Goal: Transaction & Acquisition: Purchase product/service

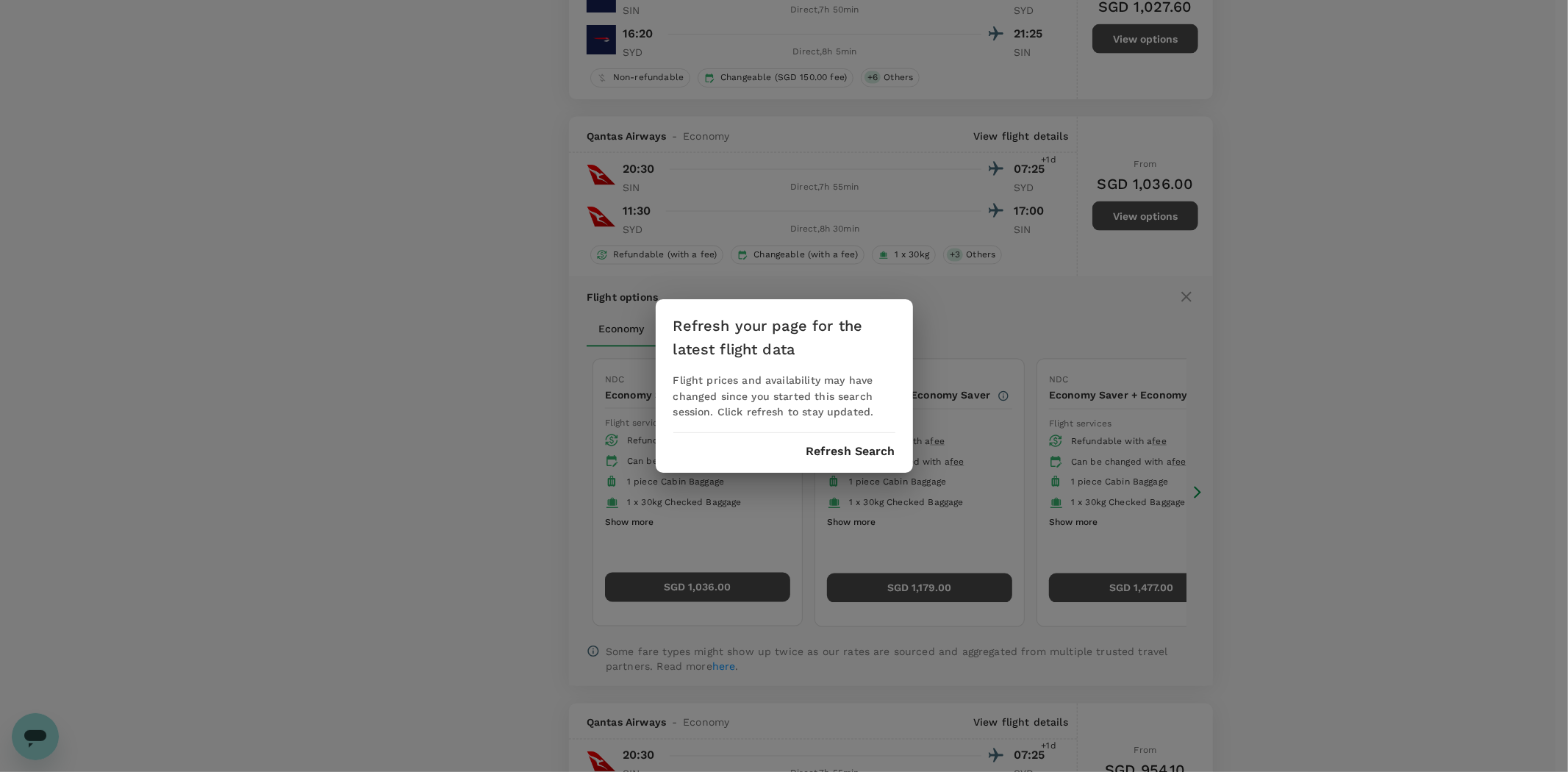
click at [864, 452] on button "Refresh Search" at bounding box center [851, 451] width 89 height 13
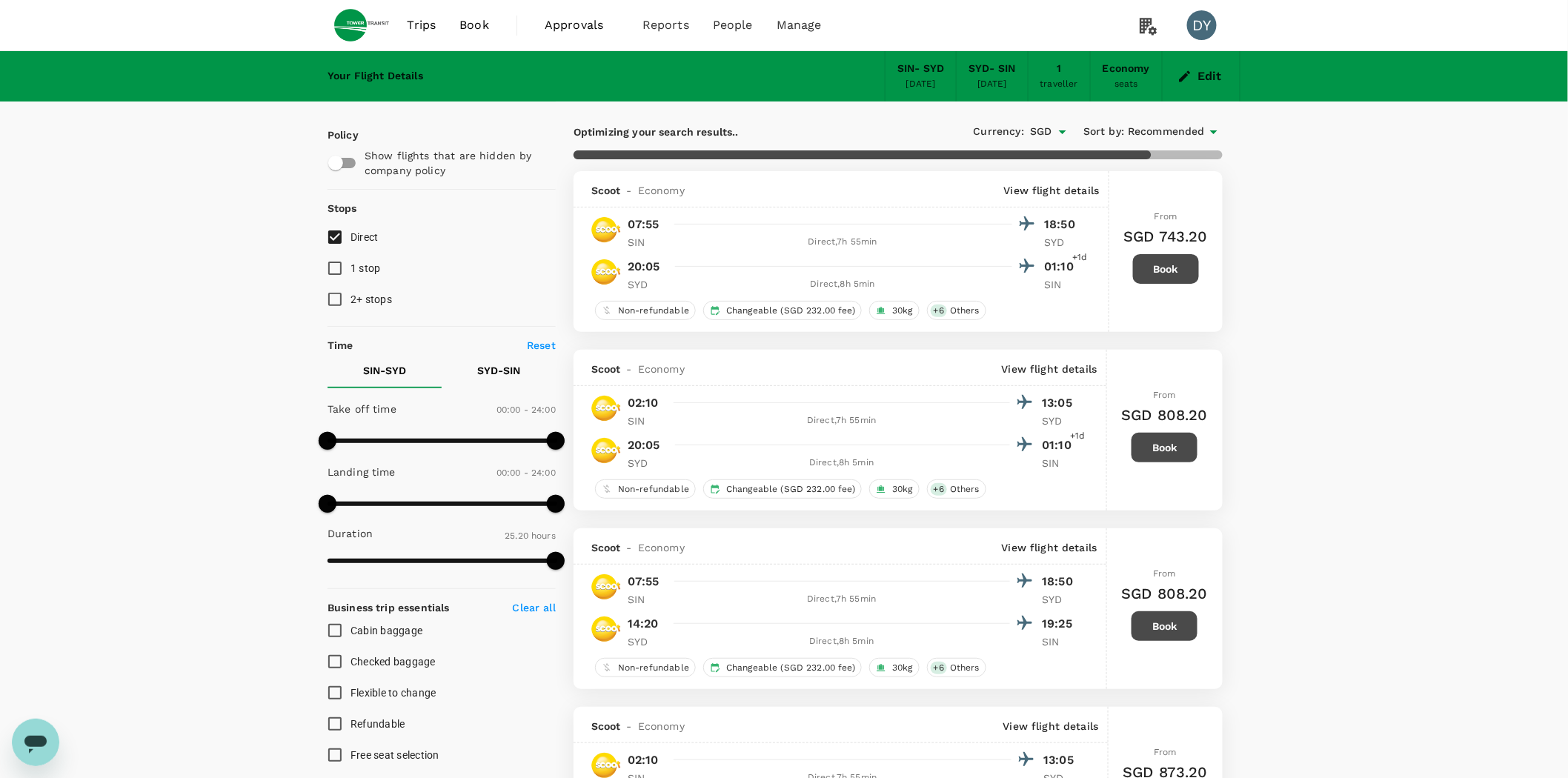
type input "1995"
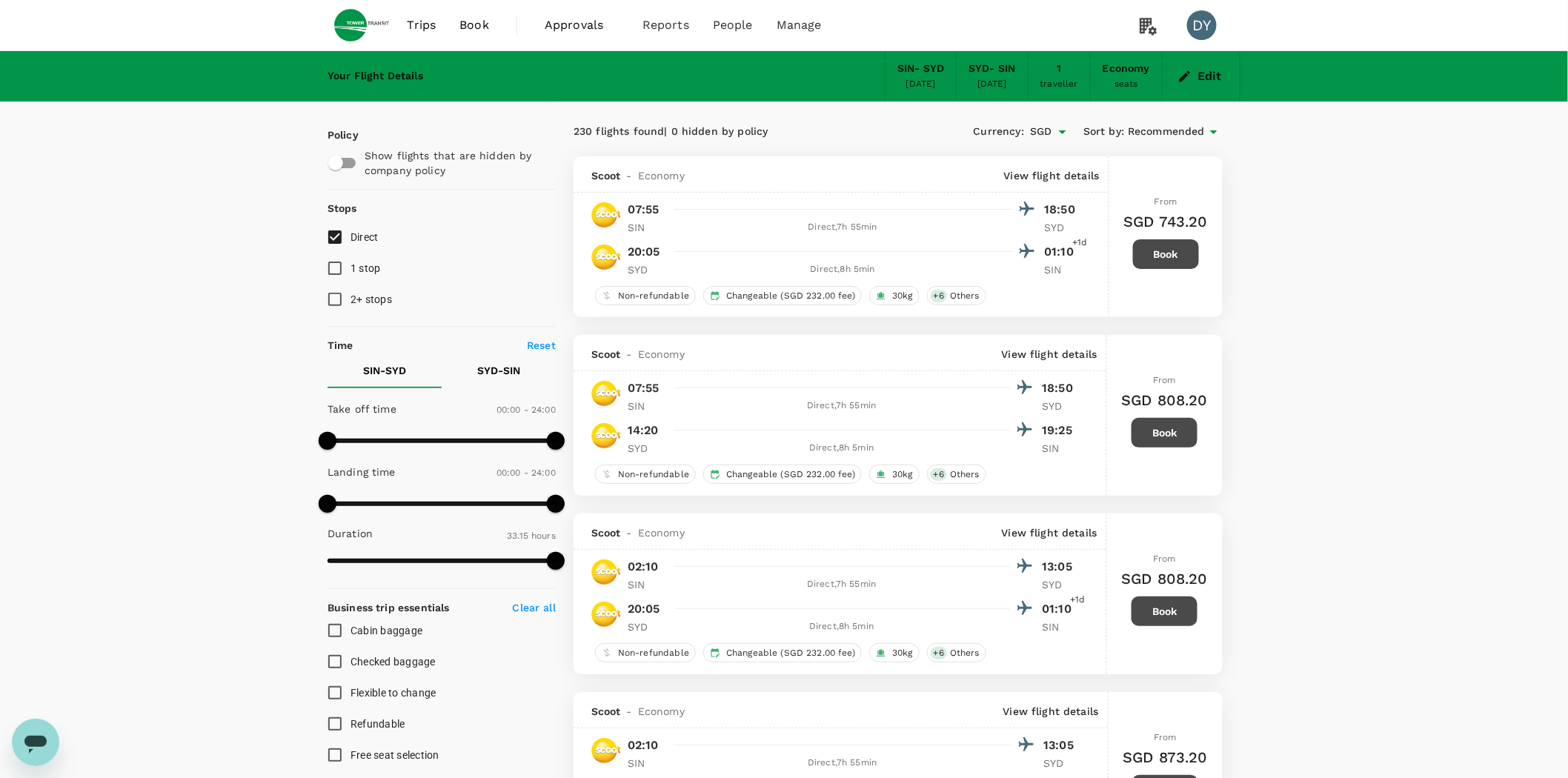
click at [1187, 78] on icon "button" at bounding box center [1185, 76] width 15 height 15
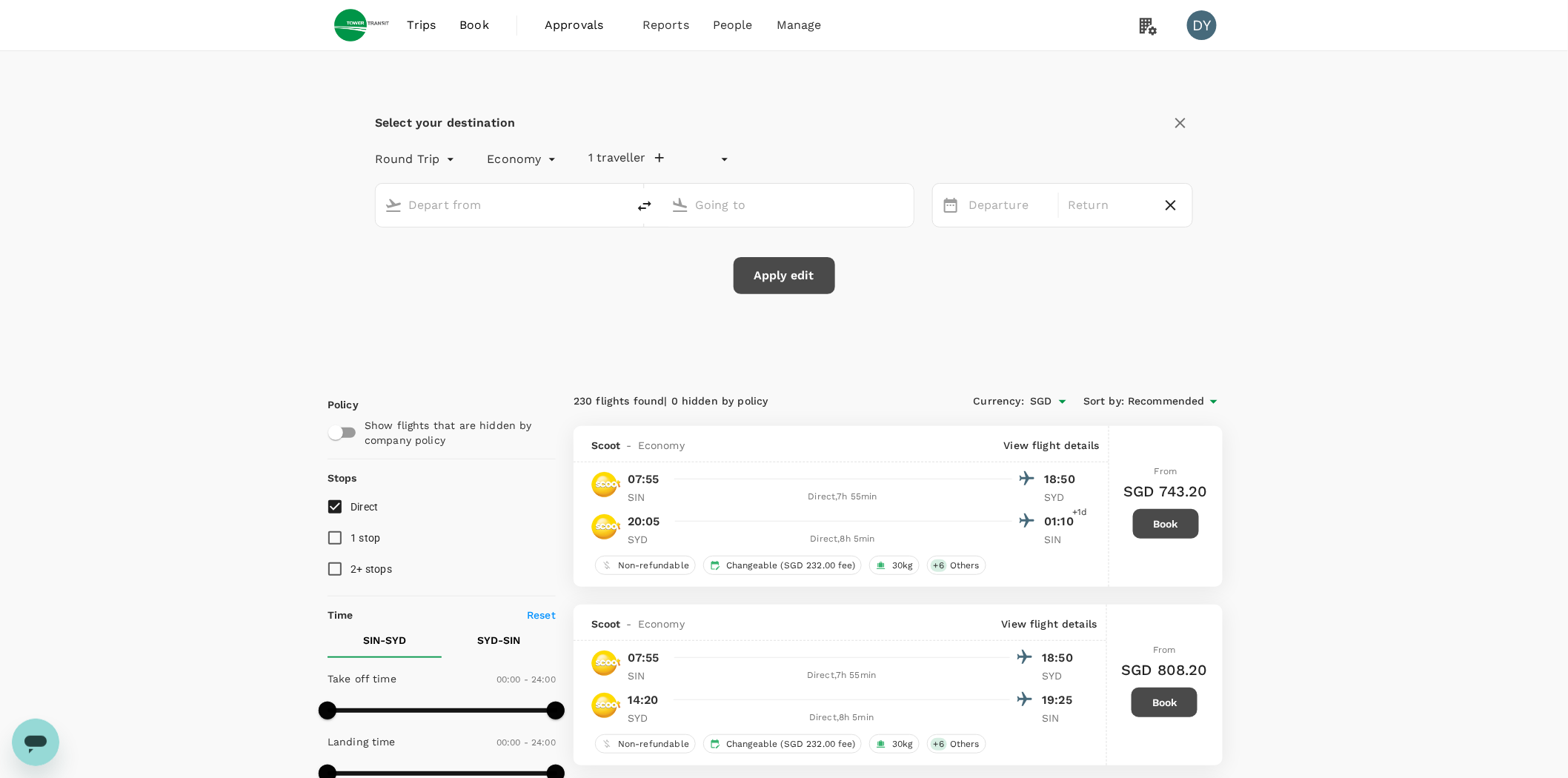
type input "undefined, undefined (any)"
type input "Singapore Changi (SIN)"
type input "[PERSON_NAME][GEOGRAPHIC_DATA][PERSON_NAME] (SYD)"
type input "Singapore Changi (SIN)"
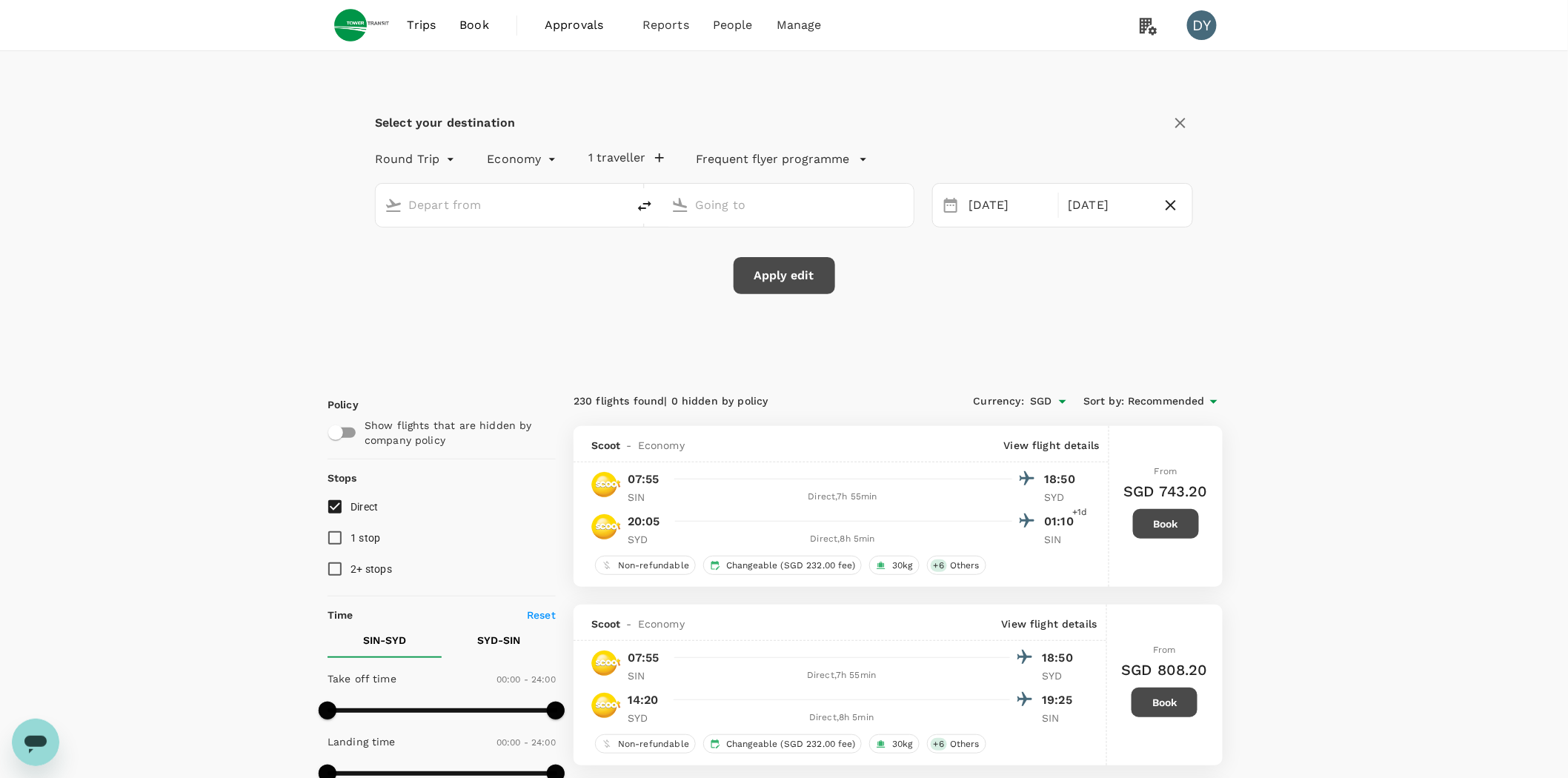
type input "[PERSON_NAME][GEOGRAPHIC_DATA][PERSON_NAME] (SYD)"
click at [1039, 211] on div "[DATE]" at bounding box center [1009, 206] width 92 height 29
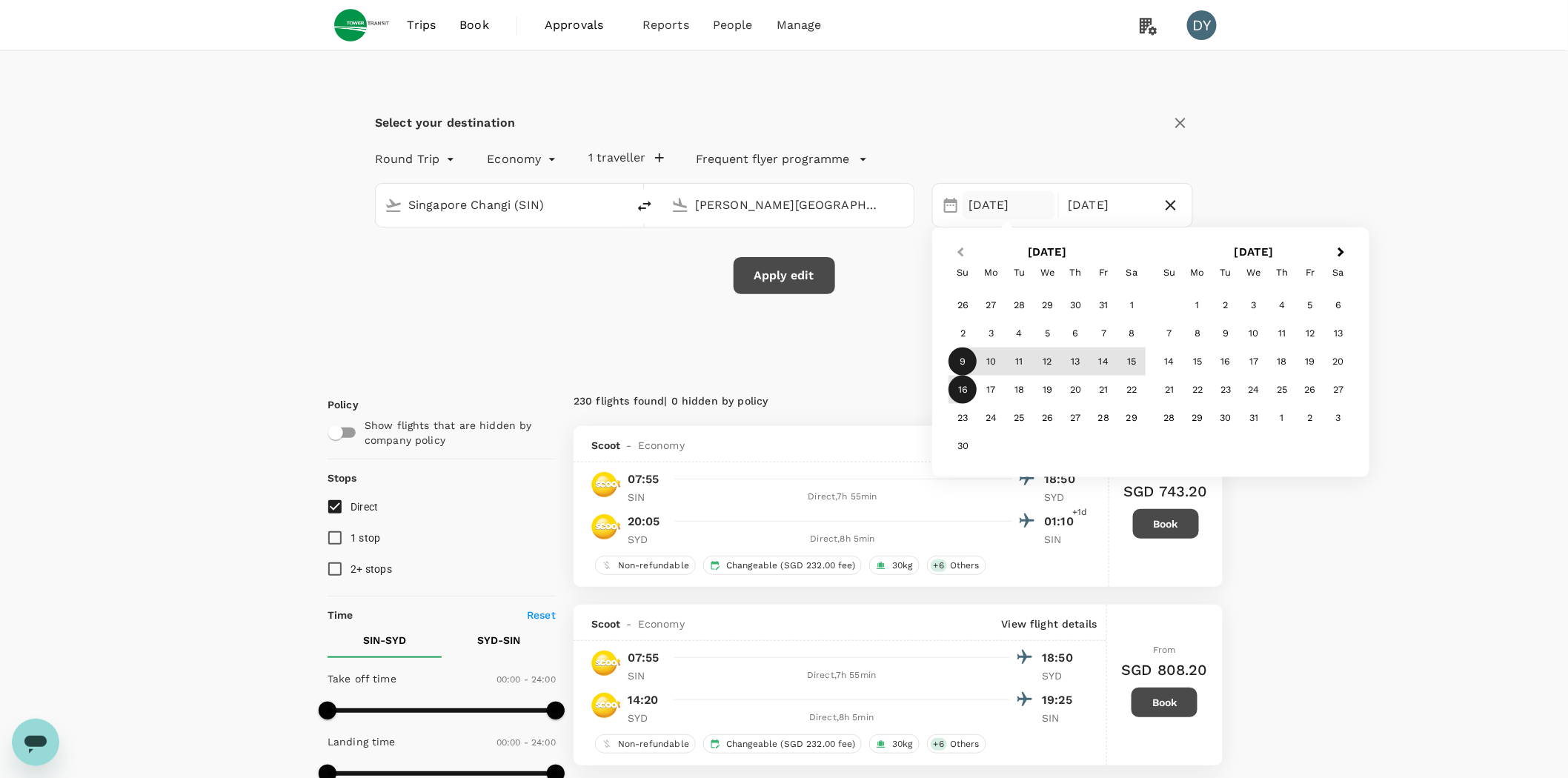
click at [961, 247] on span "Previous Month" at bounding box center [961, 252] width 0 height 17
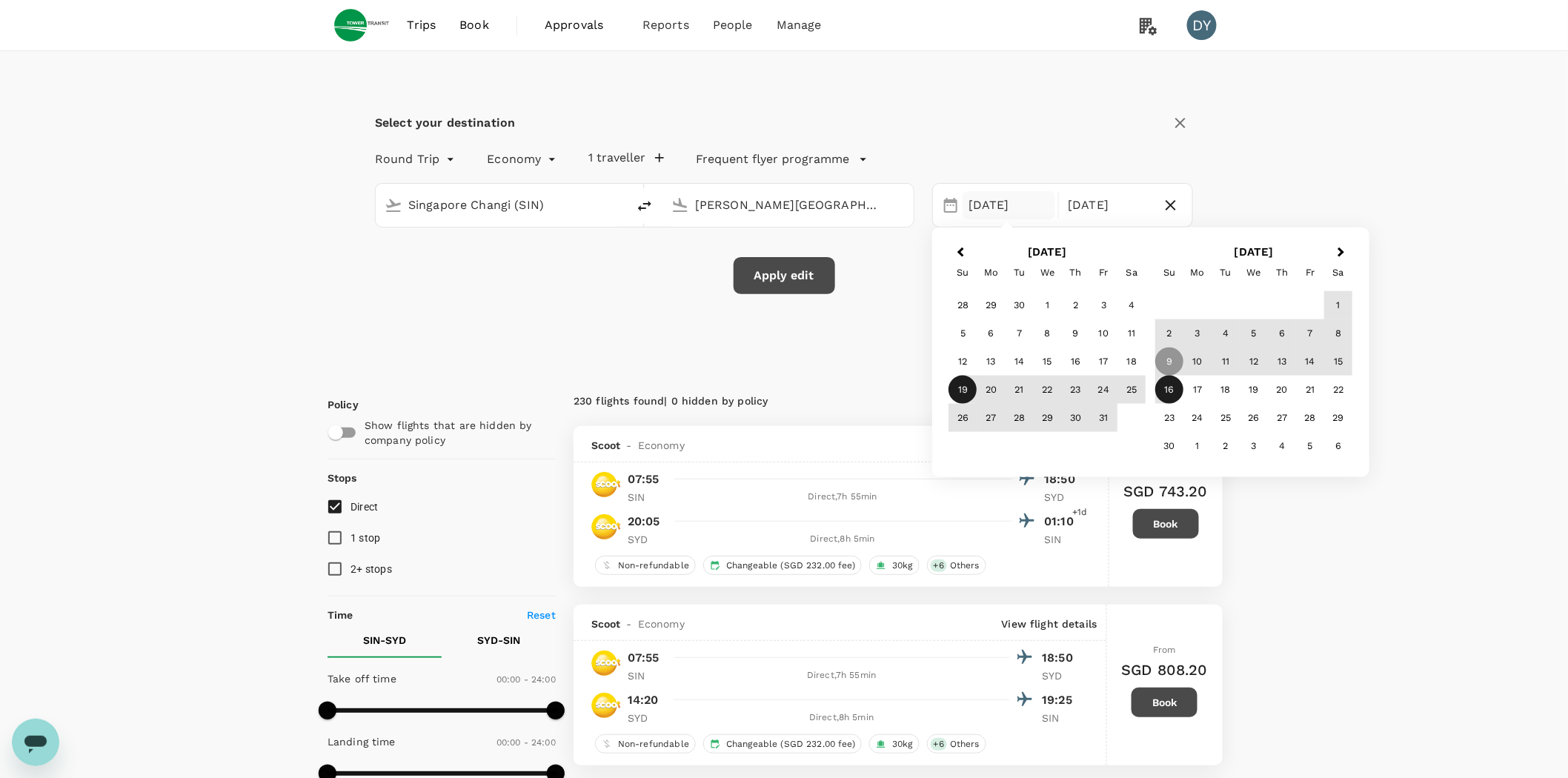
click at [960, 384] on div "19" at bounding box center [963, 389] width 28 height 28
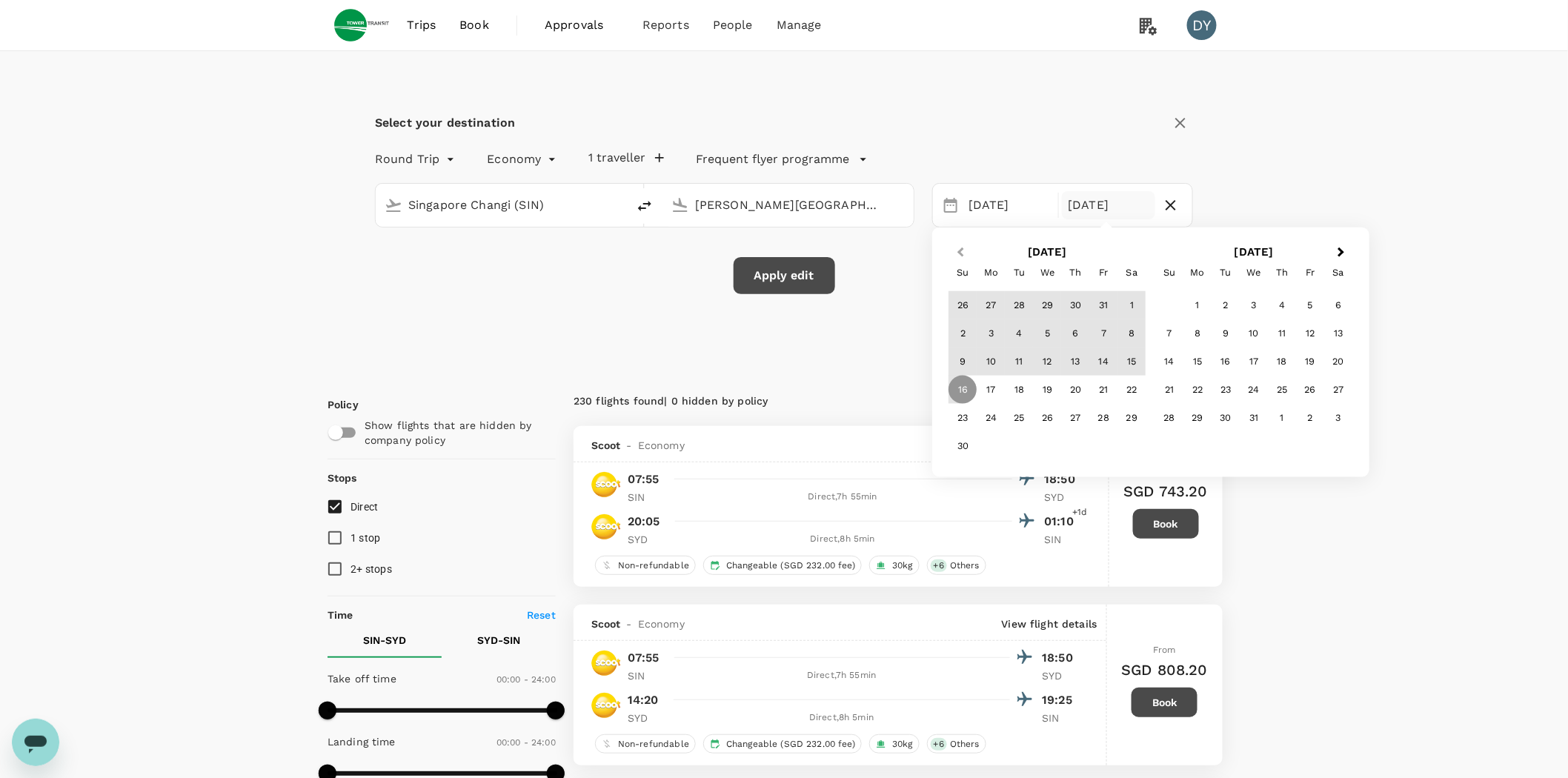
click at [961, 255] on span "Previous Month" at bounding box center [961, 252] width 0 height 17
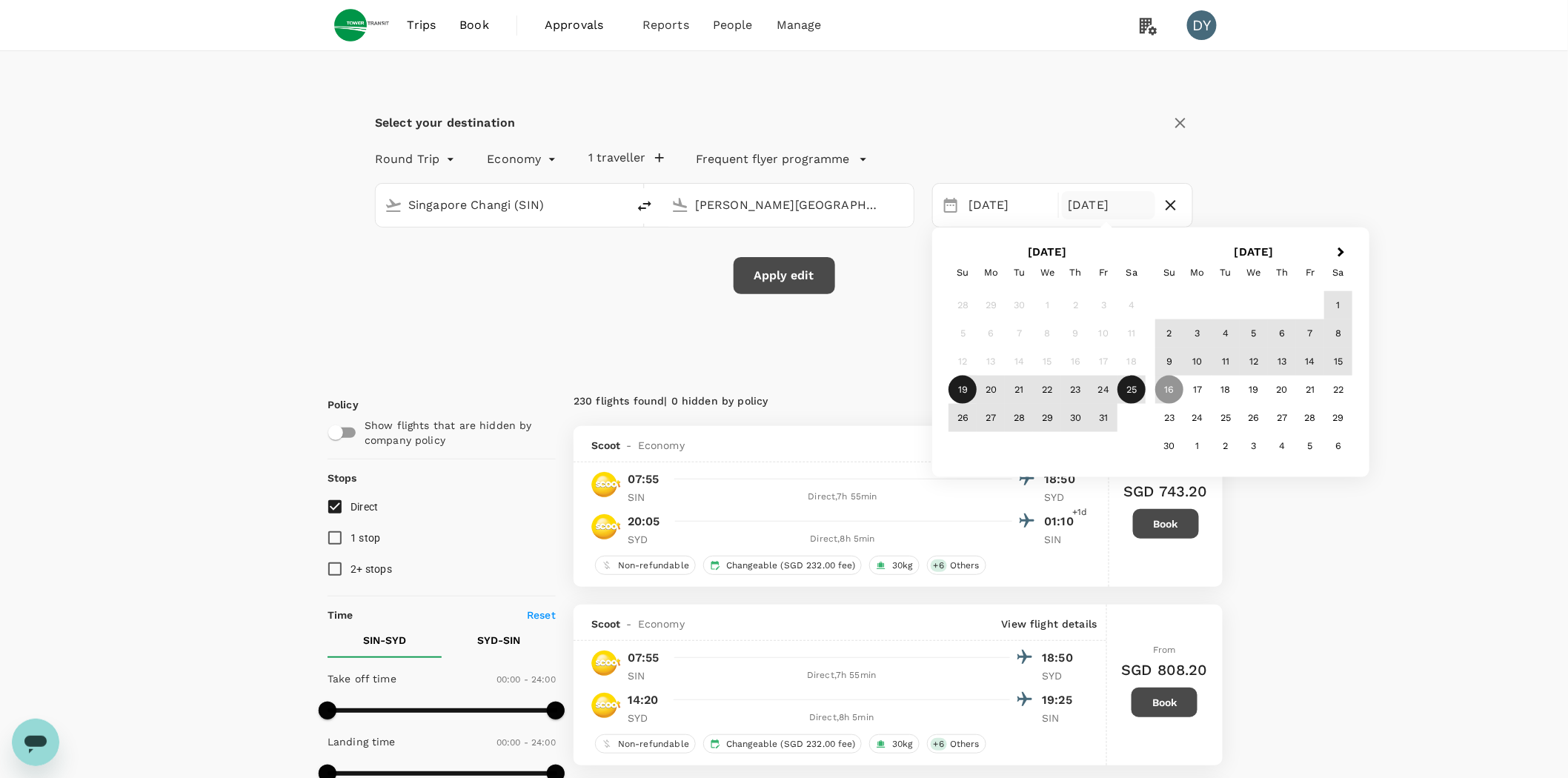
click at [1132, 388] on div "25" at bounding box center [1132, 389] width 28 height 28
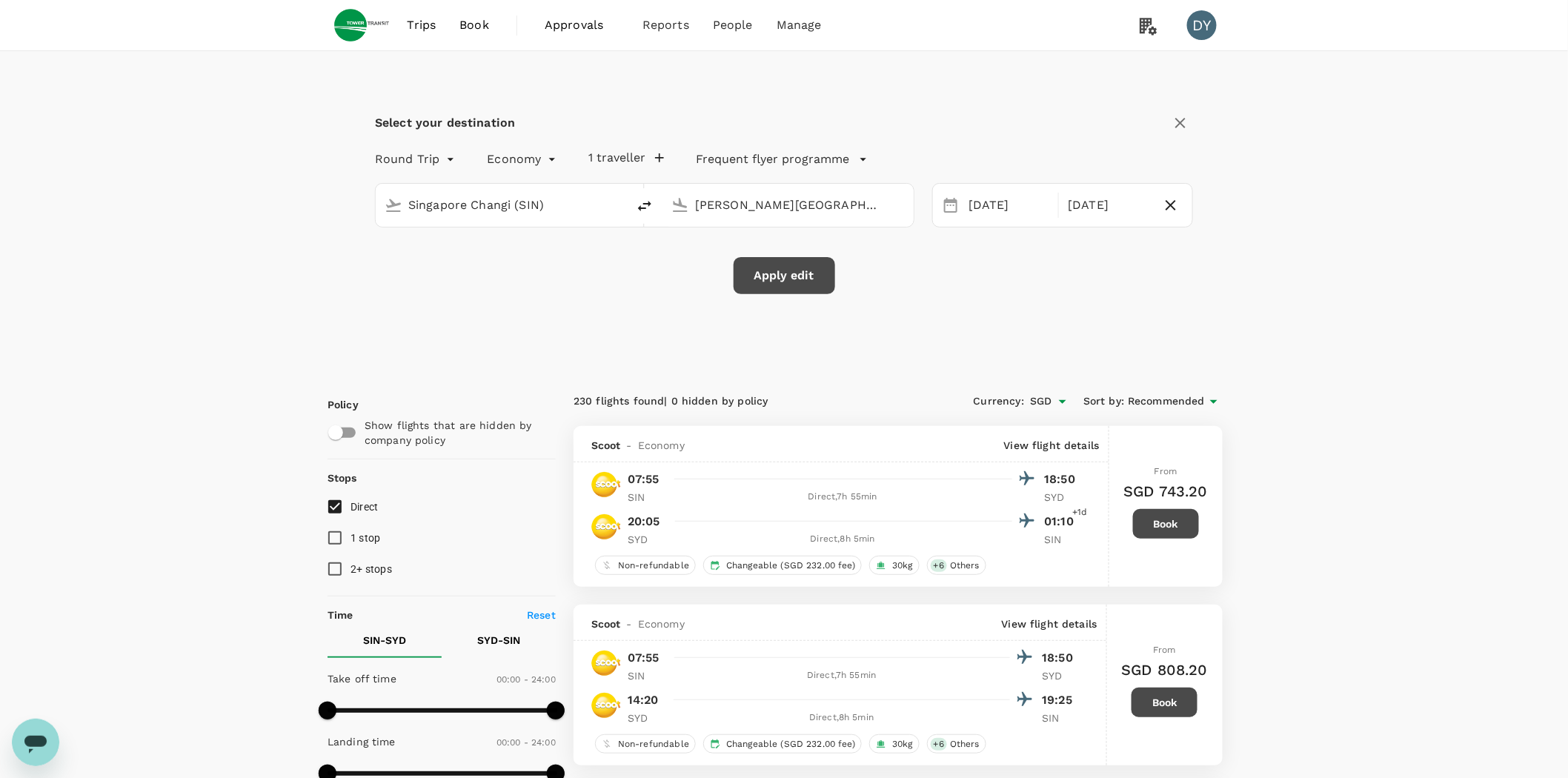
click at [632, 157] on button "1 traveller" at bounding box center [627, 158] width 75 height 15
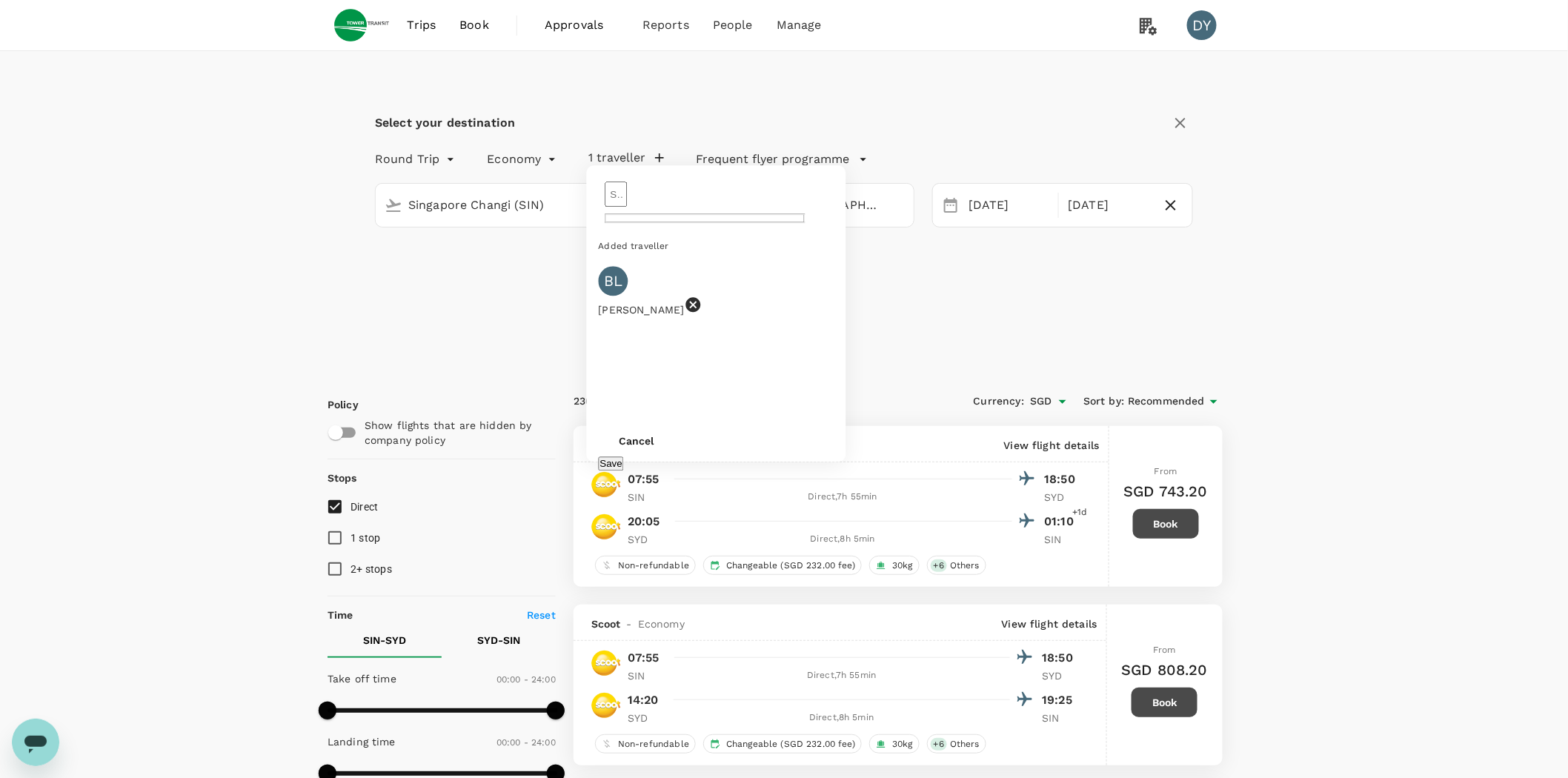
click at [945, 306] on div "Select your destination Round Trip roundtrip Economy economy 1 traveller ​ Adde…" at bounding box center [784, 211] width 913 height 320
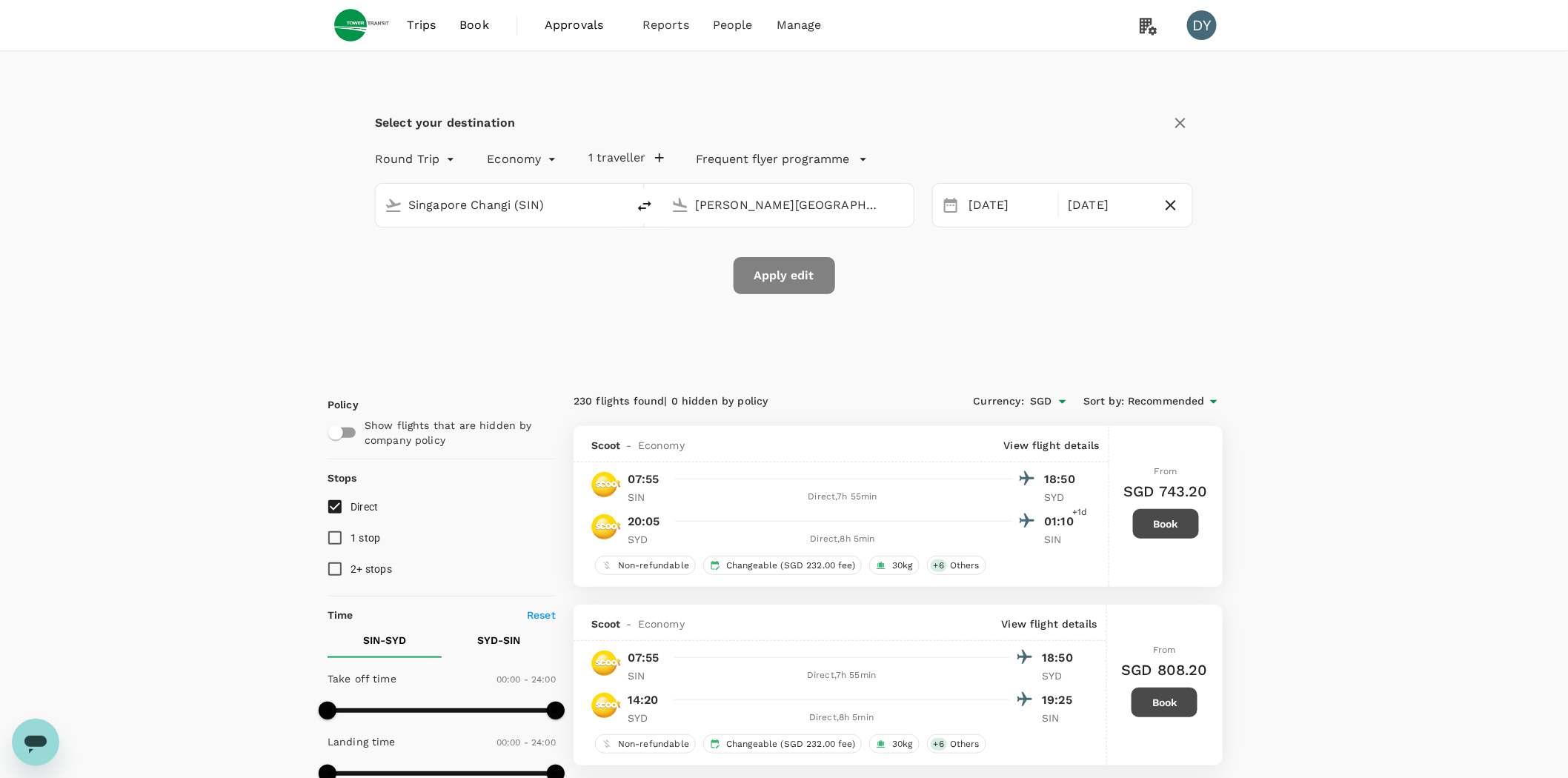
click at [753, 280] on button "Apply edit" at bounding box center [784, 276] width 101 height 37
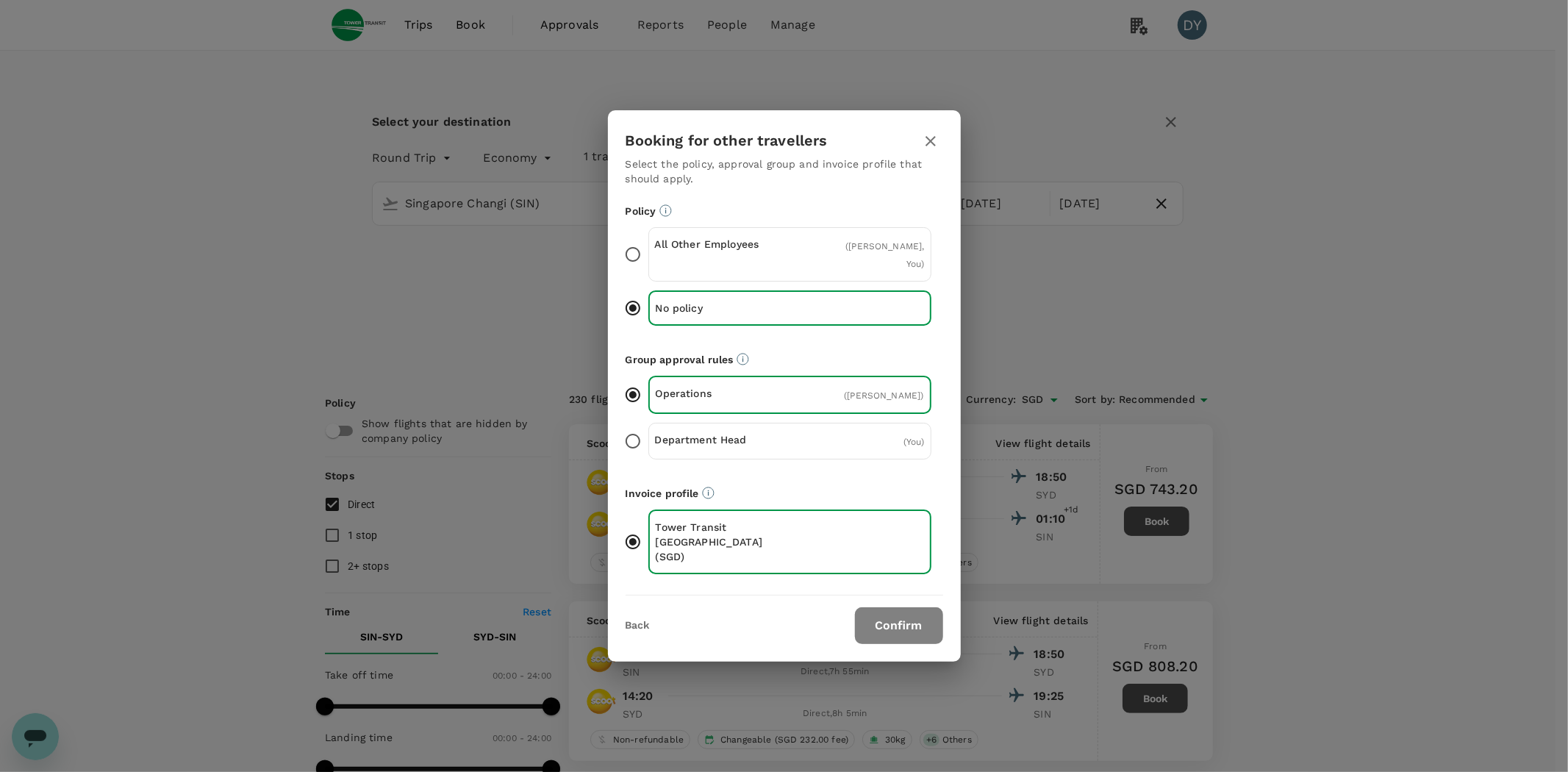
click at [901, 614] on button "Confirm" at bounding box center [899, 626] width 89 height 36
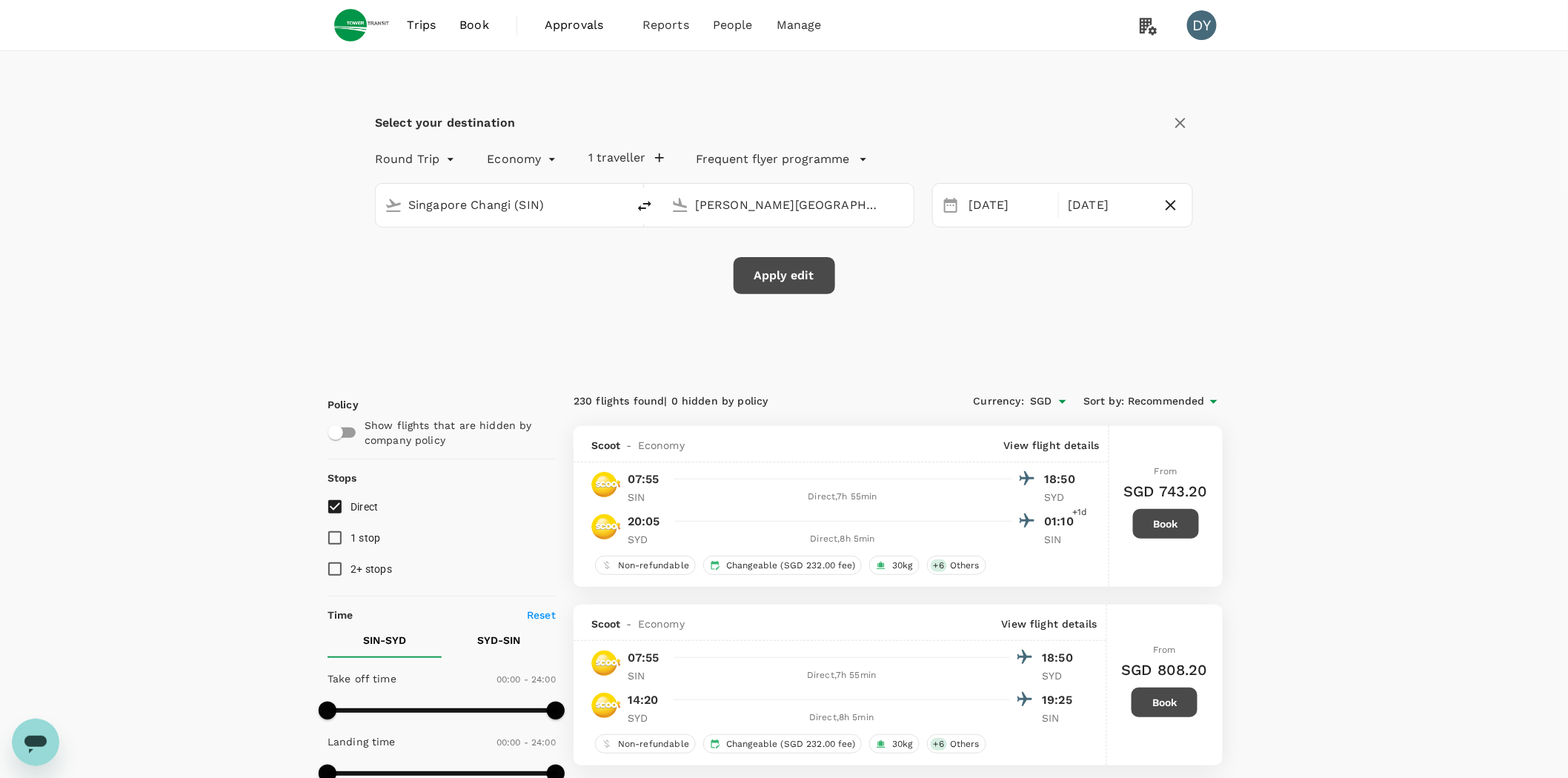
checkbox input "false"
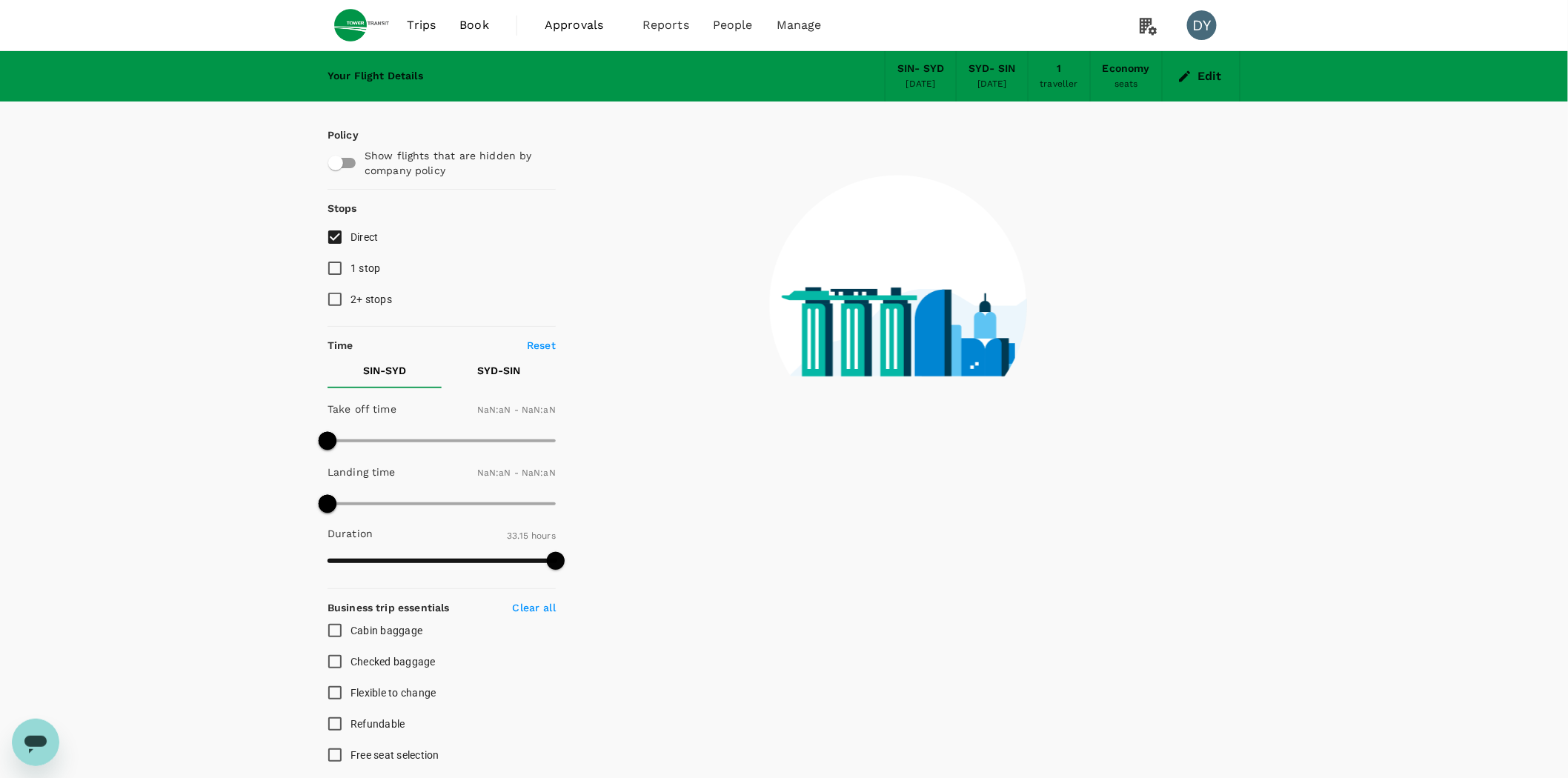
type input "1440"
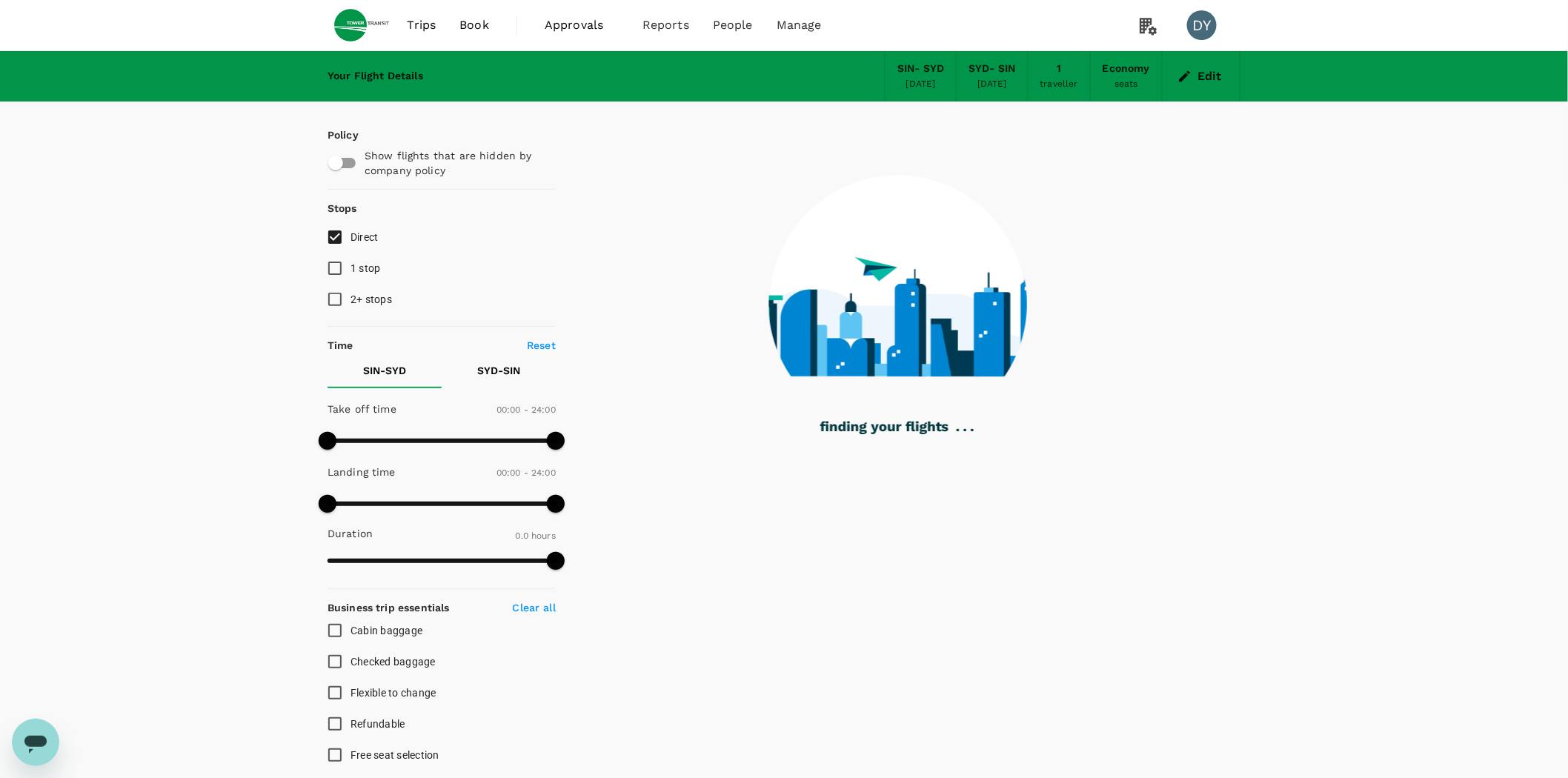
type input "1460"
checkbox input "true"
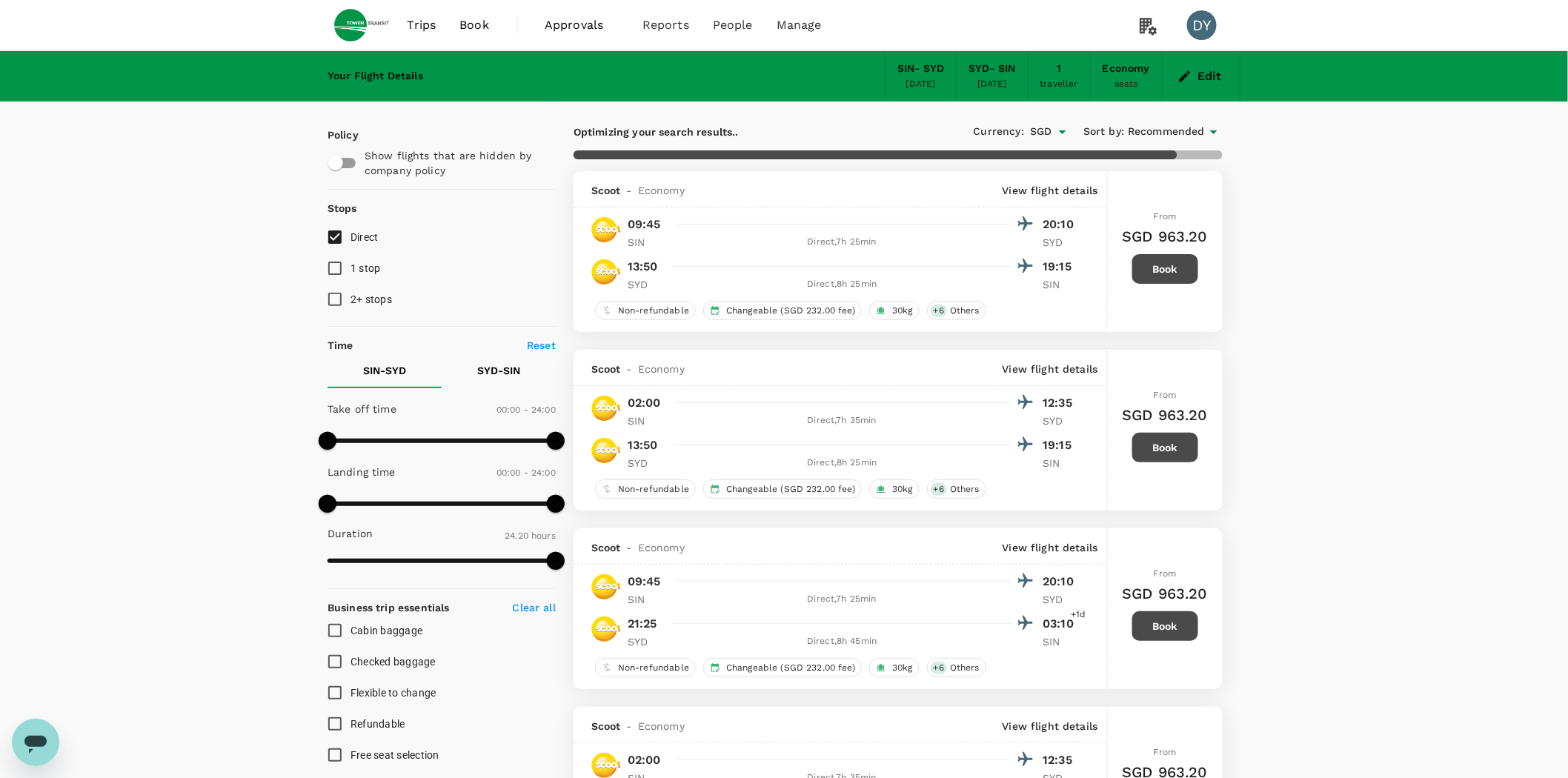
type input "2035"
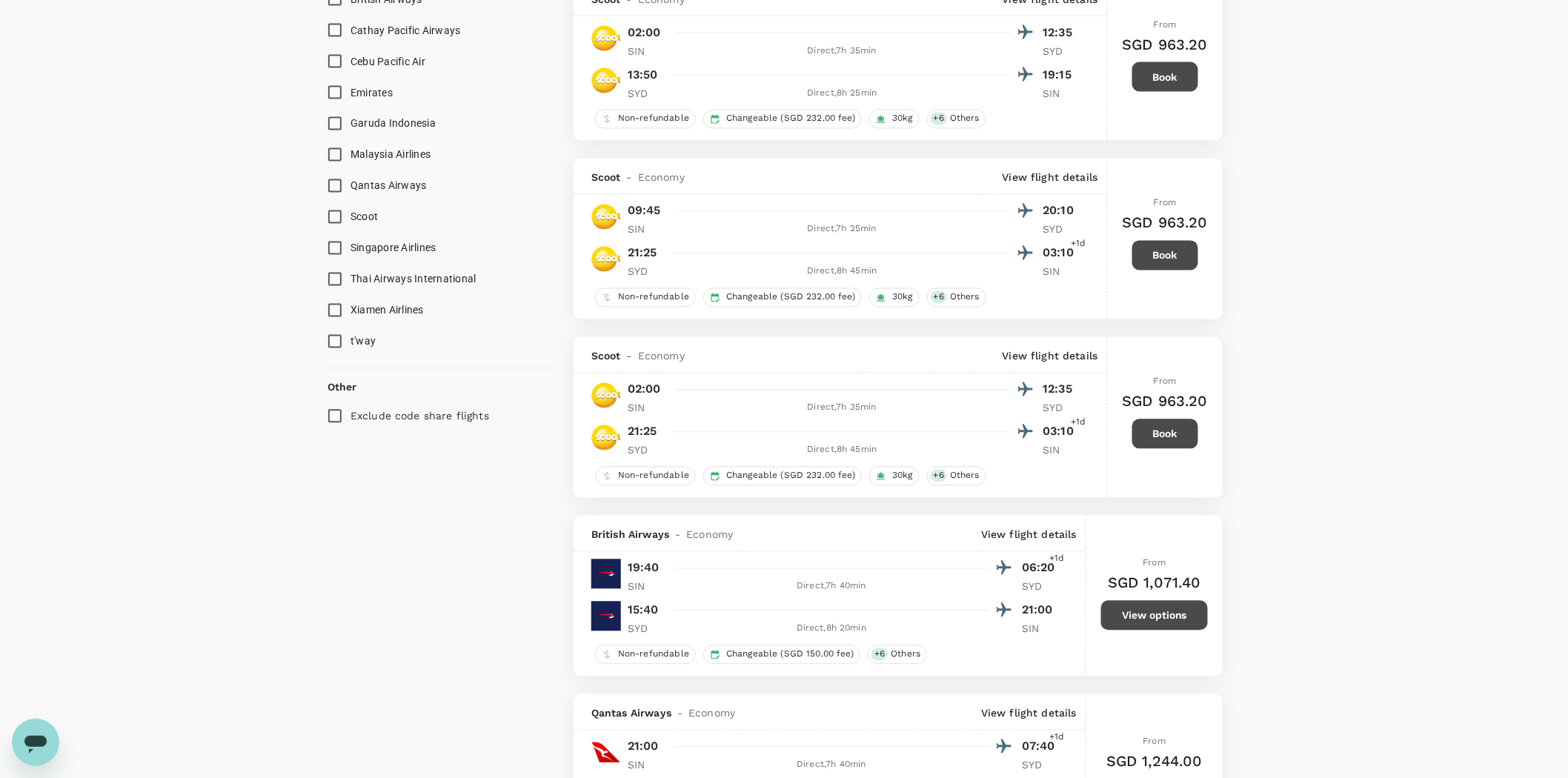
scroll to position [1153, 0]
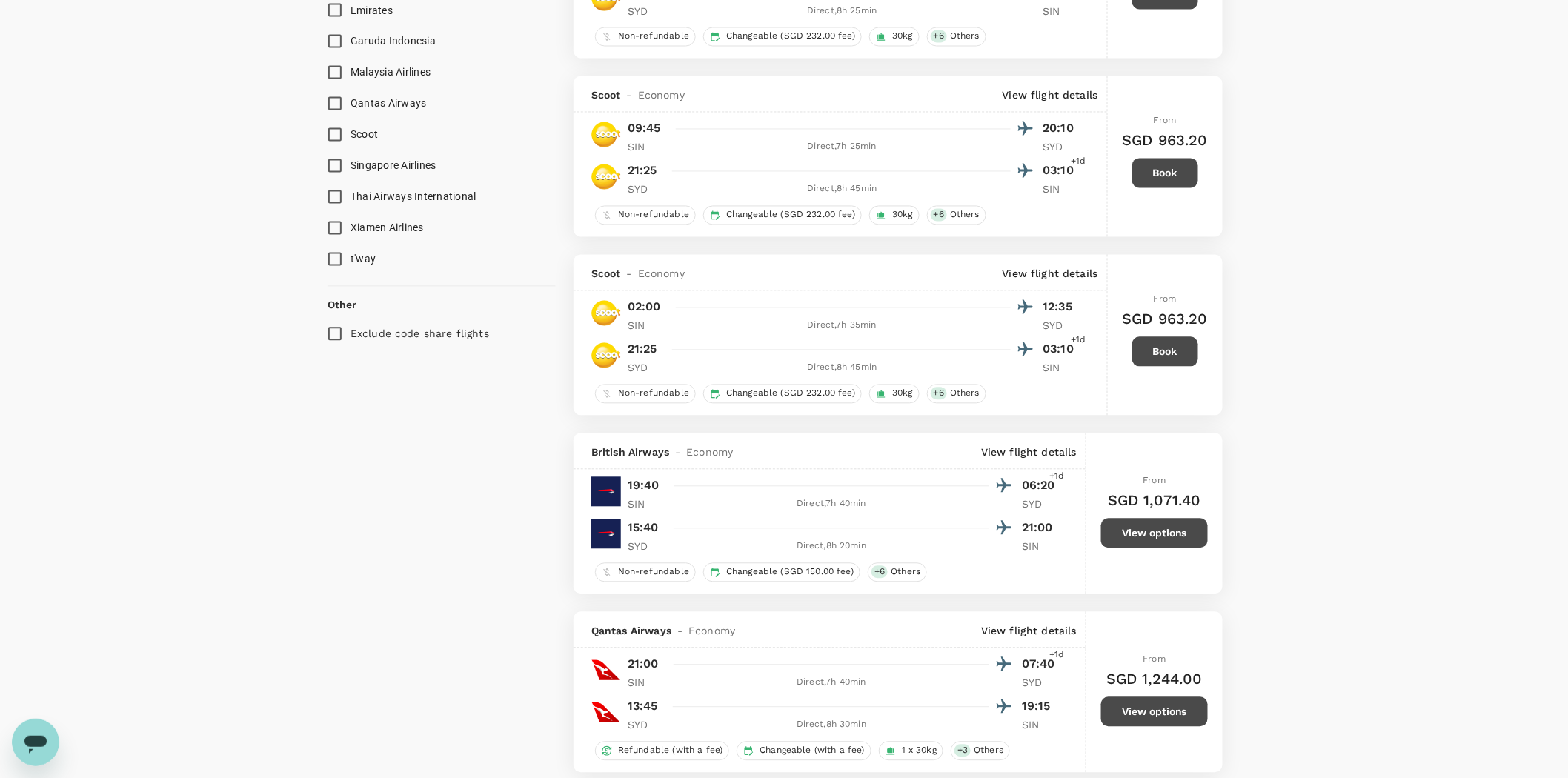
click at [1151, 542] on button "View options" at bounding box center [1154, 533] width 107 height 29
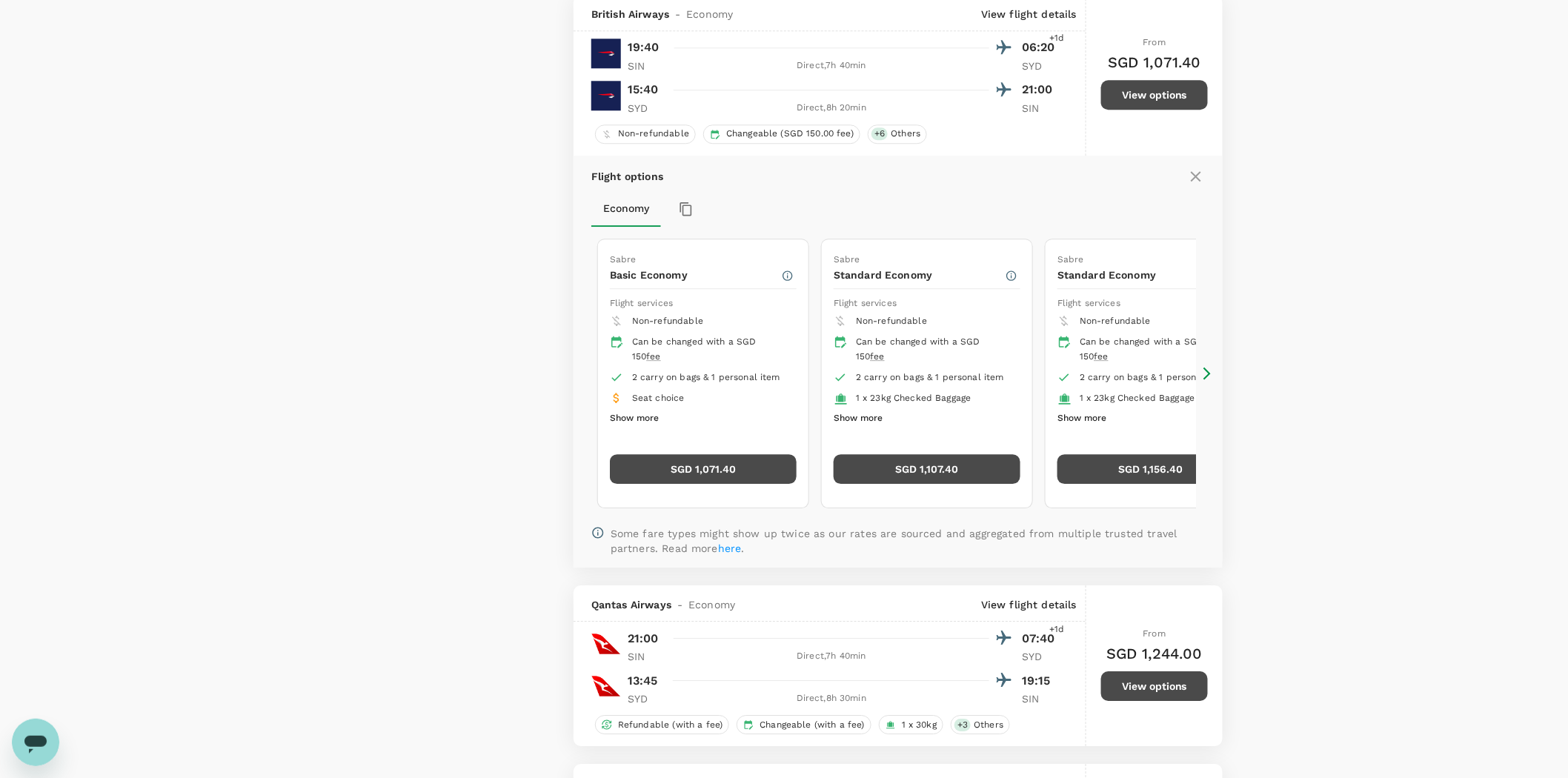
scroll to position [1669, 0]
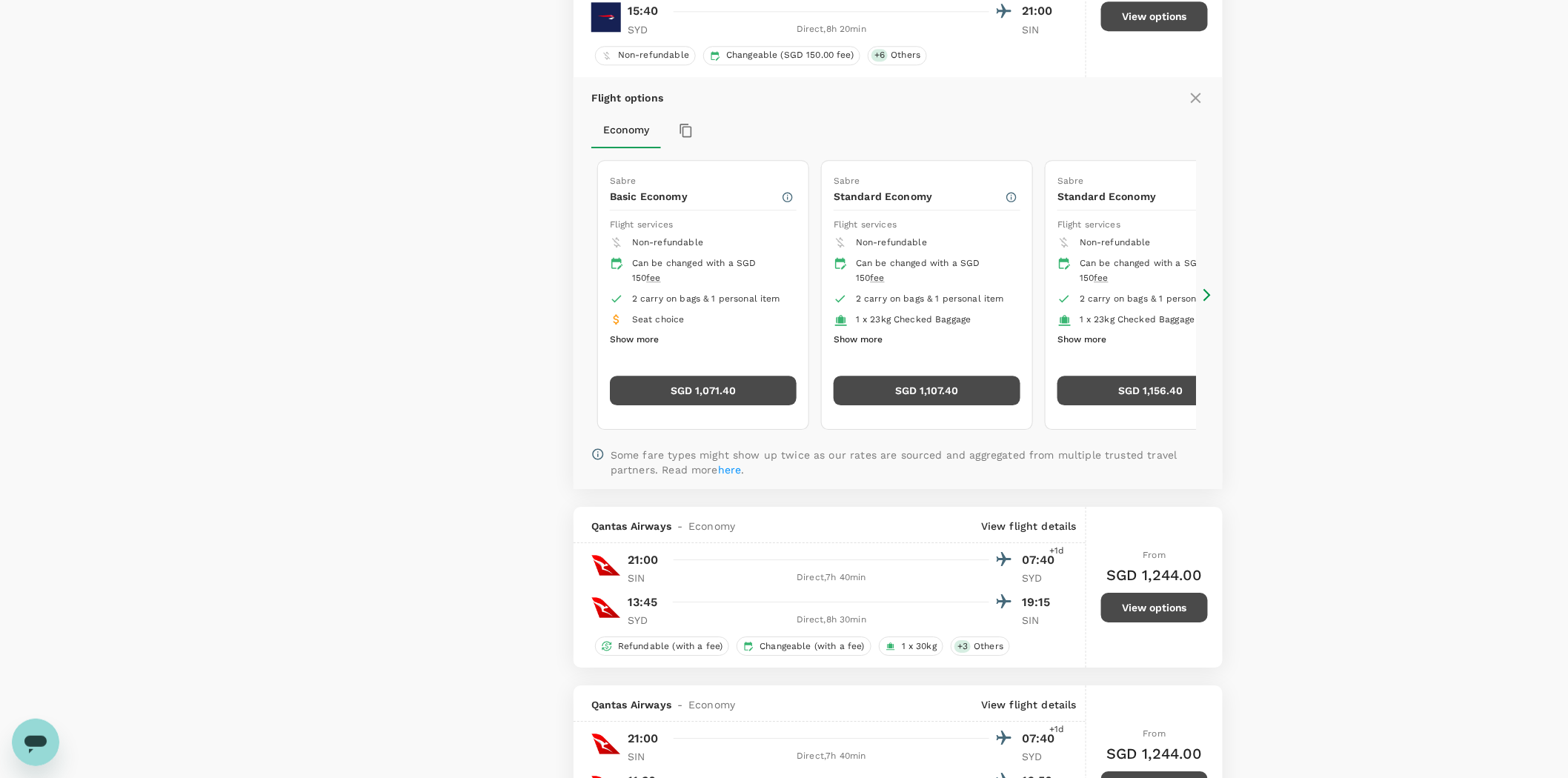
click at [870, 344] on button "Show more" at bounding box center [858, 340] width 49 height 19
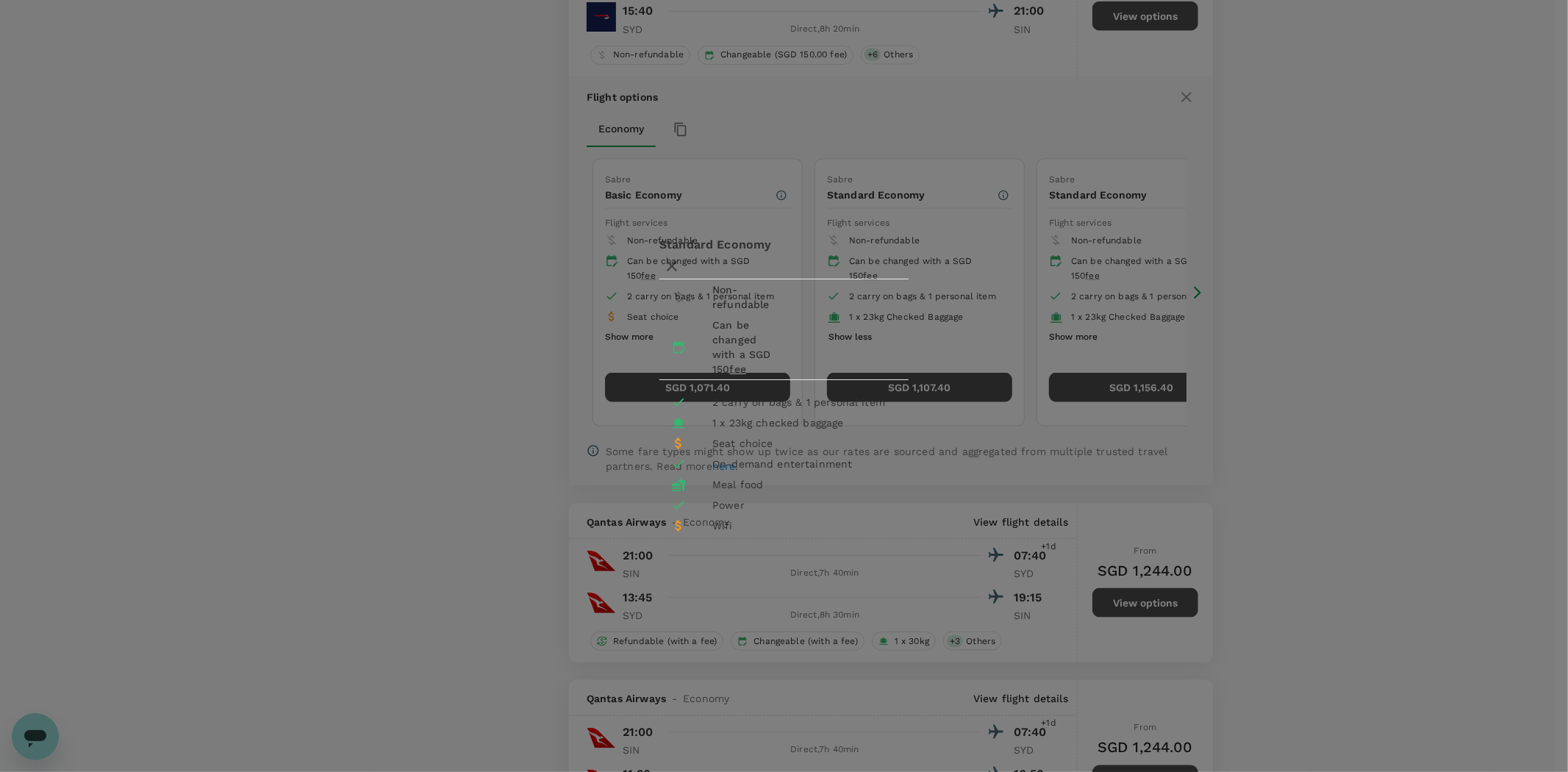
click at [681, 257] on icon "button" at bounding box center [672, 266] width 17 height 17
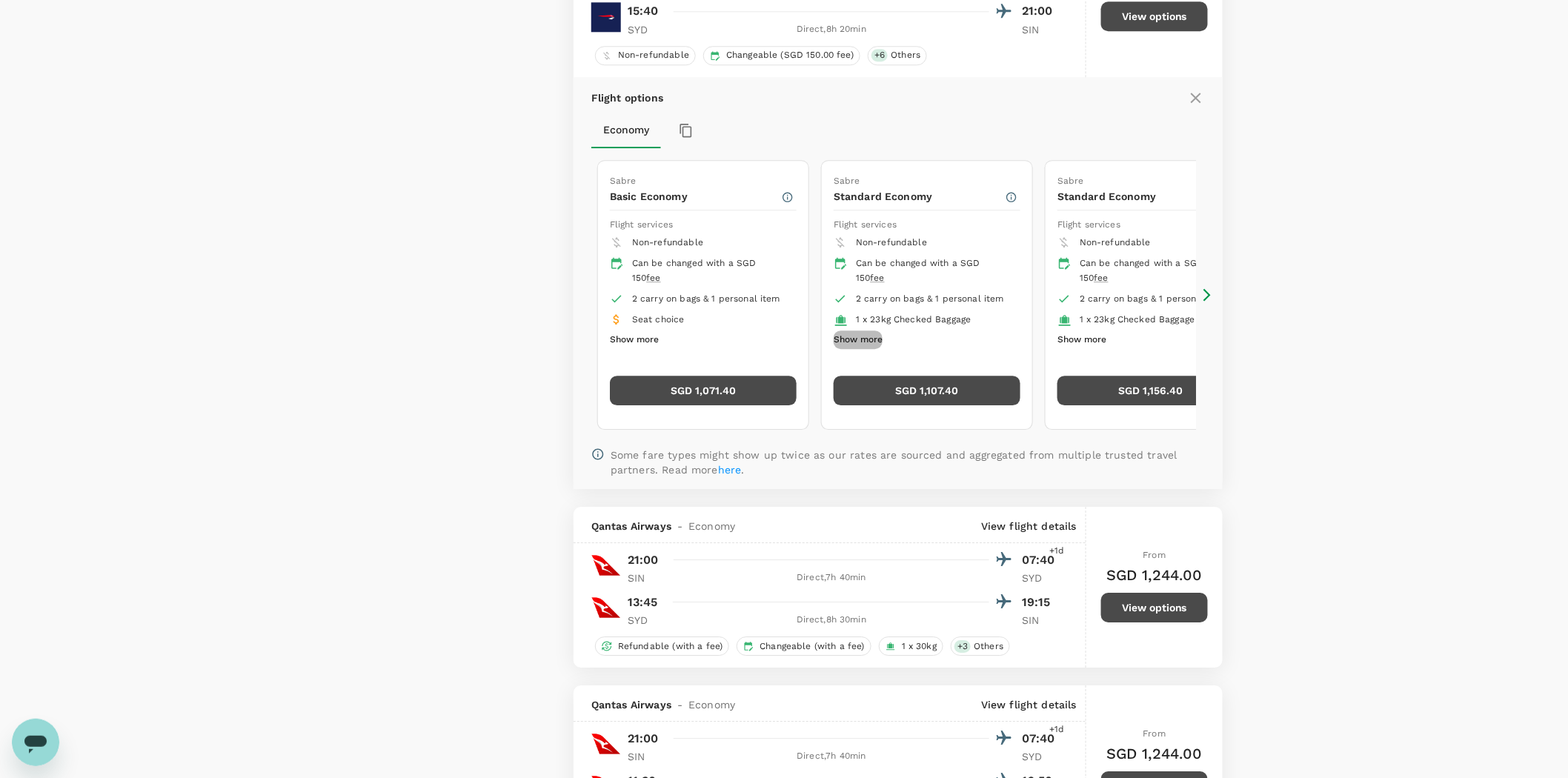
click at [860, 348] on button "Show more" at bounding box center [858, 340] width 49 height 19
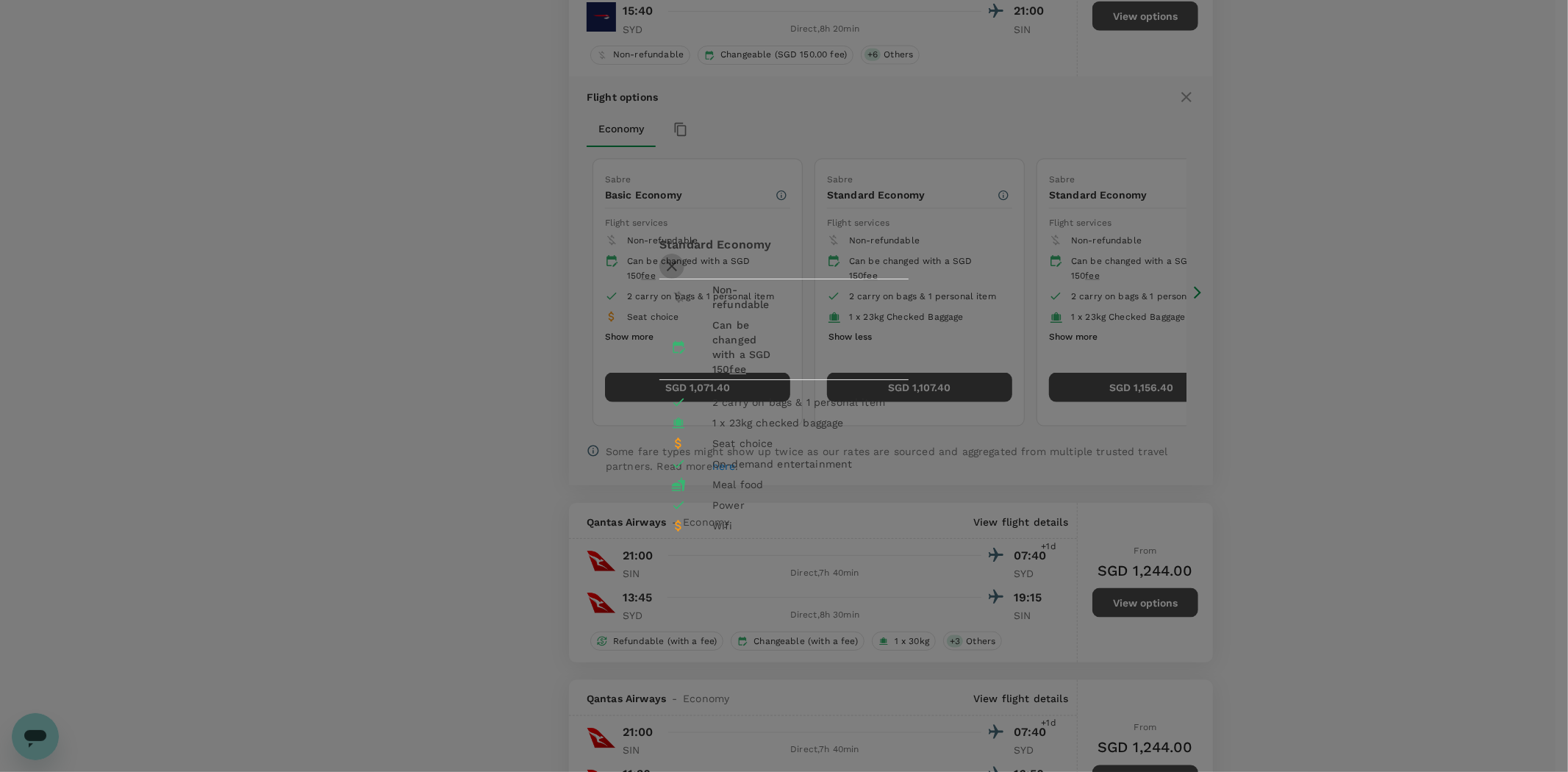
click at [677, 261] on icon "button" at bounding box center [671, 266] width 10 height 10
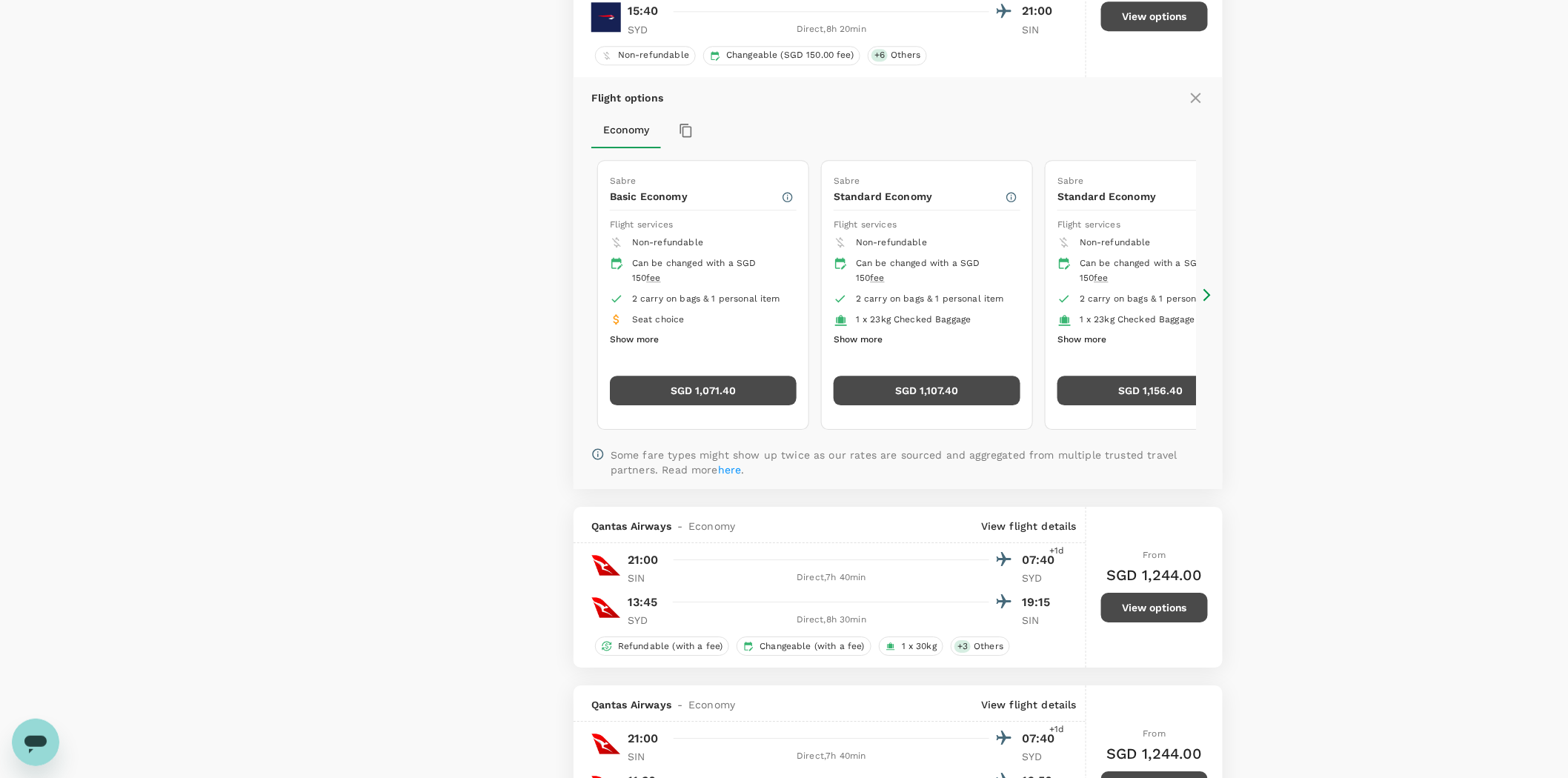
click at [1204, 302] on icon at bounding box center [1207, 295] width 15 height 15
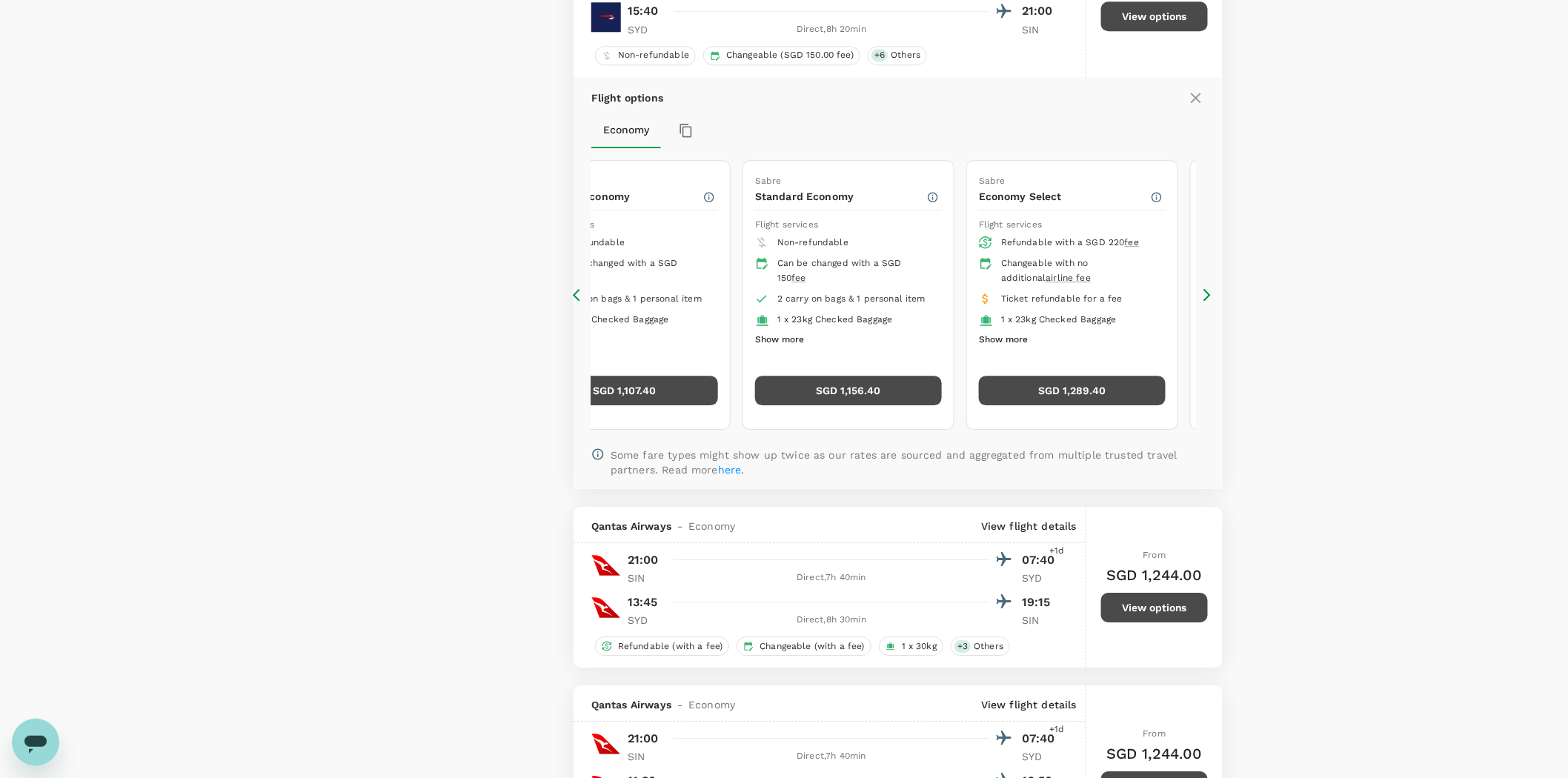
click at [786, 347] on button "Show more" at bounding box center [779, 340] width 49 height 19
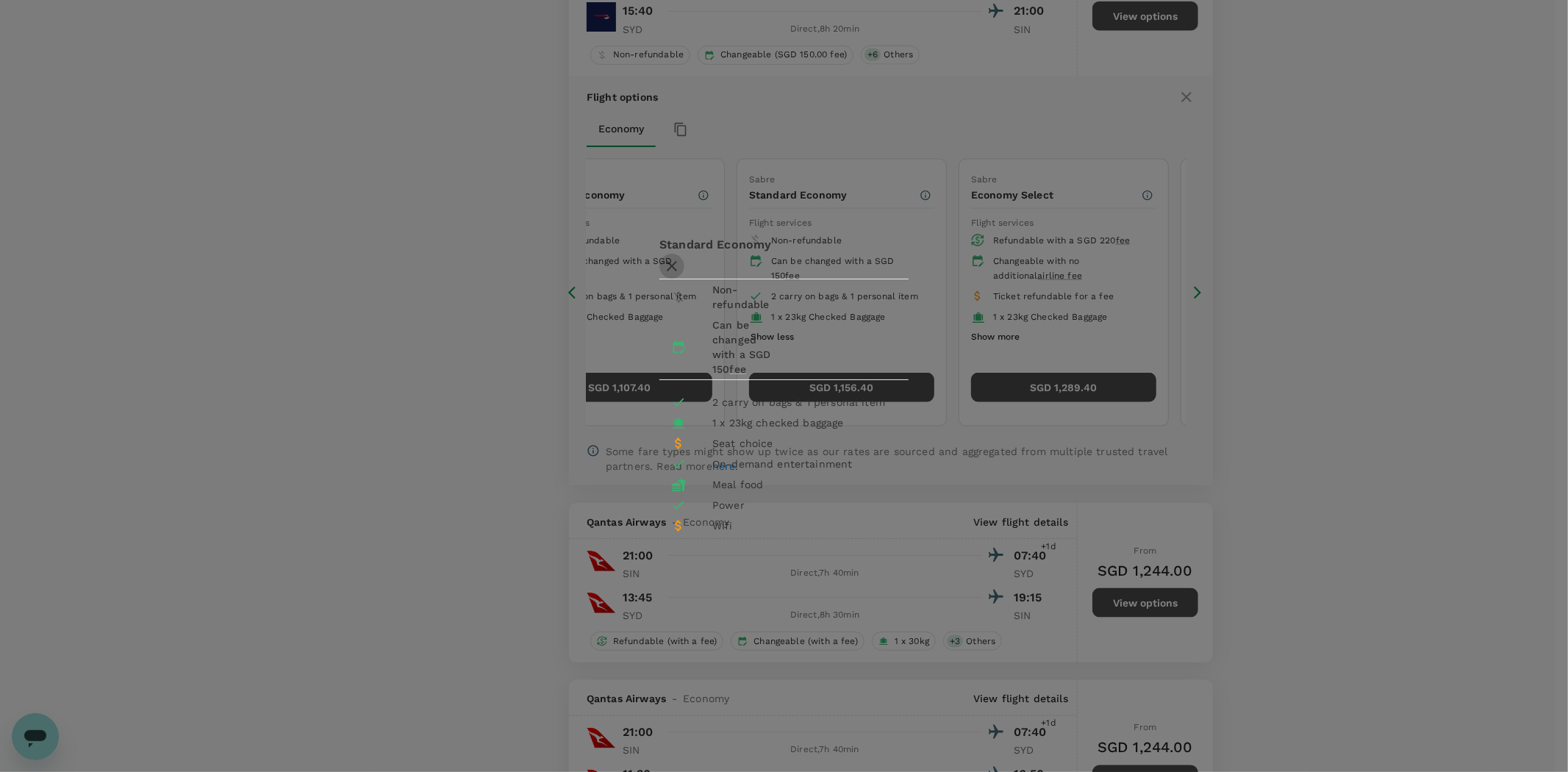
click at [681, 257] on icon "button" at bounding box center [672, 266] width 17 height 17
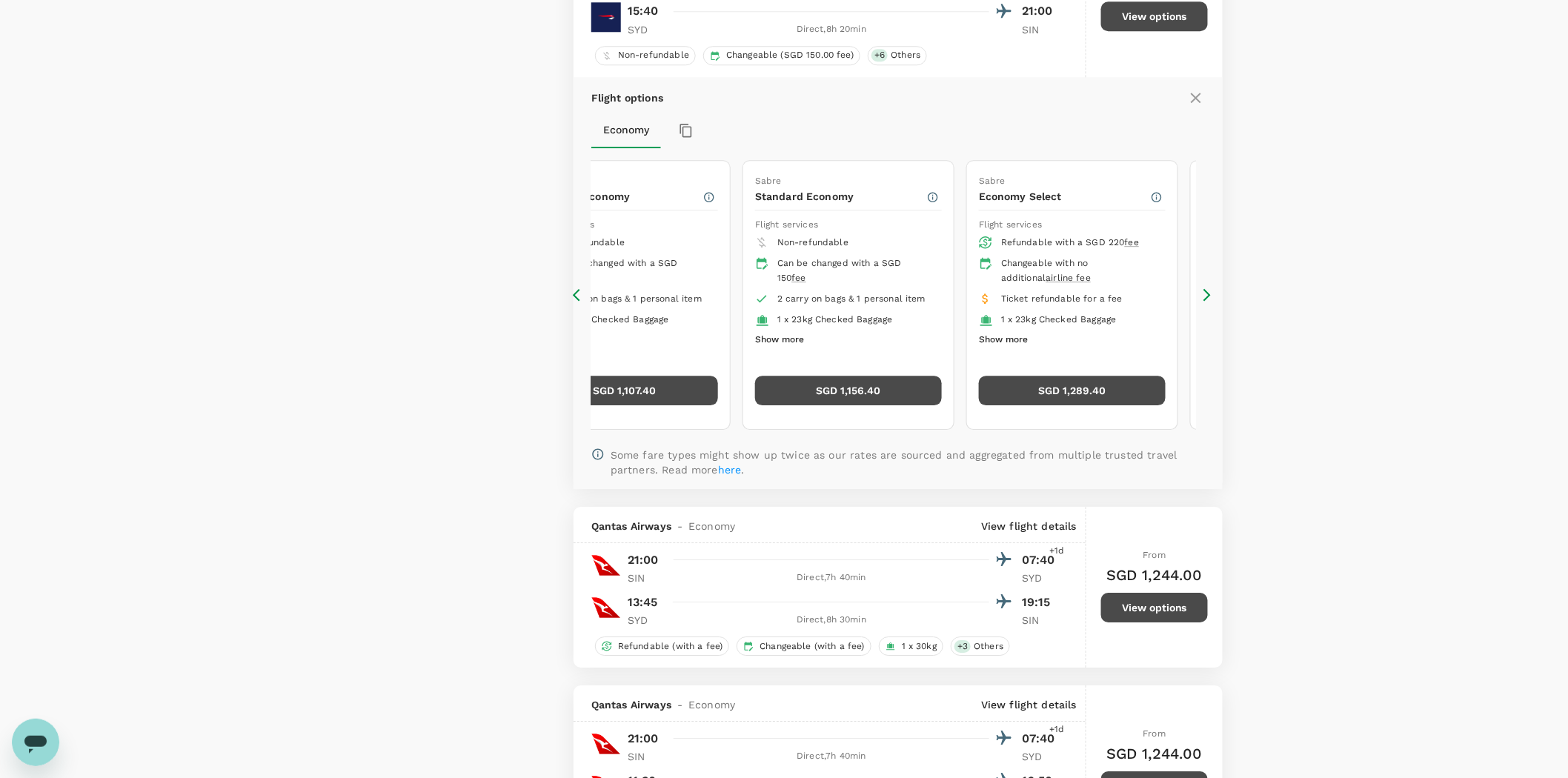
click at [564, 297] on div "315 flights found | 0 hidden by policy Currency : SGD Sort by : Recommended Sco…" at bounding box center [898, 591] width 685 height 4285
click at [576, 301] on icon at bounding box center [576, 296] width 7 height 13
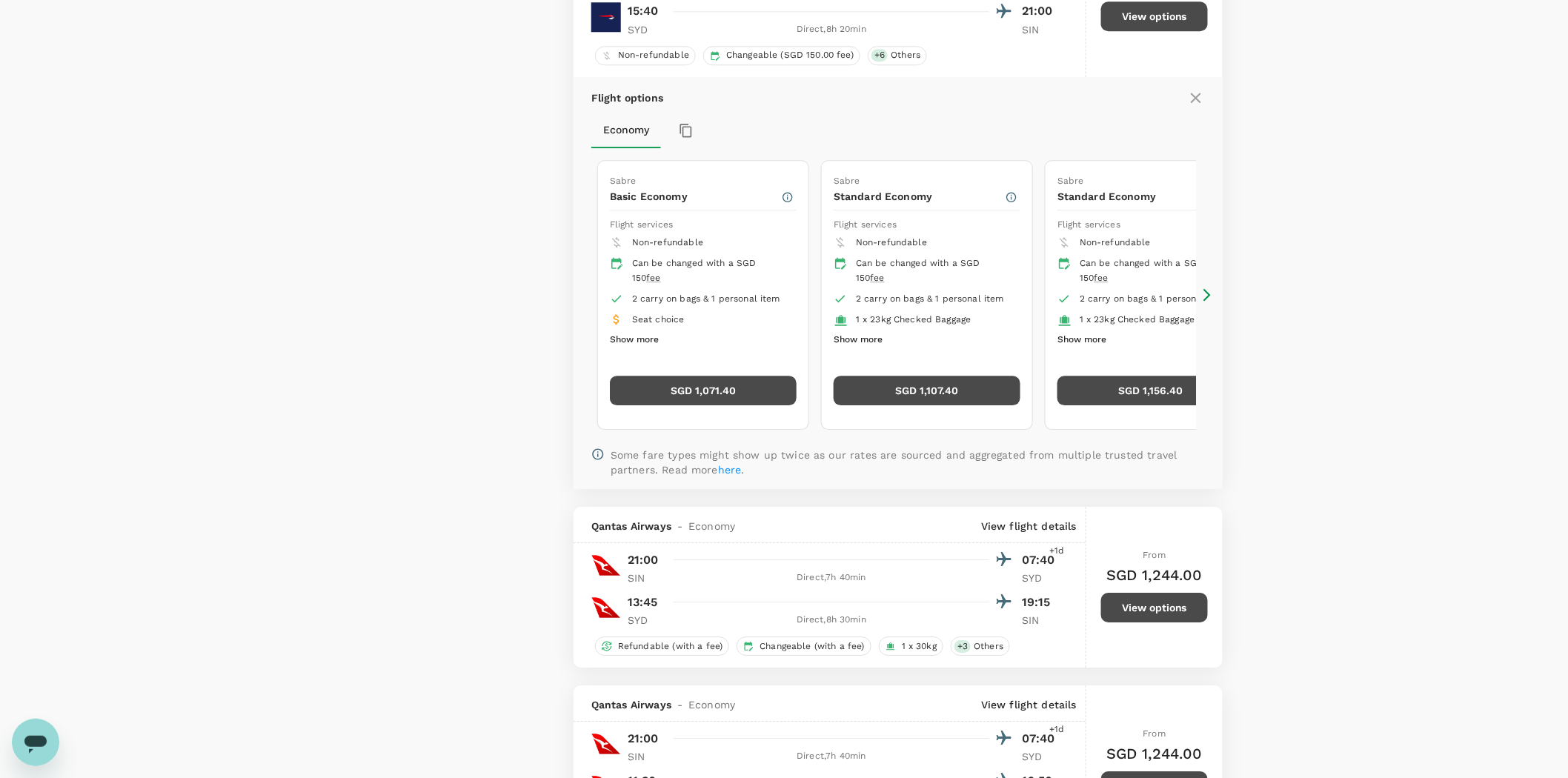
click at [957, 402] on button "SGD 1,107.40" at bounding box center [927, 390] width 187 height 29
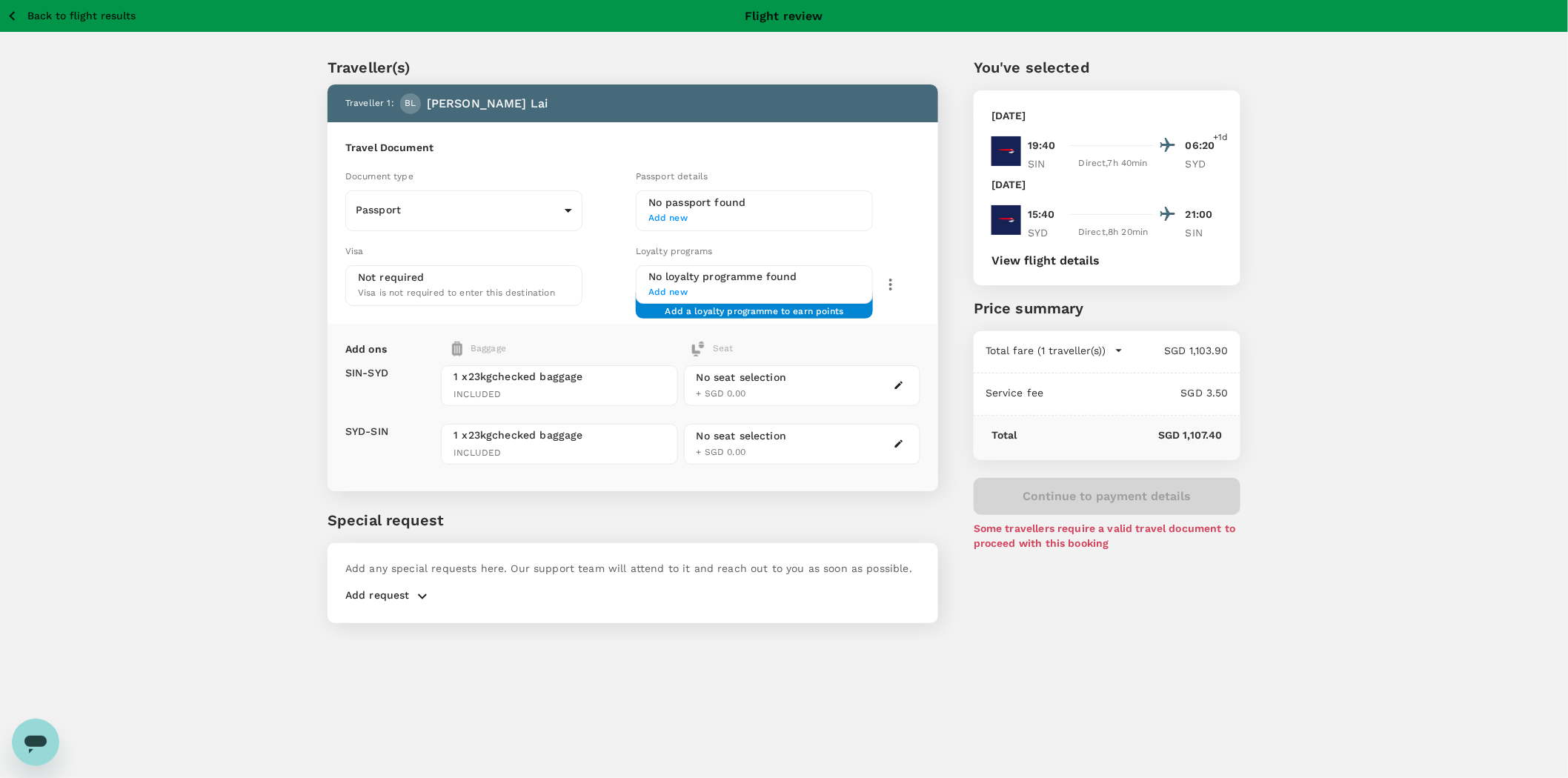
click at [708, 208] on h6 "No passport found" at bounding box center [754, 202] width 212 height 16
click at [667, 216] on span "Add new" at bounding box center [754, 218] width 212 height 15
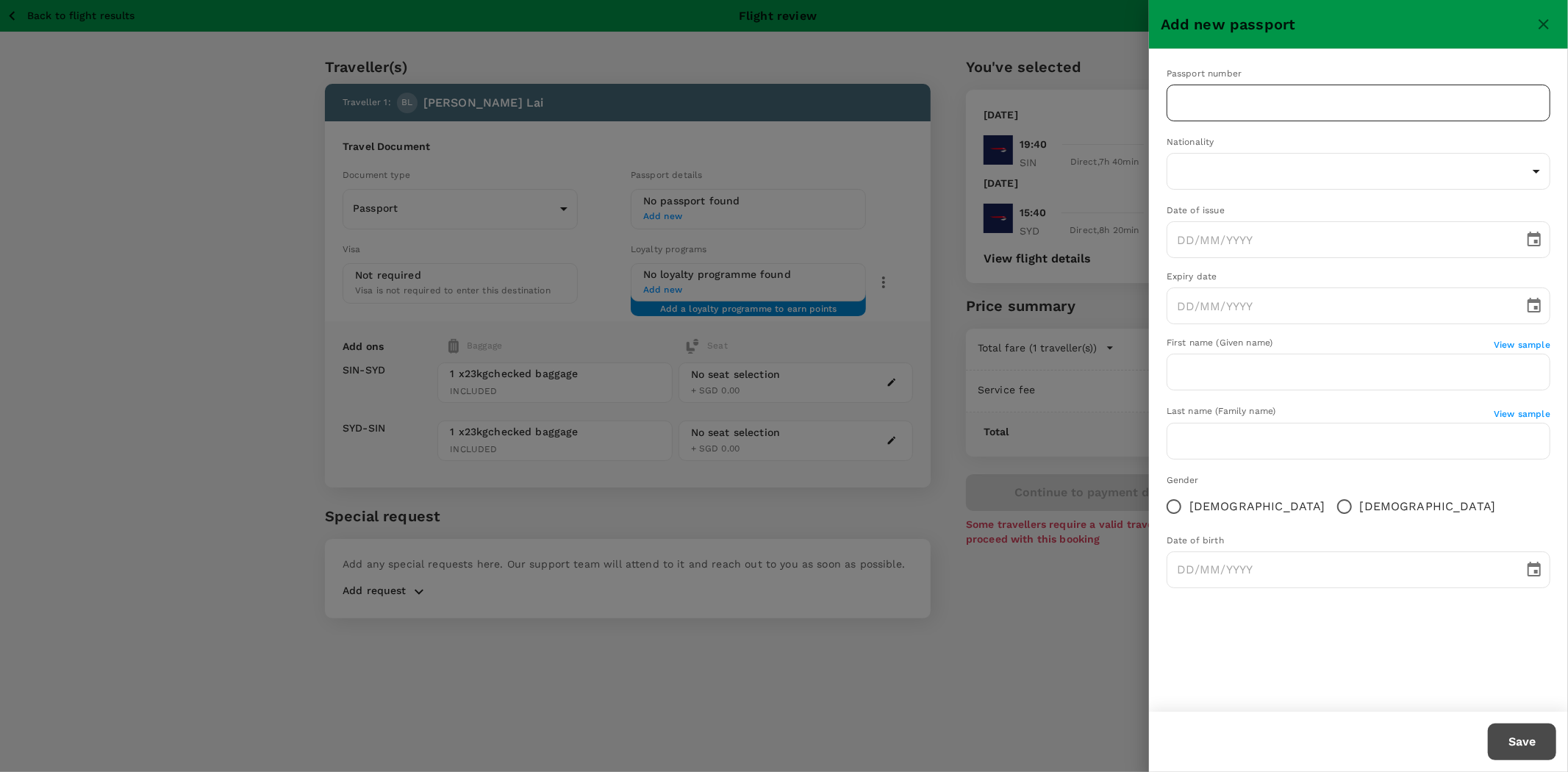
click at [1222, 112] on input "text" at bounding box center [1358, 103] width 383 height 36
click at [1026, 636] on div at bounding box center [784, 386] width 1568 height 772
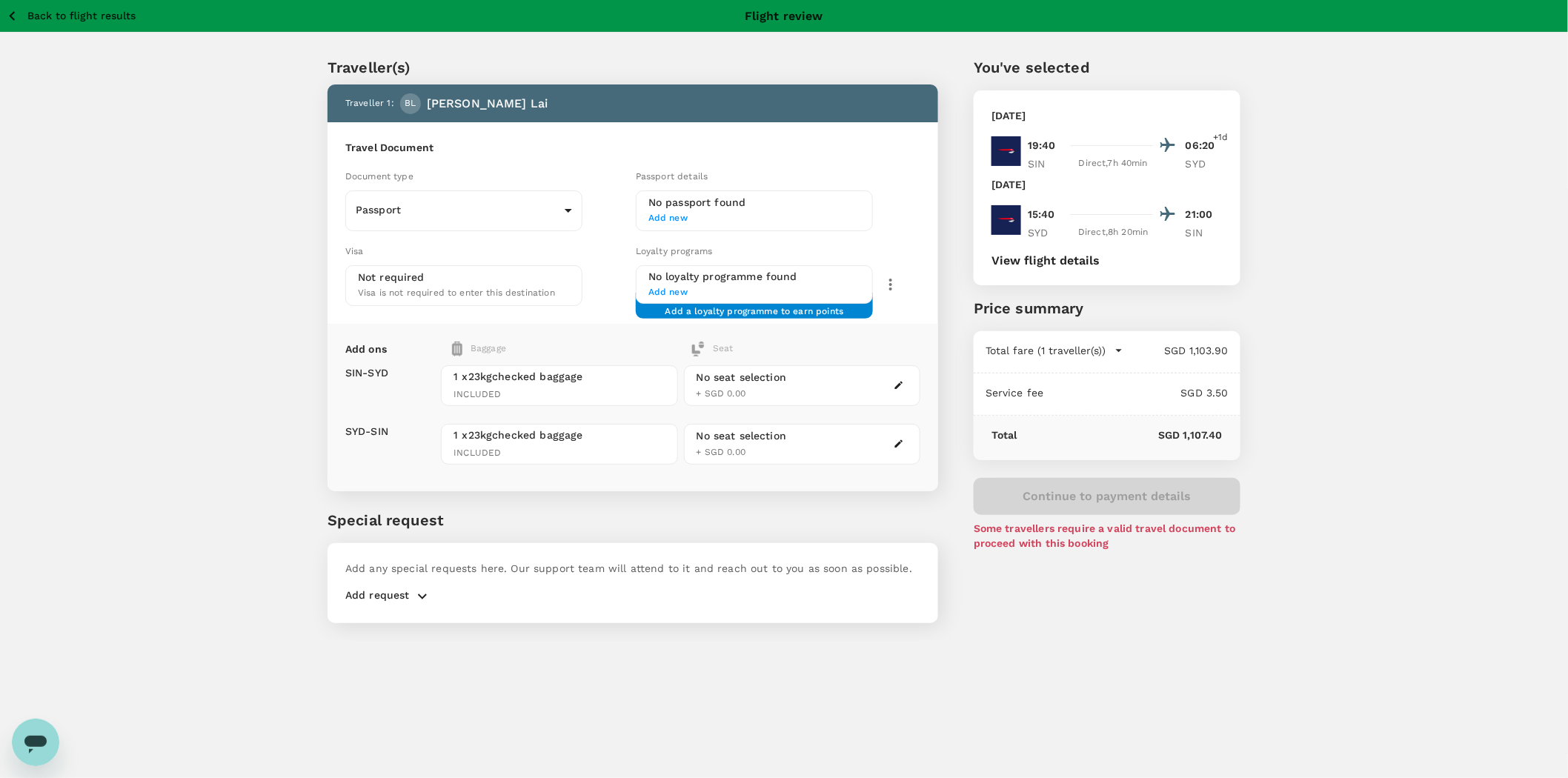
click at [902, 384] on icon "button" at bounding box center [898, 385] width 10 height 10
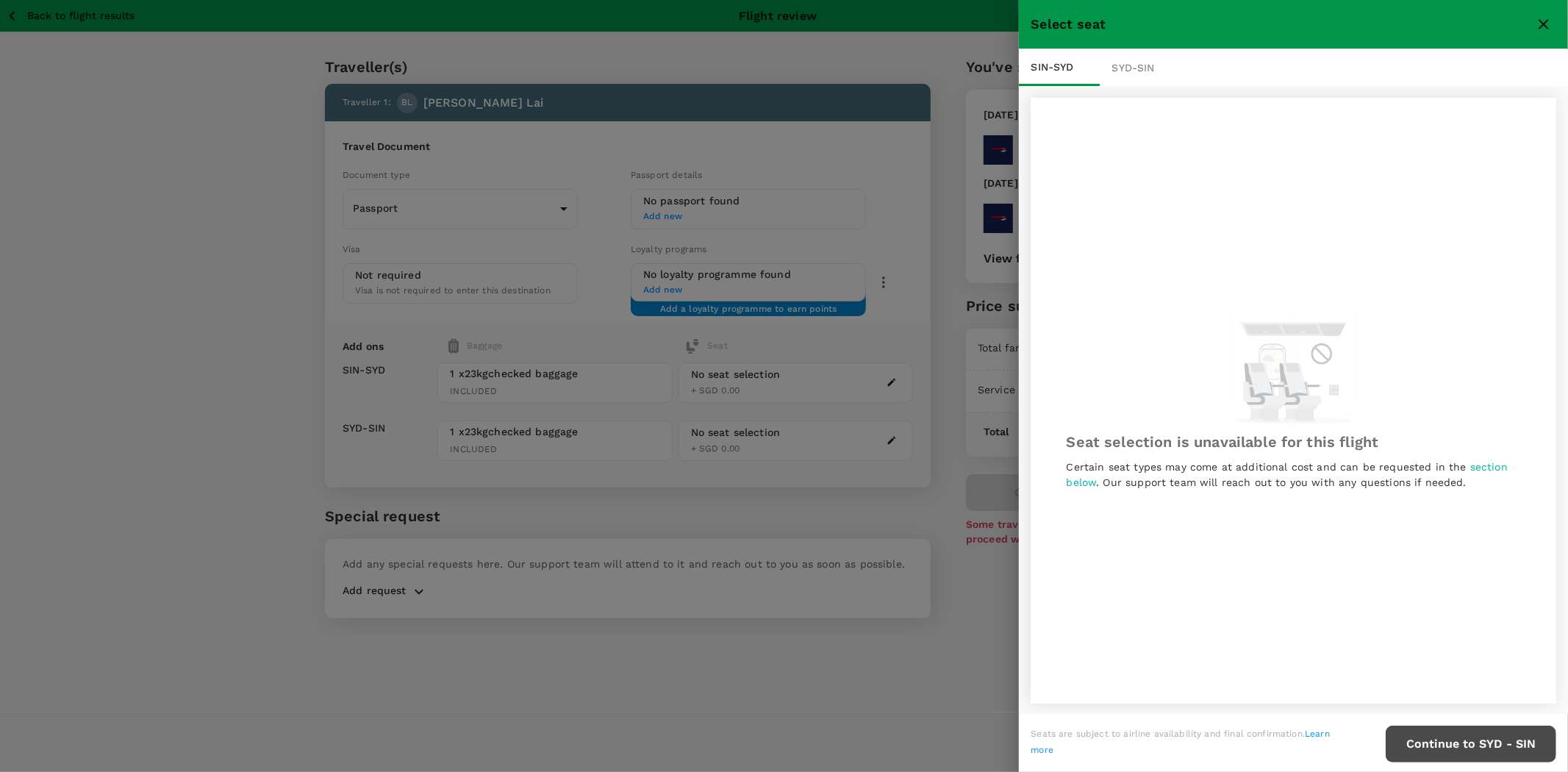
click at [1158, 69] on div "SYD - SIN" at bounding box center [1140, 67] width 81 height 36
click at [1044, 68] on div "SIN - SYD" at bounding box center [1059, 67] width 81 height 36
click at [1540, 29] on icon "close" at bounding box center [1543, 25] width 17 height 17
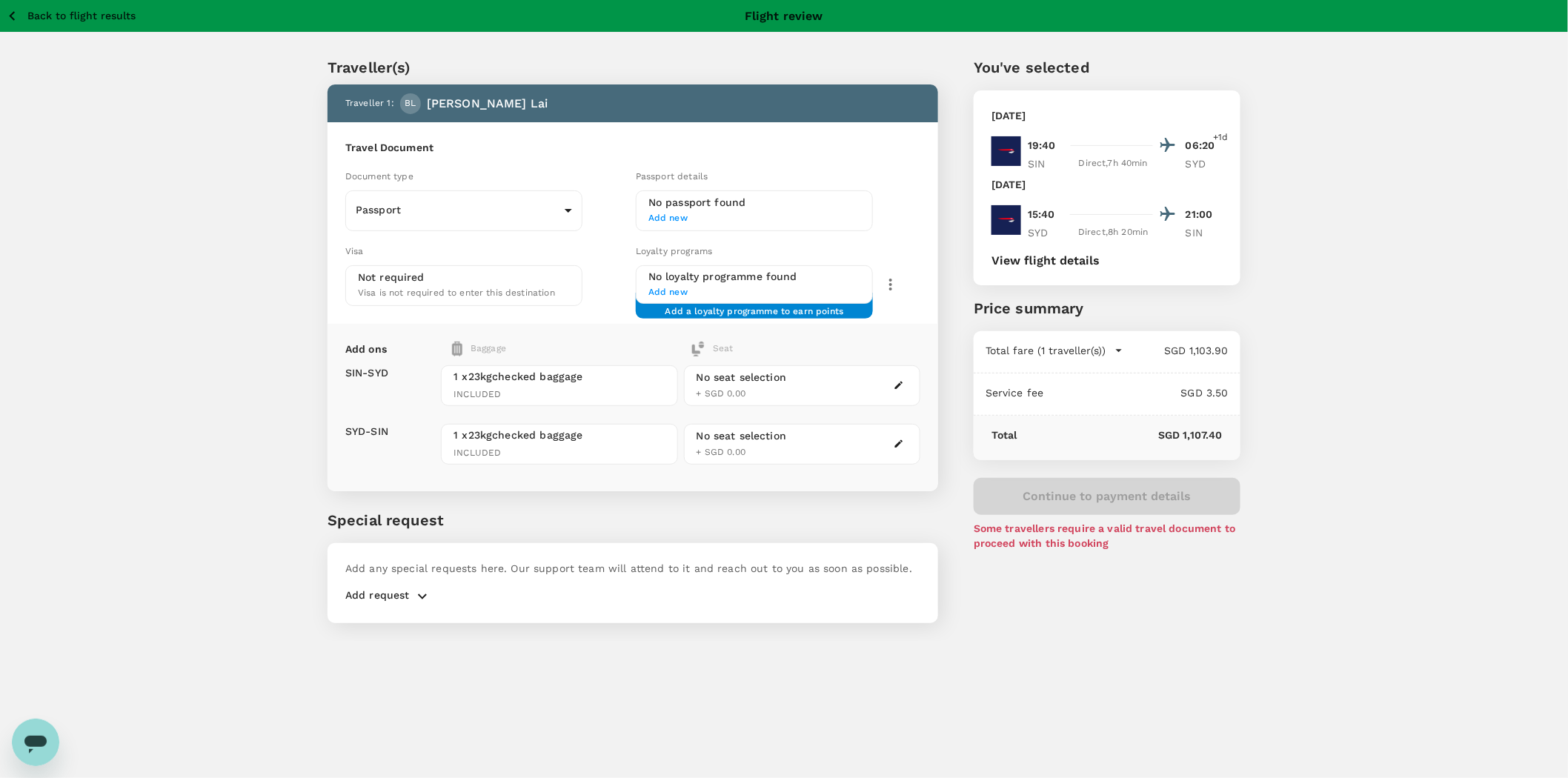
click at [700, 211] on span "Add new" at bounding box center [754, 218] width 212 height 15
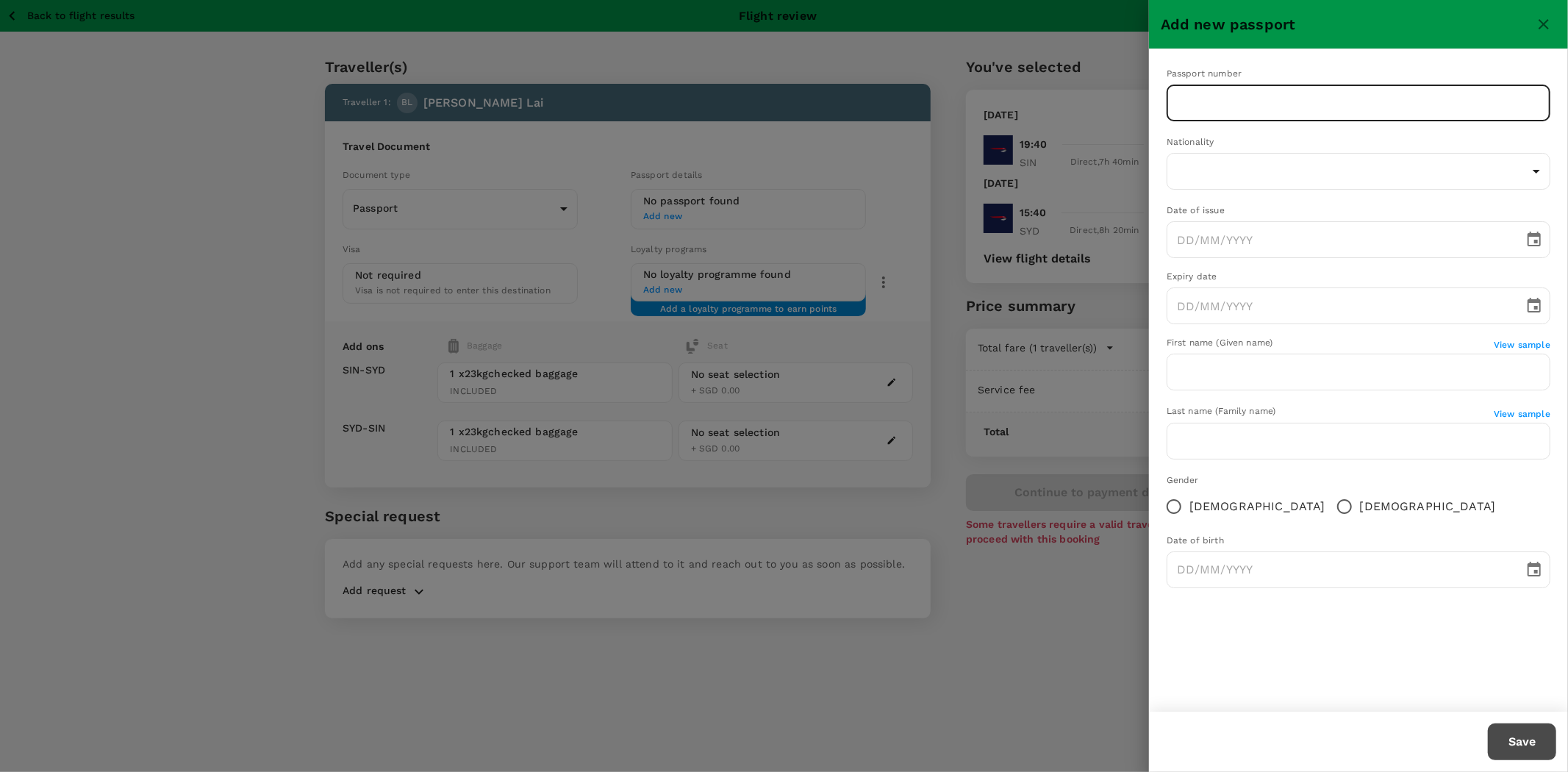
click at [1269, 119] on input "text" at bounding box center [1358, 103] width 383 height 36
type input "142141569"
click at [1252, 167] on body "Back to flight results Flight review Traveller(s) Traveller 1 : BL Benny Lai Tr…" at bounding box center [784, 406] width 1568 height 812
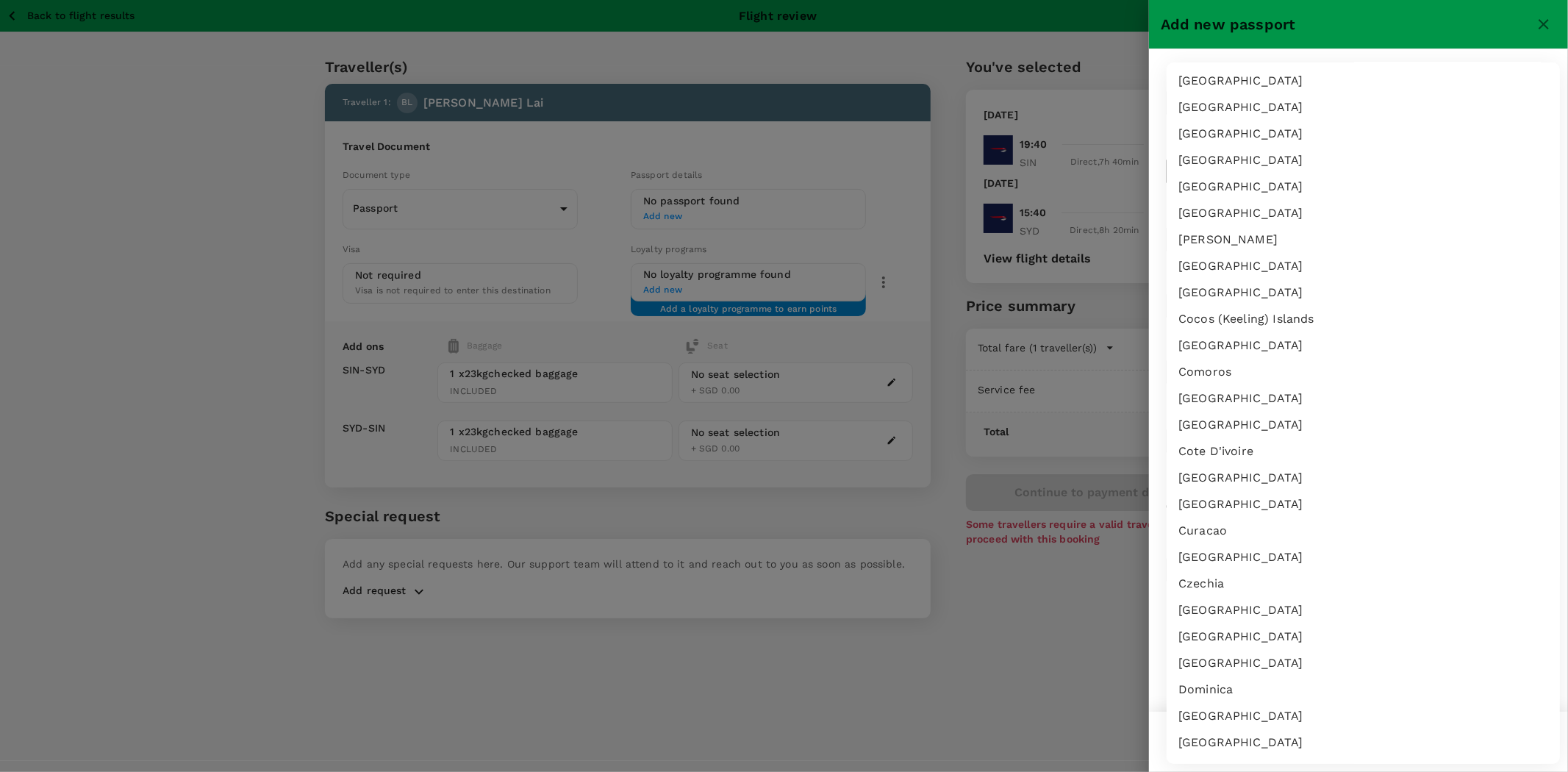
scroll to position [899, 0]
click at [1054, 641] on div at bounding box center [784, 386] width 1568 height 772
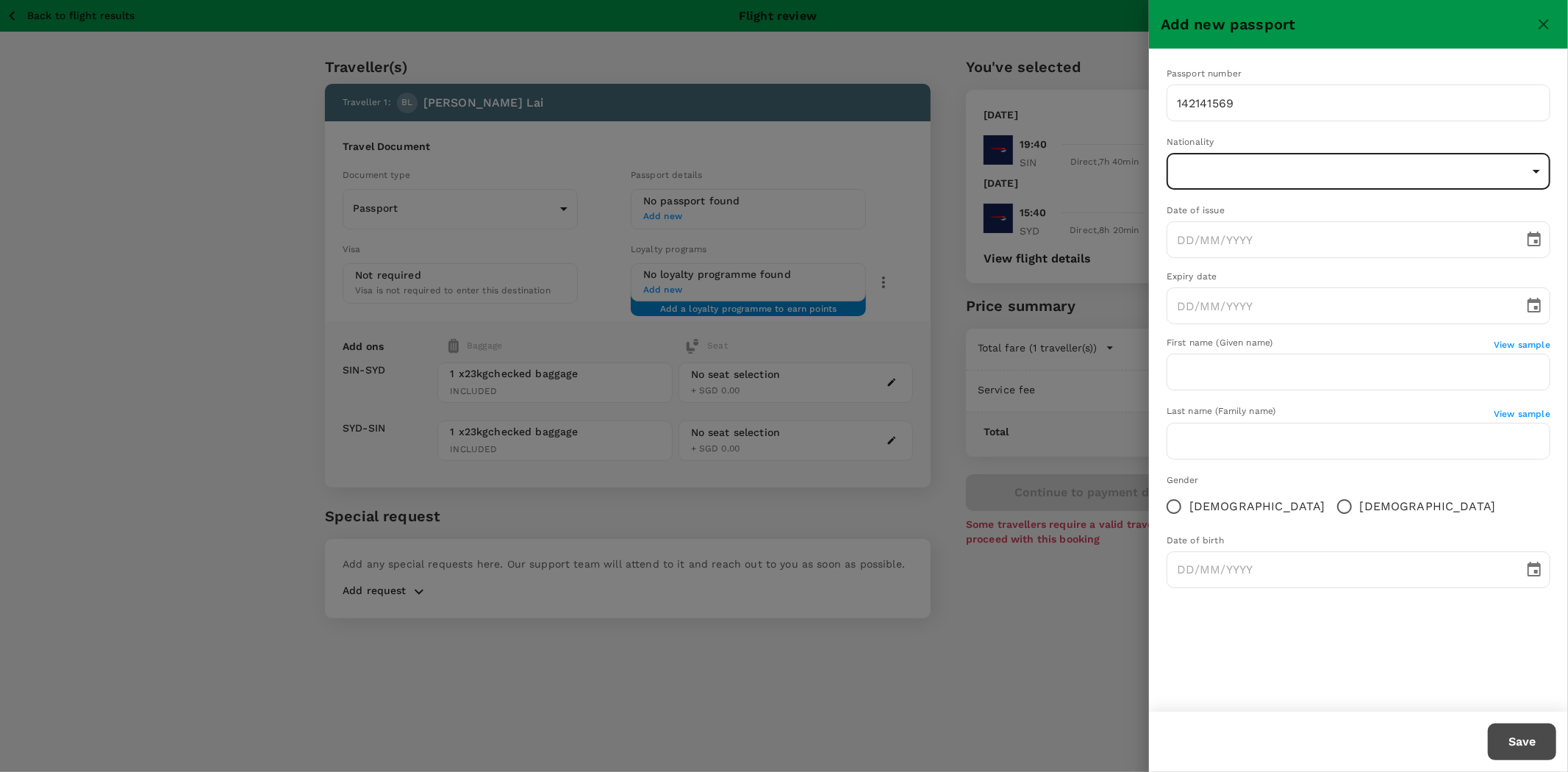
click at [1218, 171] on body "Back to flight results Flight review Traveller(s) Traveller 1 : BL Benny Lai Tr…" at bounding box center [784, 406] width 1568 height 812
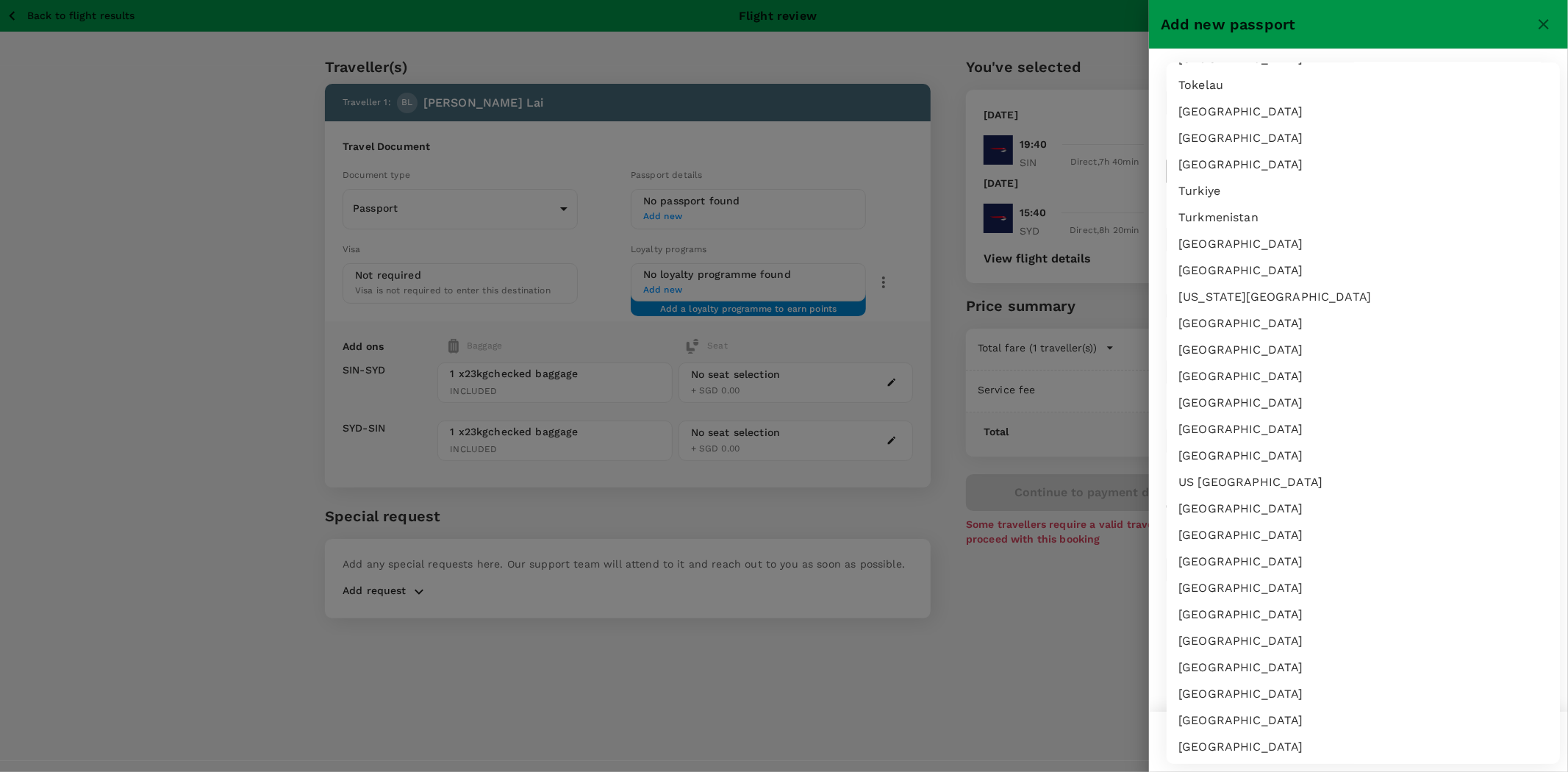
scroll to position [5831, 0]
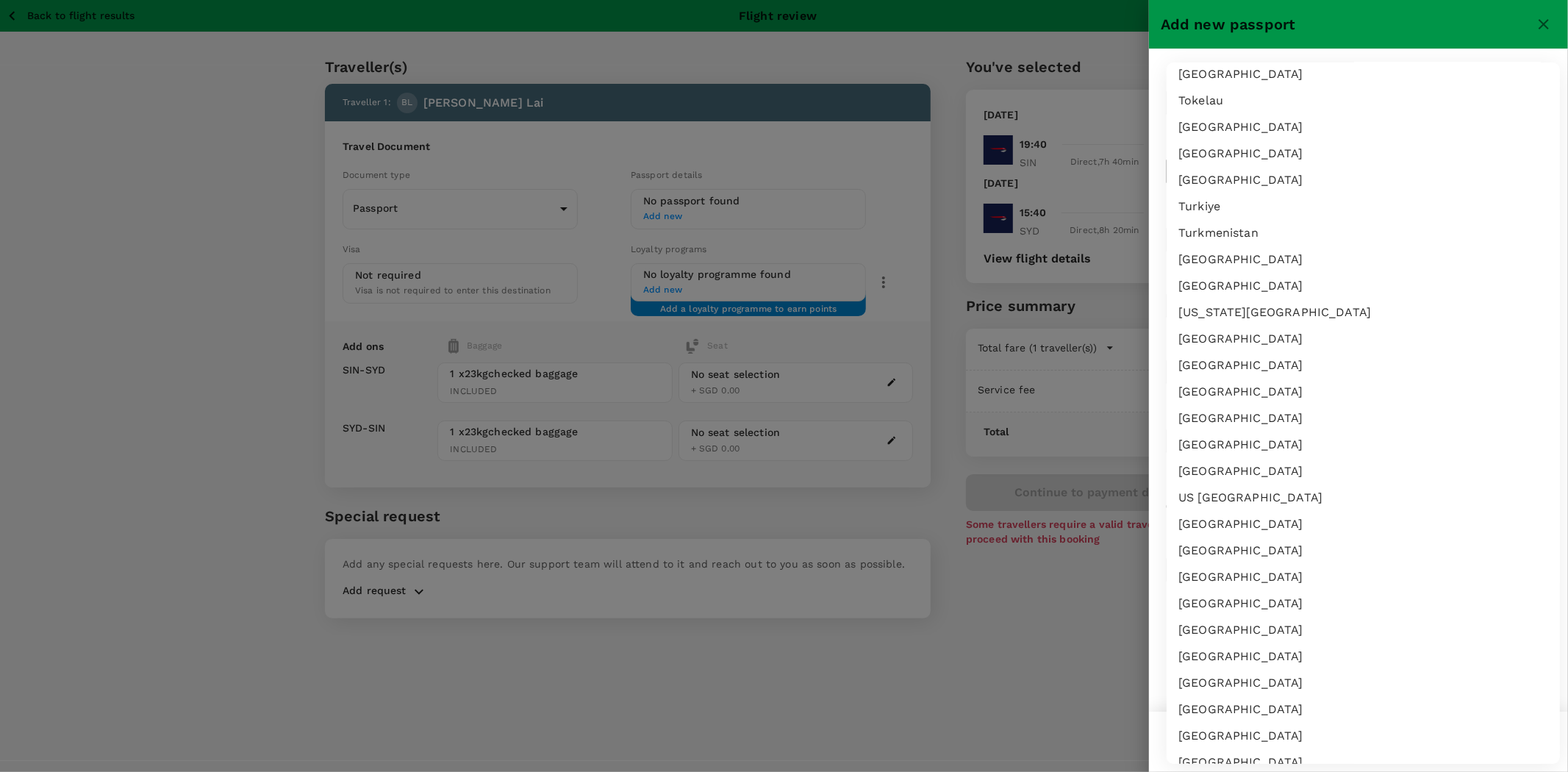
click at [1324, 411] on li "United Kingdom" at bounding box center [1362, 418] width 393 height 26
type input "GB"
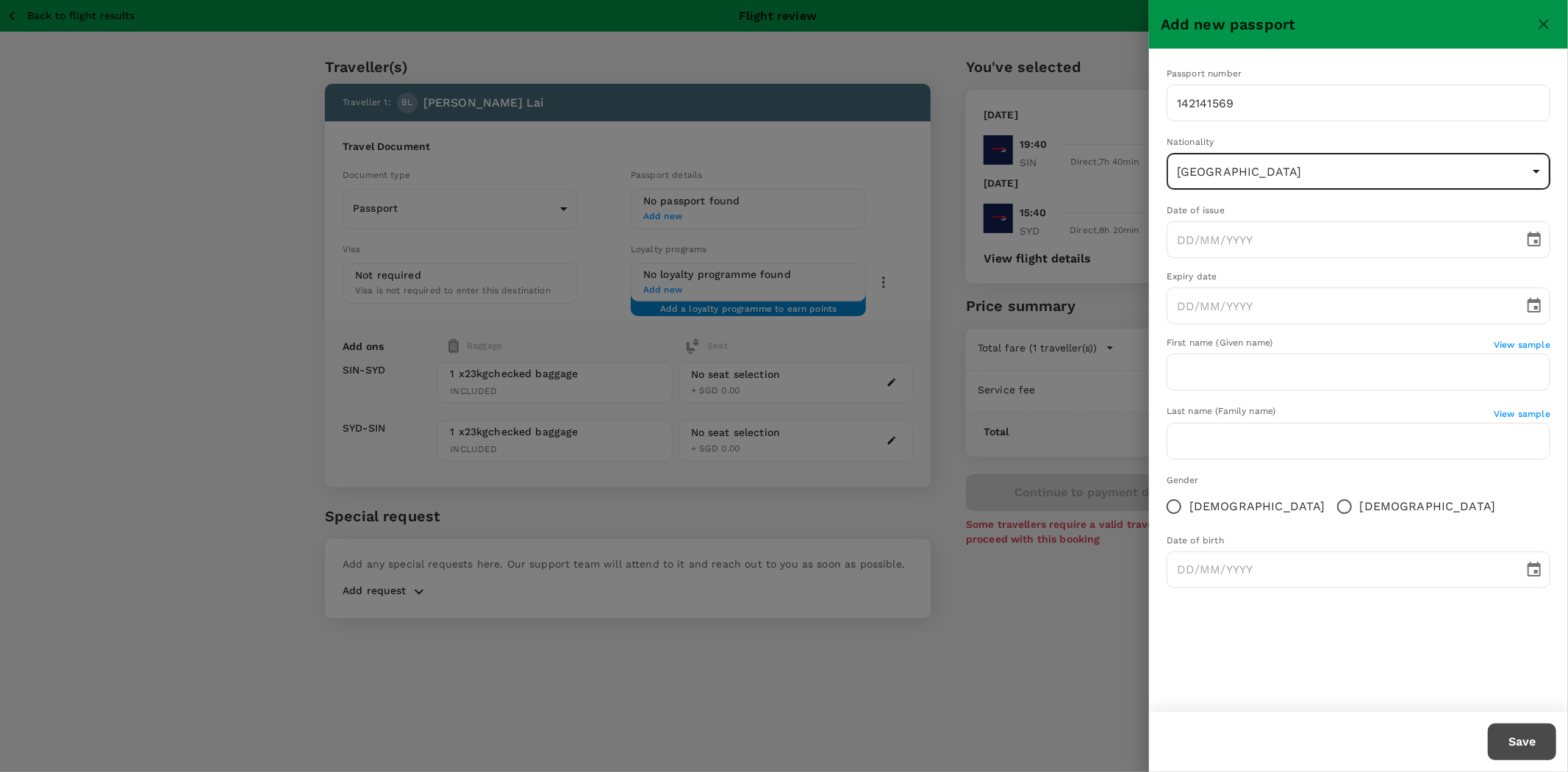
click at [1094, 297] on div at bounding box center [784, 386] width 1568 height 772
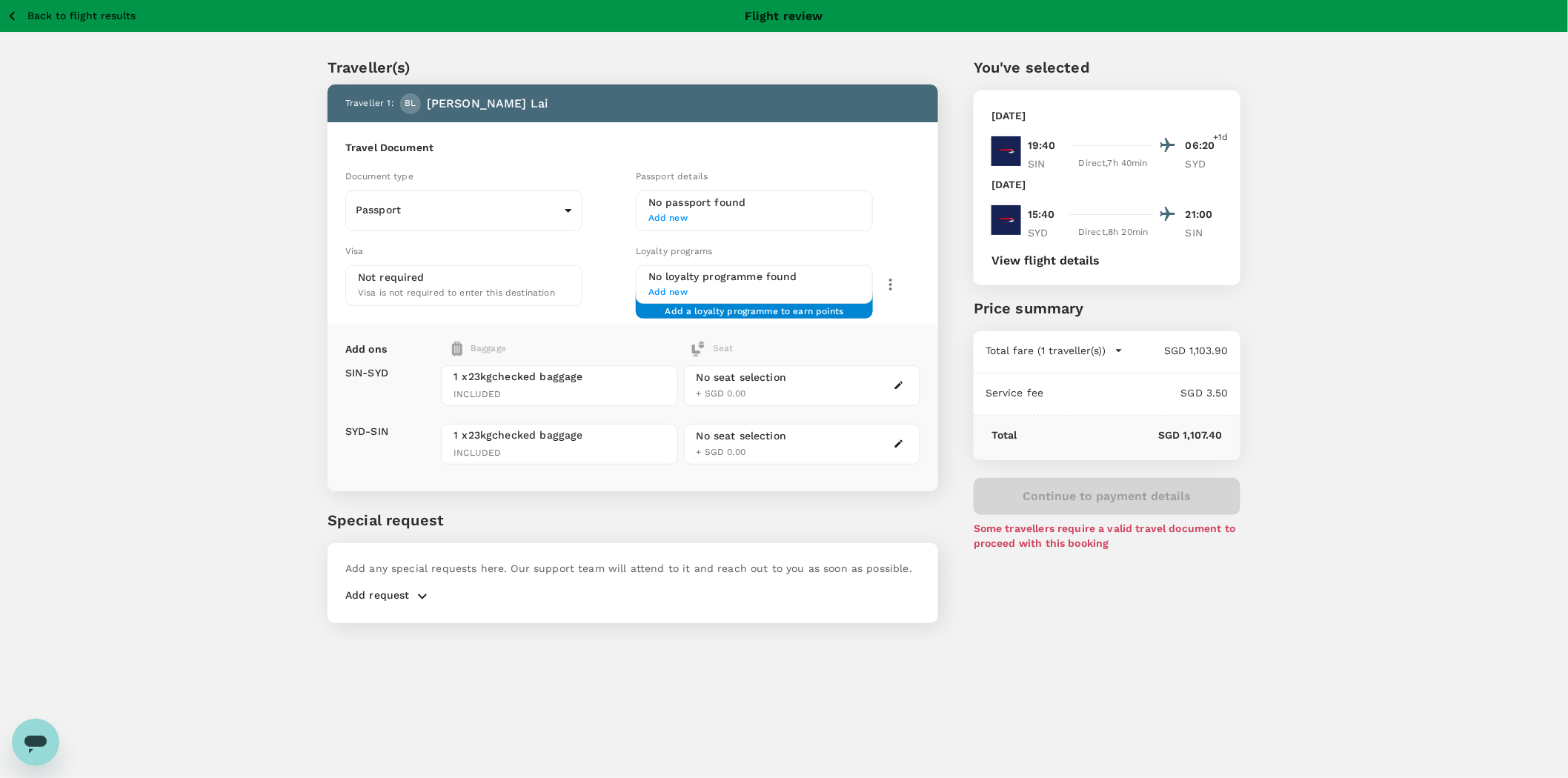
click at [752, 208] on h6 "No passport found" at bounding box center [754, 202] width 212 height 16
click at [662, 216] on span "Add new" at bounding box center [754, 218] width 212 height 15
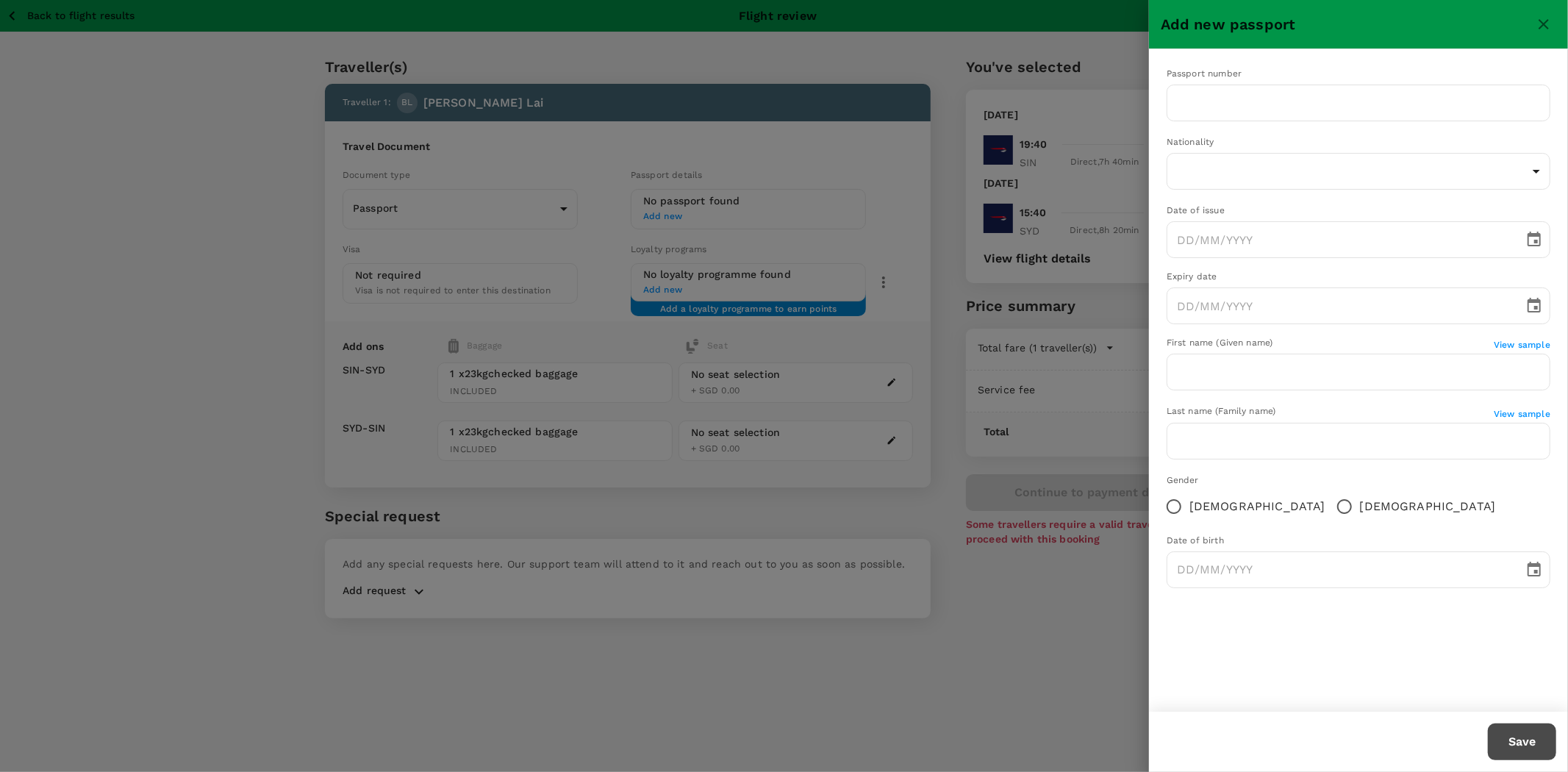
click at [935, 245] on div at bounding box center [784, 386] width 1568 height 772
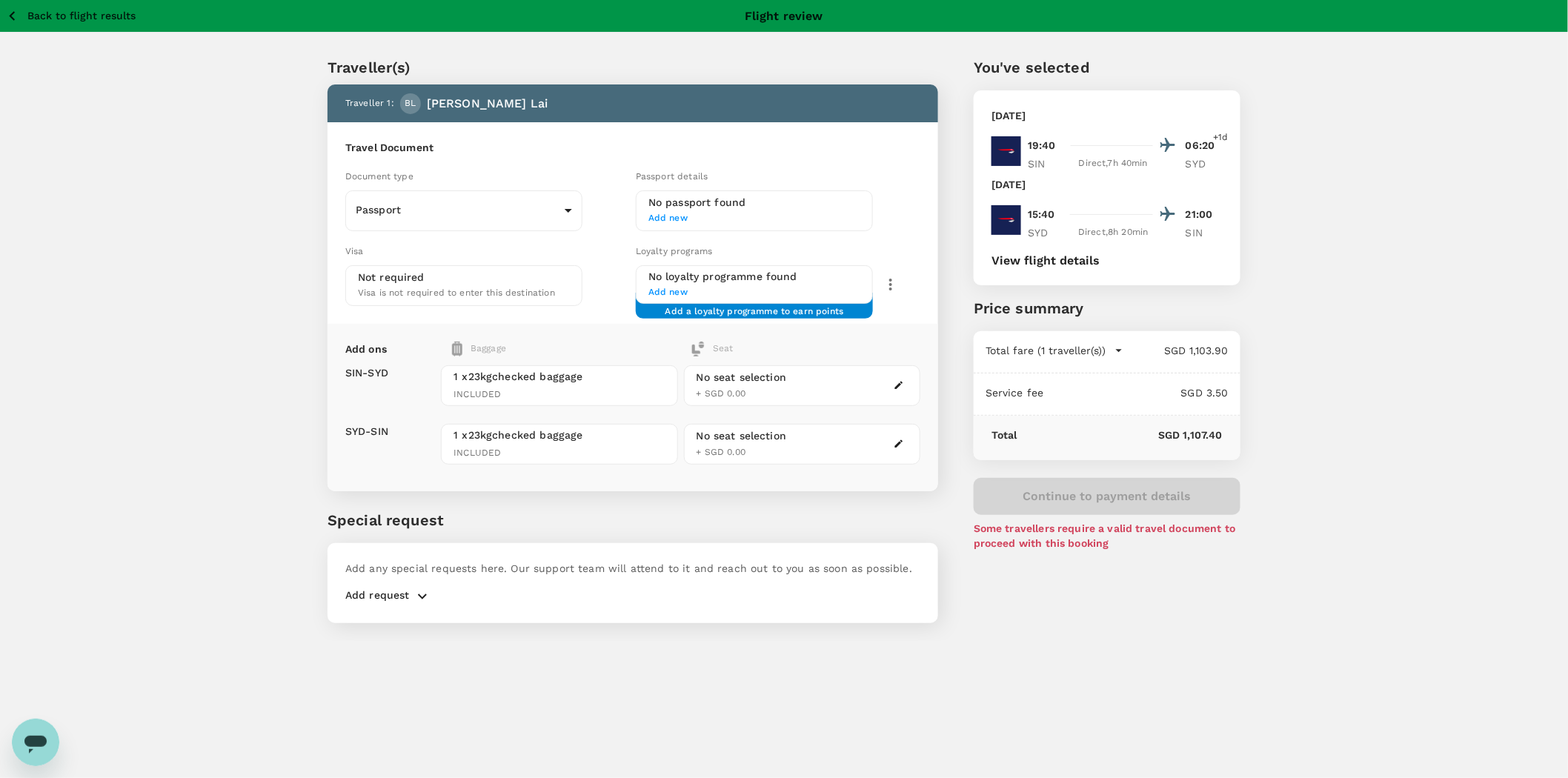
click at [711, 210] on h6 "No passport found" at bounding box center [754, 202] width 212 height 16
click at [677, 218] on span "Add new" at bounding box center [754, 218] width 212 height 15
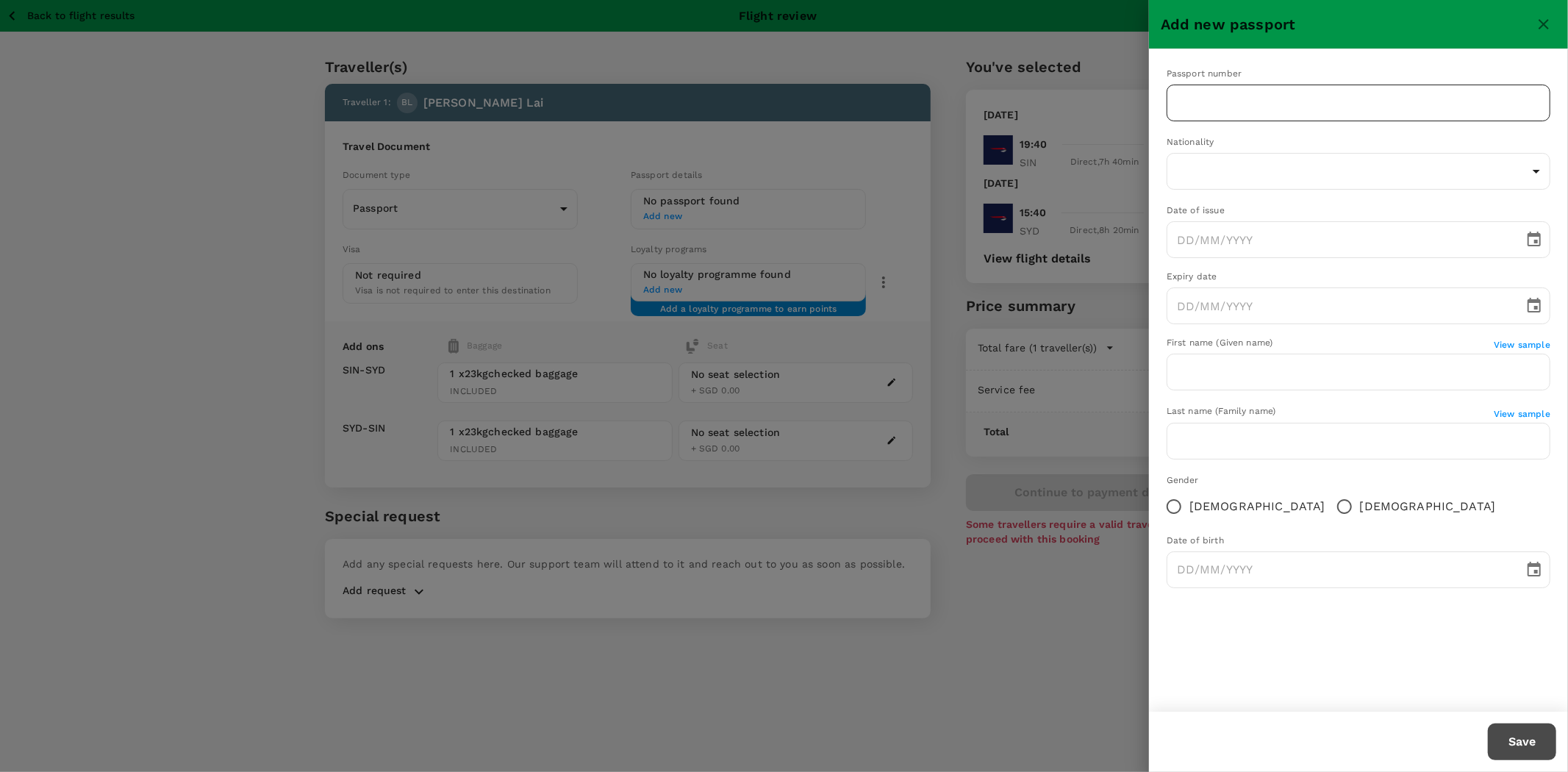
click at [1244, 104] on input "text" at bounding box center [1358, 103] width 383 height 36
type input "142141569"
click at [1275, 175] on body "Back to flight results Flight review Traveller(s) Traveller 1 : BL Benny Lai Tr…" at bounding box center [784, 406] width 1568 height 812
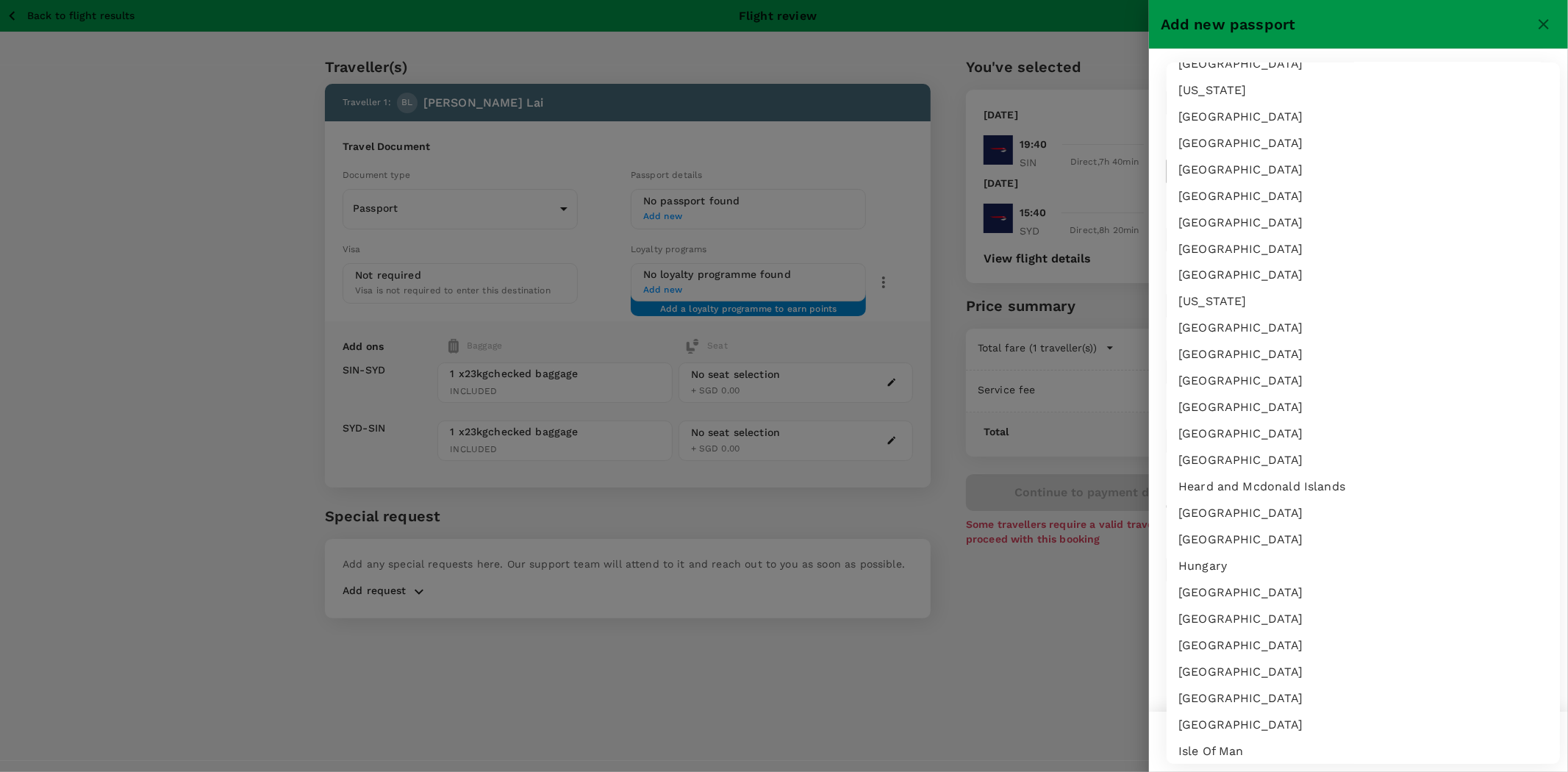
scroll to position [2206, 0]
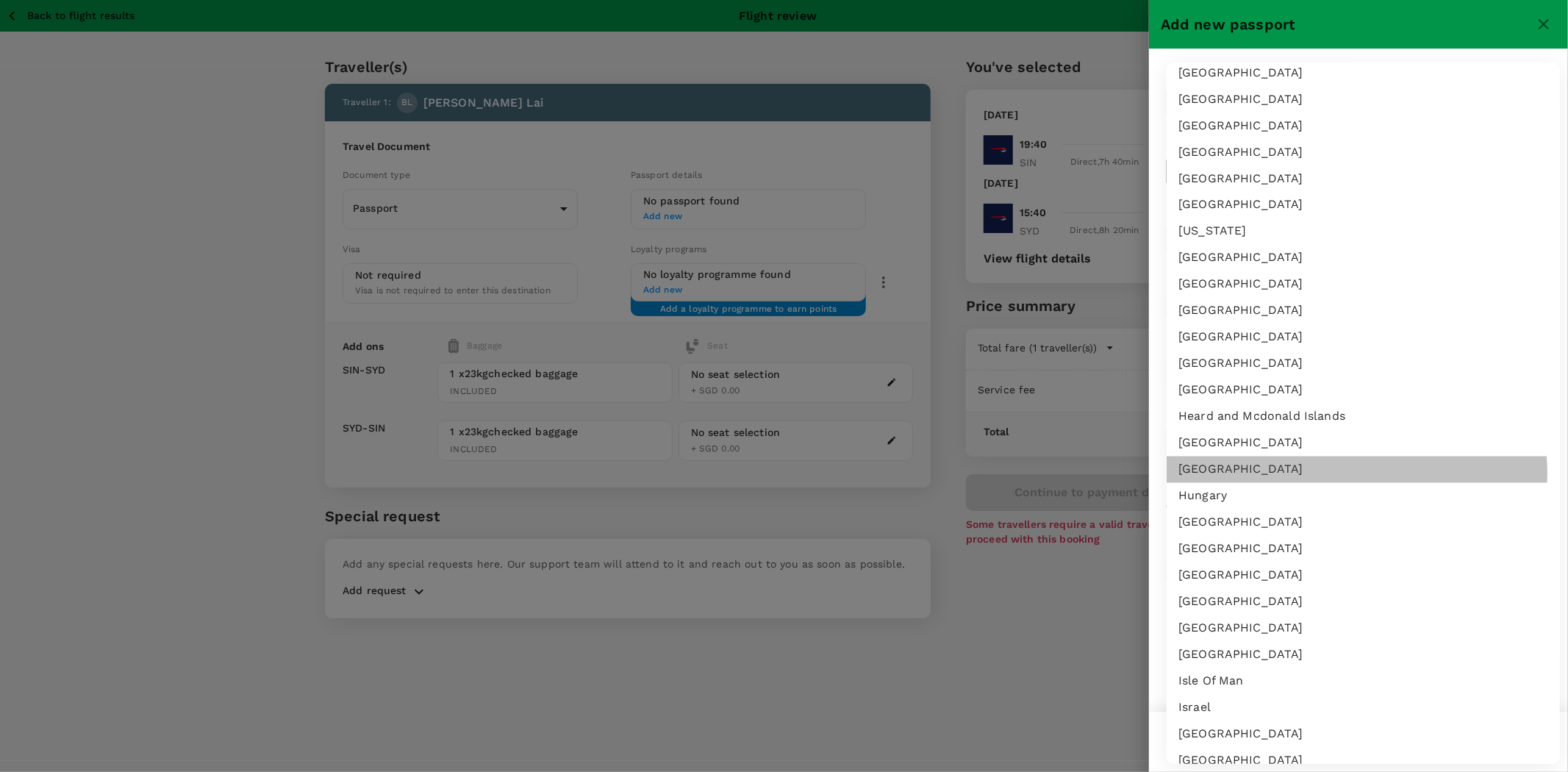
click at [1356, 473] on li "Hong Kong" at bounding box center [1362, 469] width 393 height 26
type input "HK"
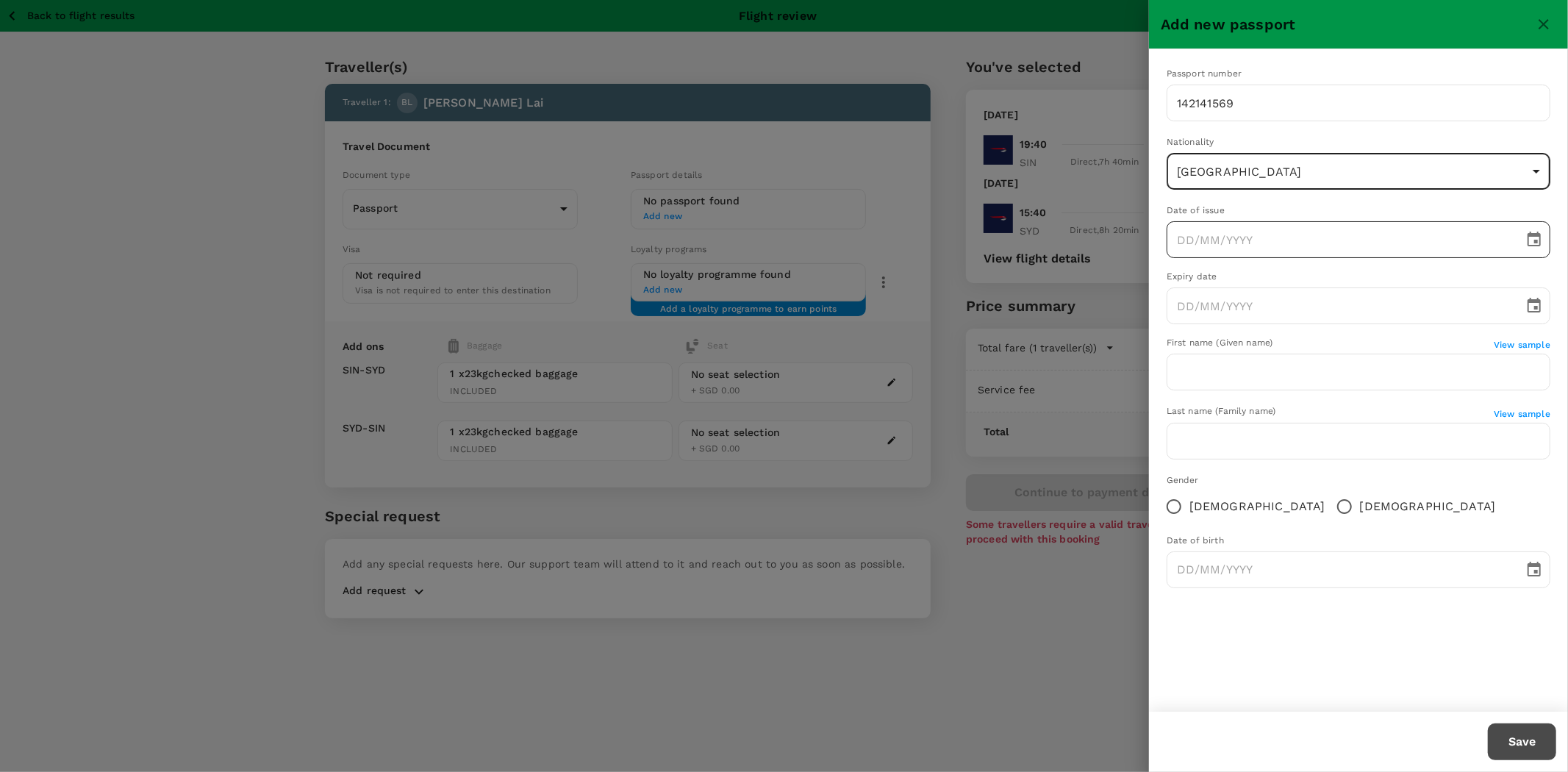
type input "DD/MM/YYYY"
click at [1419, 244] on input "DD/MM/YYYY" at bounding box center [1339, 240] width 347 height 36
click at [1532, 240] on icon "Choose date" at bounding box center [1534, 240] width 17 height 17
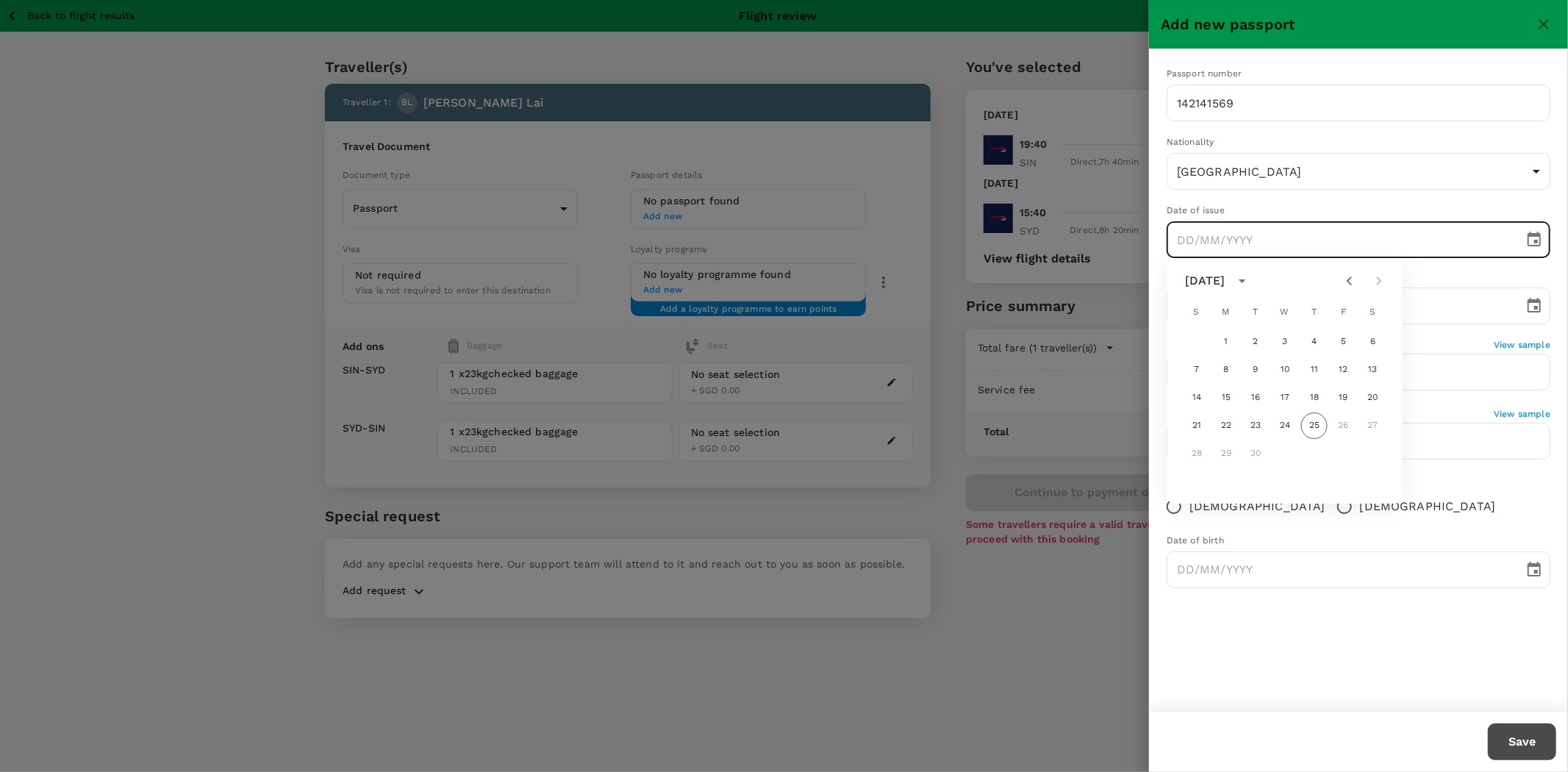
click at [1343, 283] on icon "Previous month" at bounding box center [1350, 281] width 17 height 17
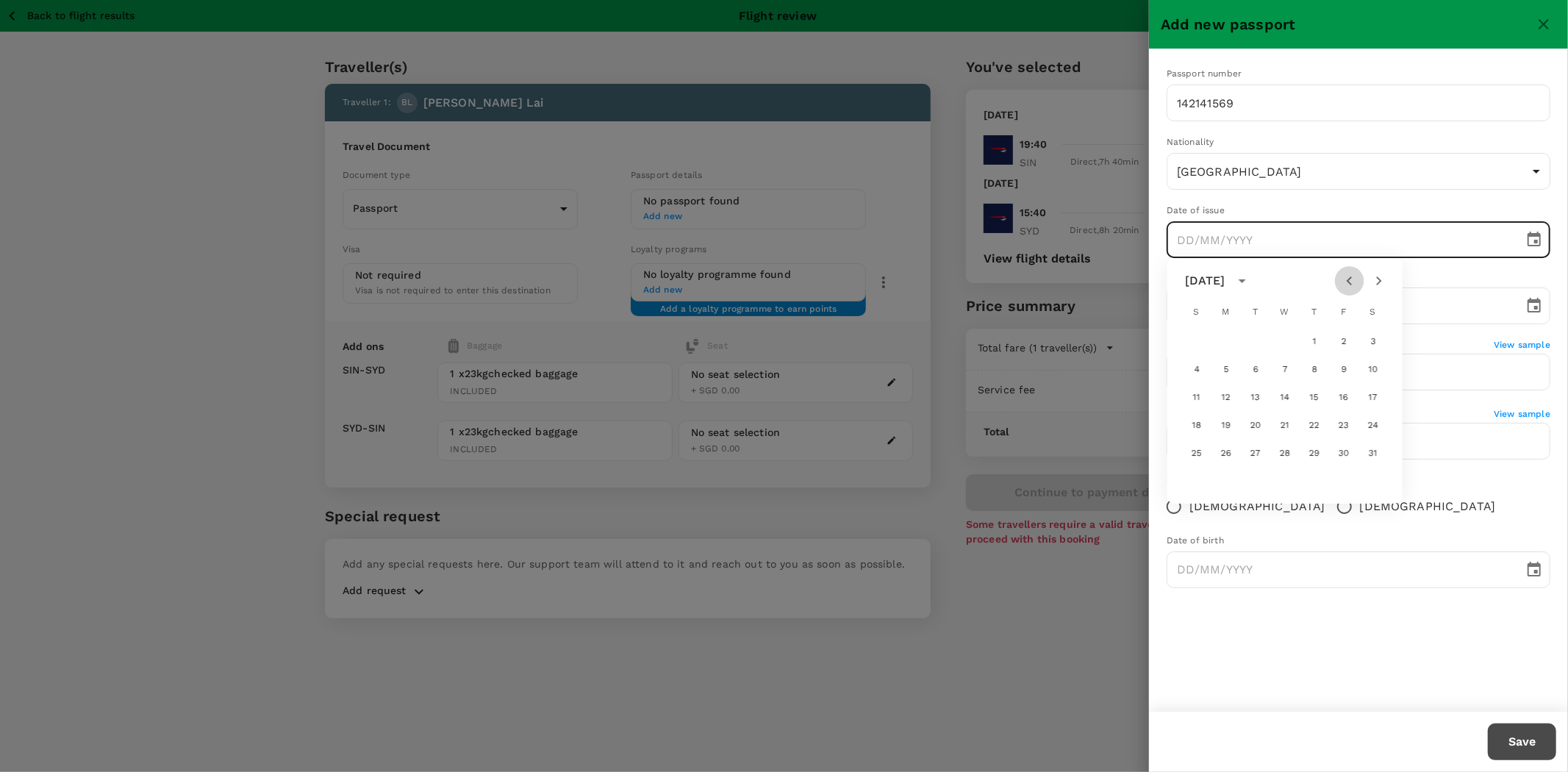
click at [1343, 283] on icon "Previous month" at bounding box center [1350, 281] width 17 height 17
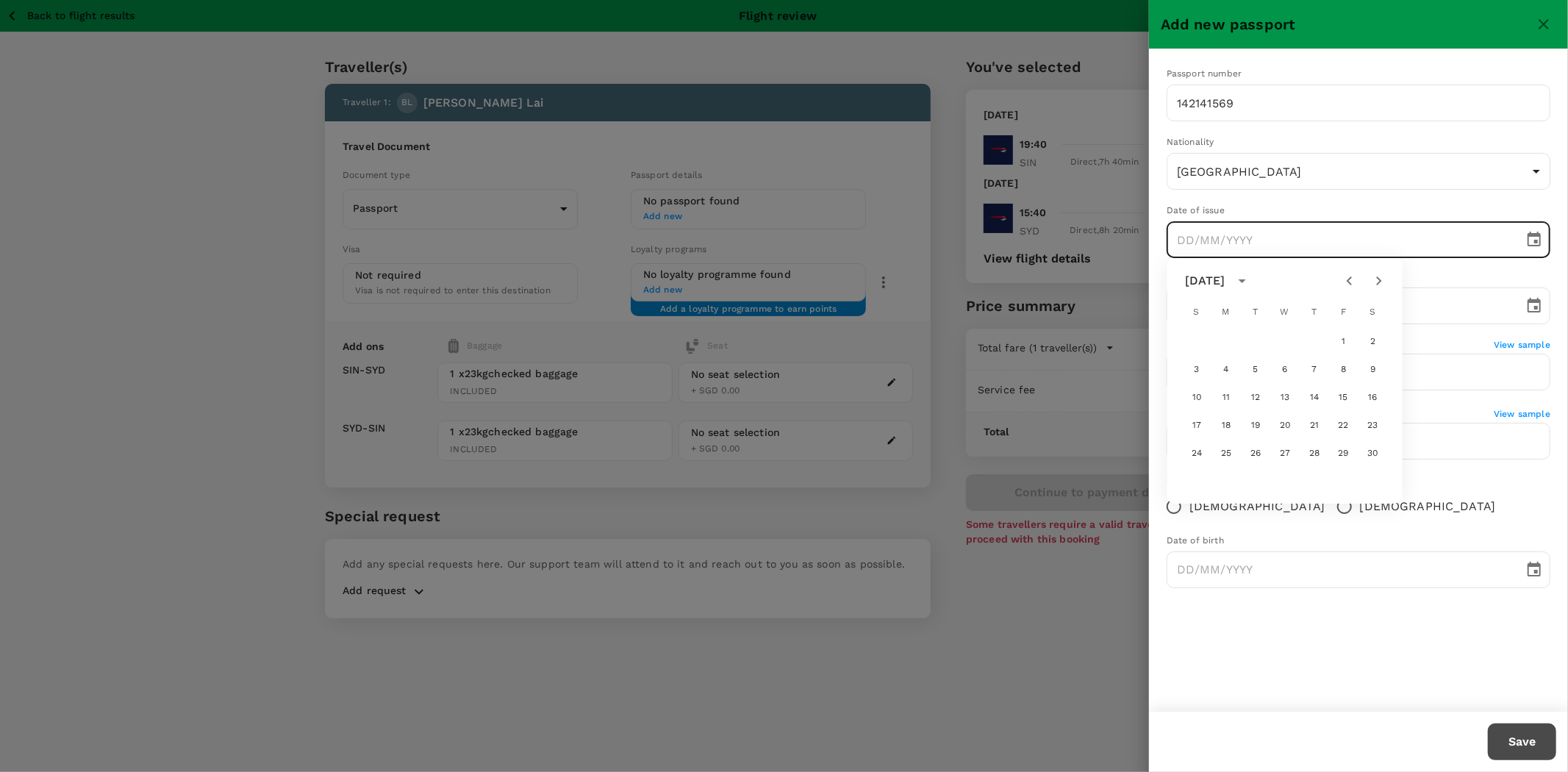
click at [1246, 280] on icon "calendar view is open, switch to year view" at bounding box center [1241, 281] width 7 height 4
click at [1196, 409] on button "2024" at bounding box center [1199, 410] width 53 height 26
click at [1343, 280] on icon "Previous month" at bounding box center [1350, 281] width 17 height 17
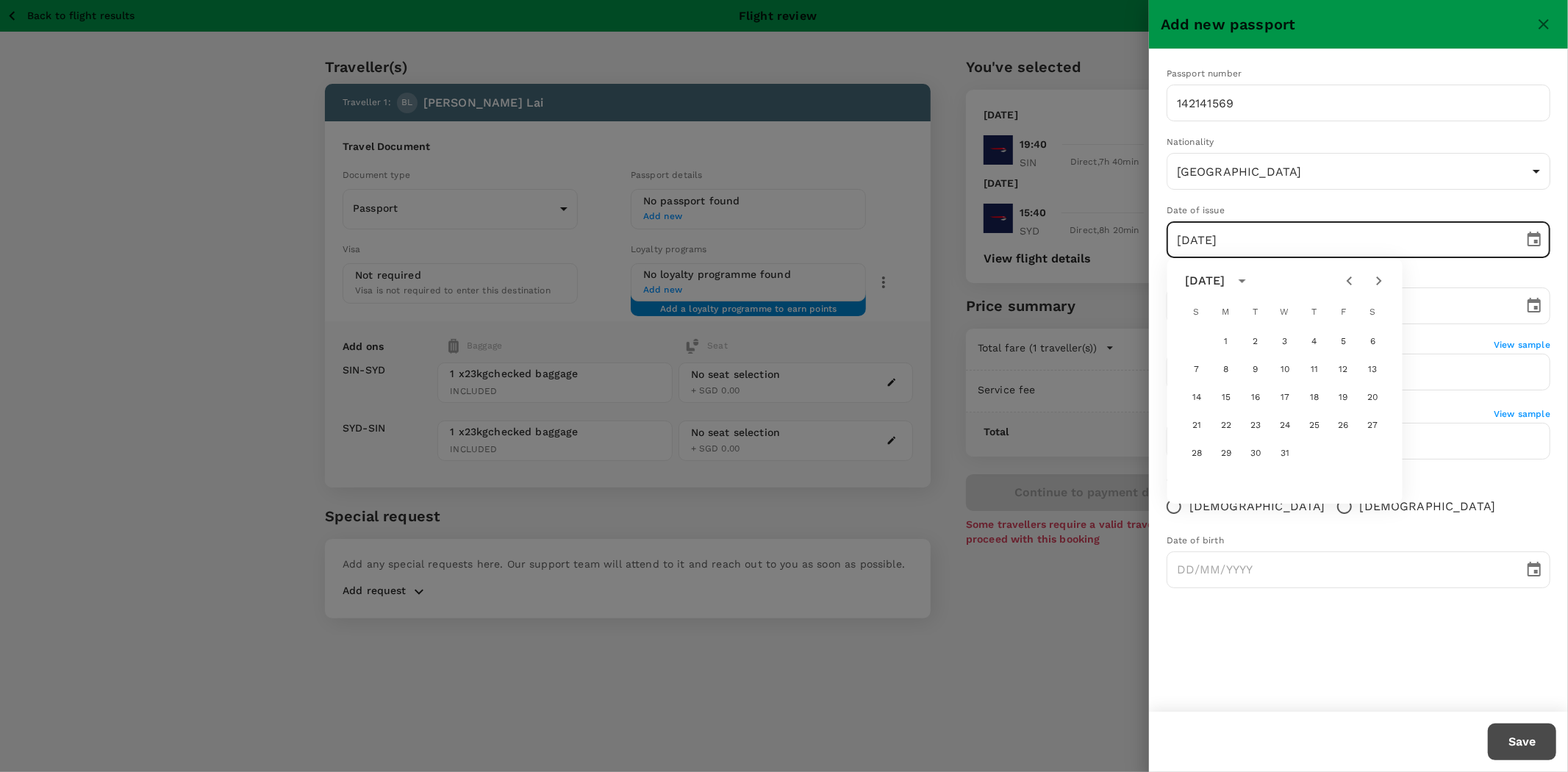
click at [1343, 280] on icon "Previous month" at bounding box center [1350, 281] width 17 height 17
click at [1256, 372] on button "5" at bounding box center [1255, 369] width 26 height 26
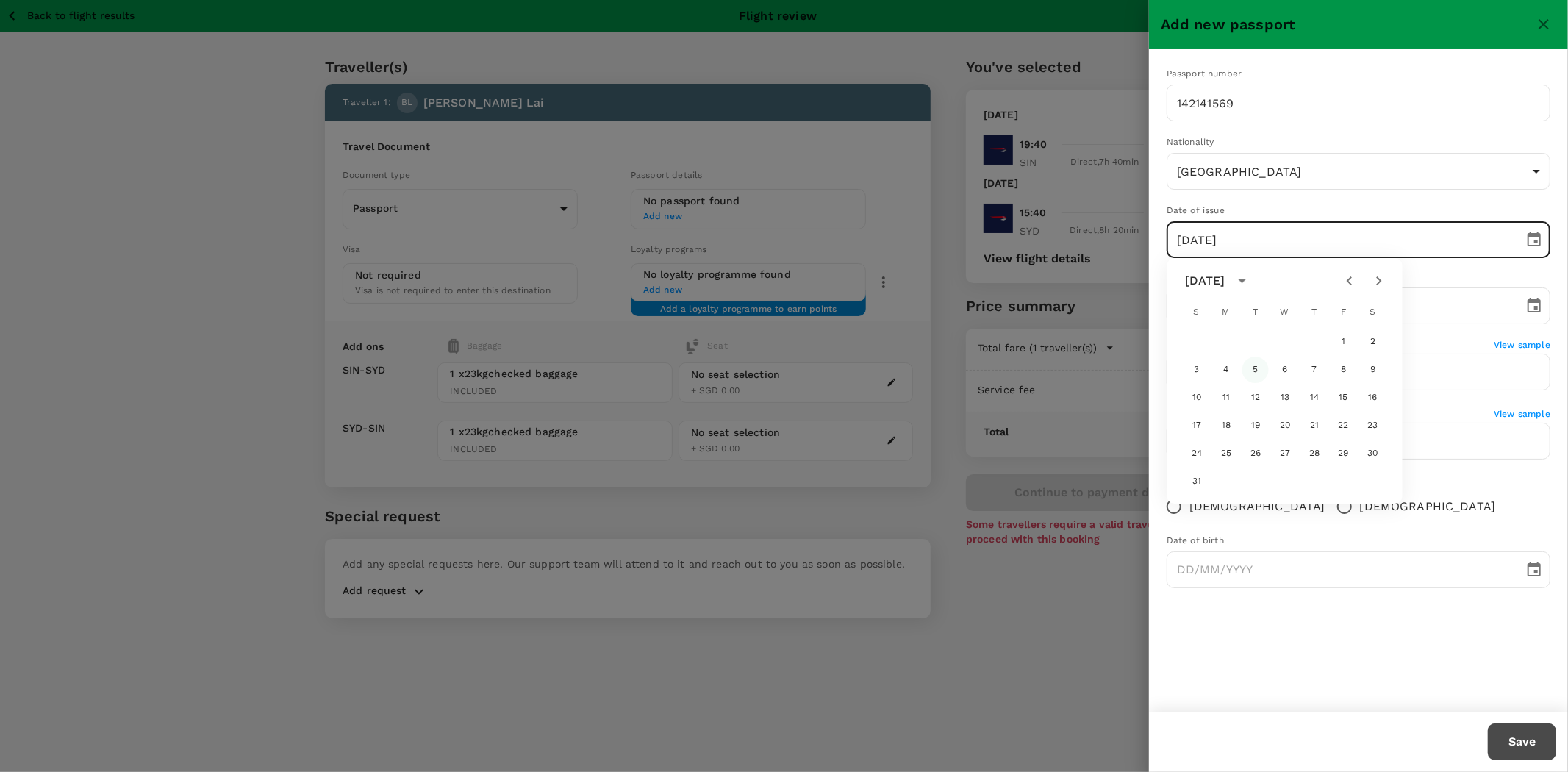
type input "05/03/2024"
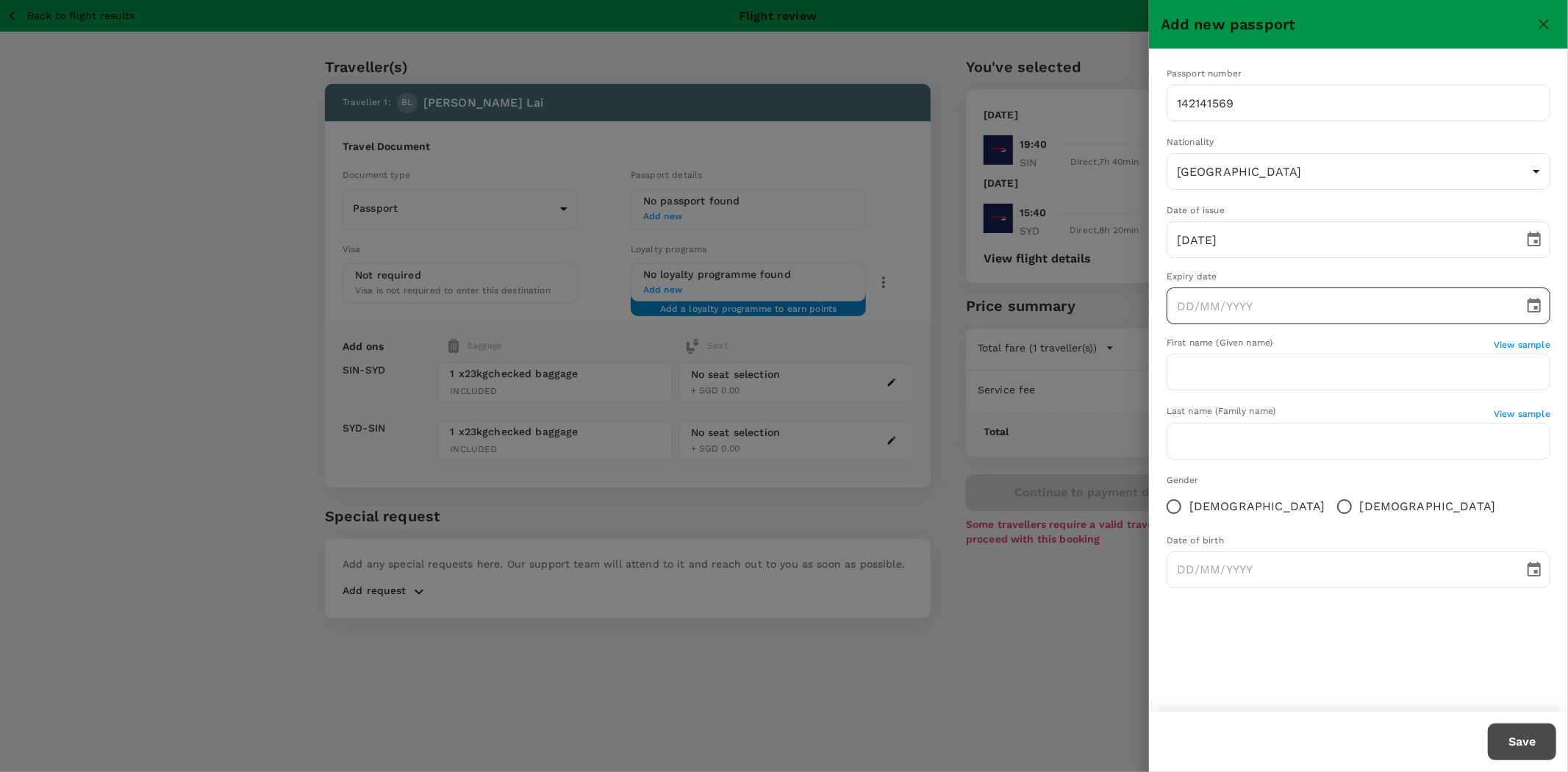
click at [1534, 305] on icon "Choose date" at bounding box center [1534, 306] width 17 height 17
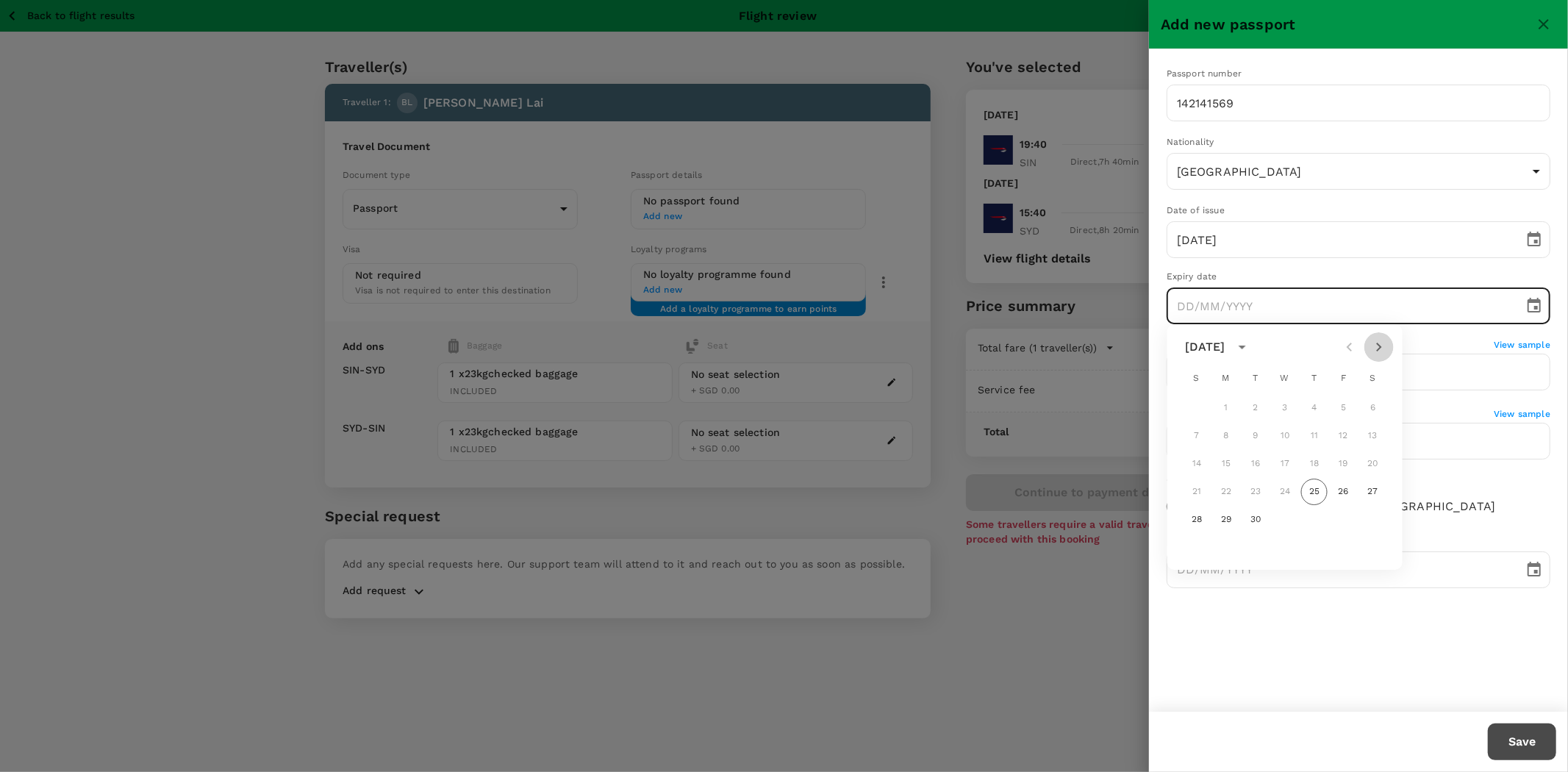
click at [1379, 348] on icon "Next month" at bounding box center [1378, 346] width 6 height 9
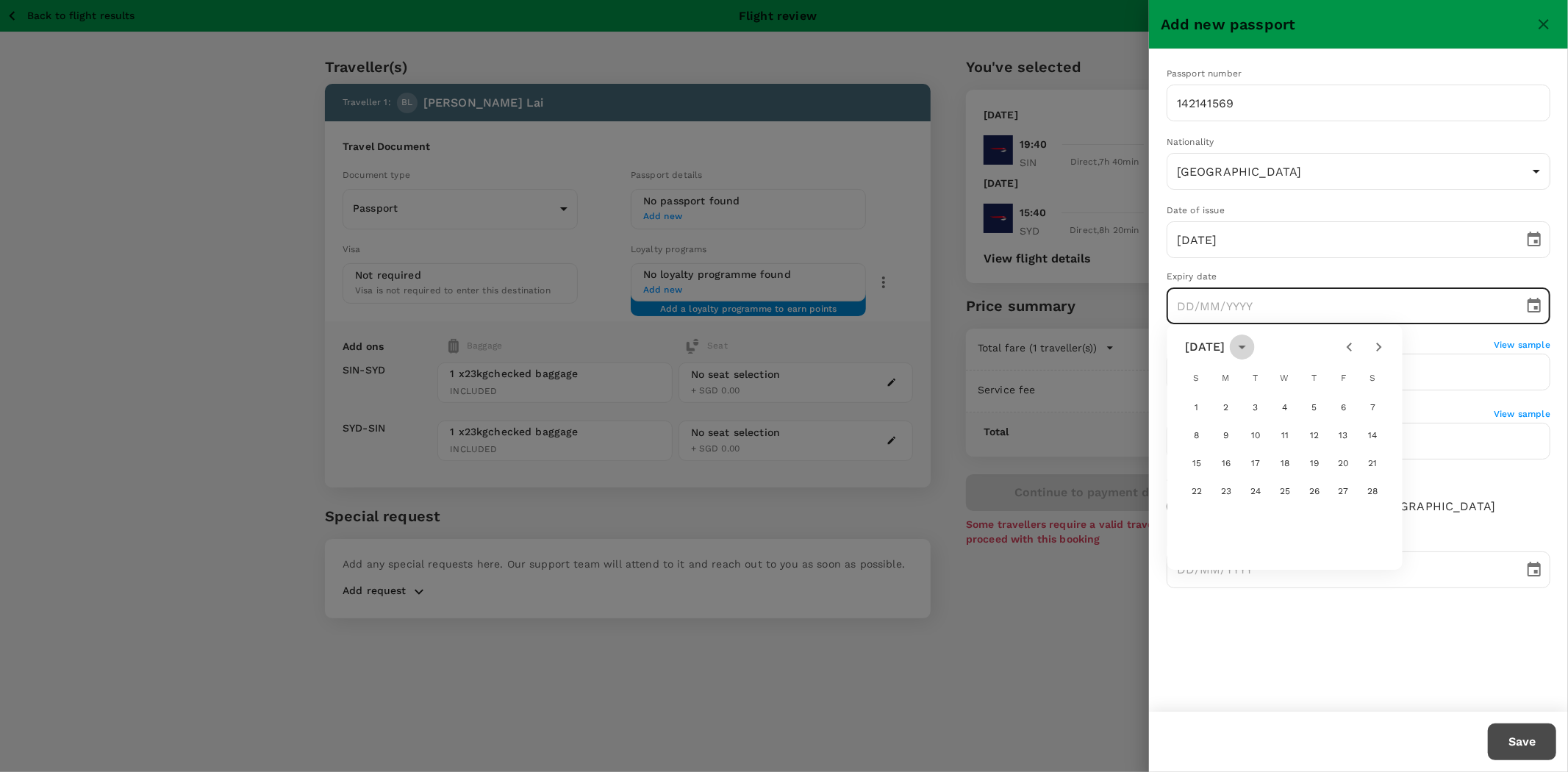
click at [1251, 350] on icon "calendar view is open, switch to year view" at bounding box center [1242, 347] width 17 height 17
click at [1291, 554] on button "2034" at bounding box center [1313, 552] width 53 height 26
click at [1342, 350] on icon "Previous month" at bounding box center [1350, 347] width 17 height 17
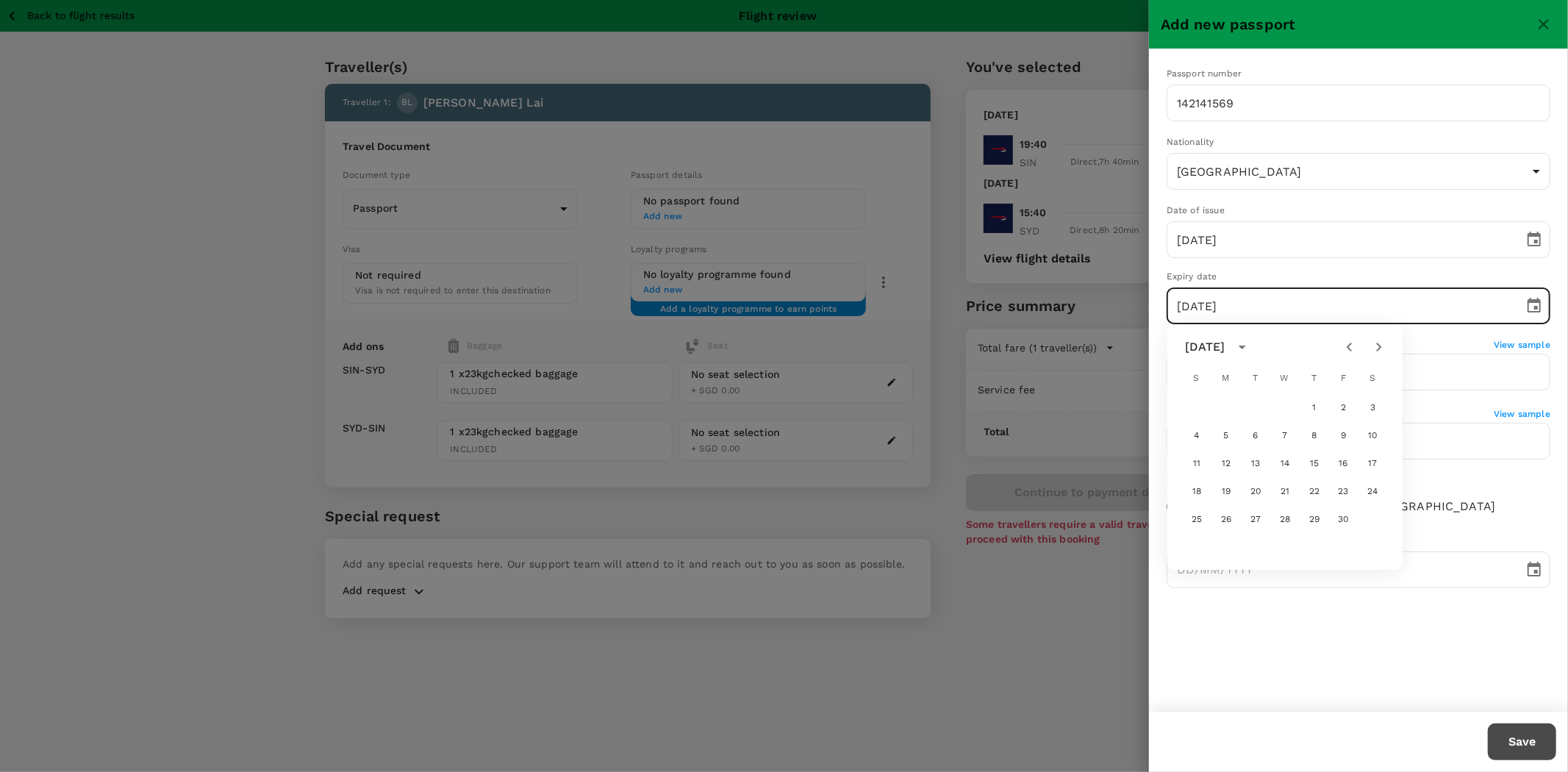
click at [1342, 350] on icon "Previous month" at bounding box center [1350, 347] width 17 height 17
click at [1199, 435] on button "5" at bounding box center [1196, 436] width 26 height 26
type input "05/03/2034"
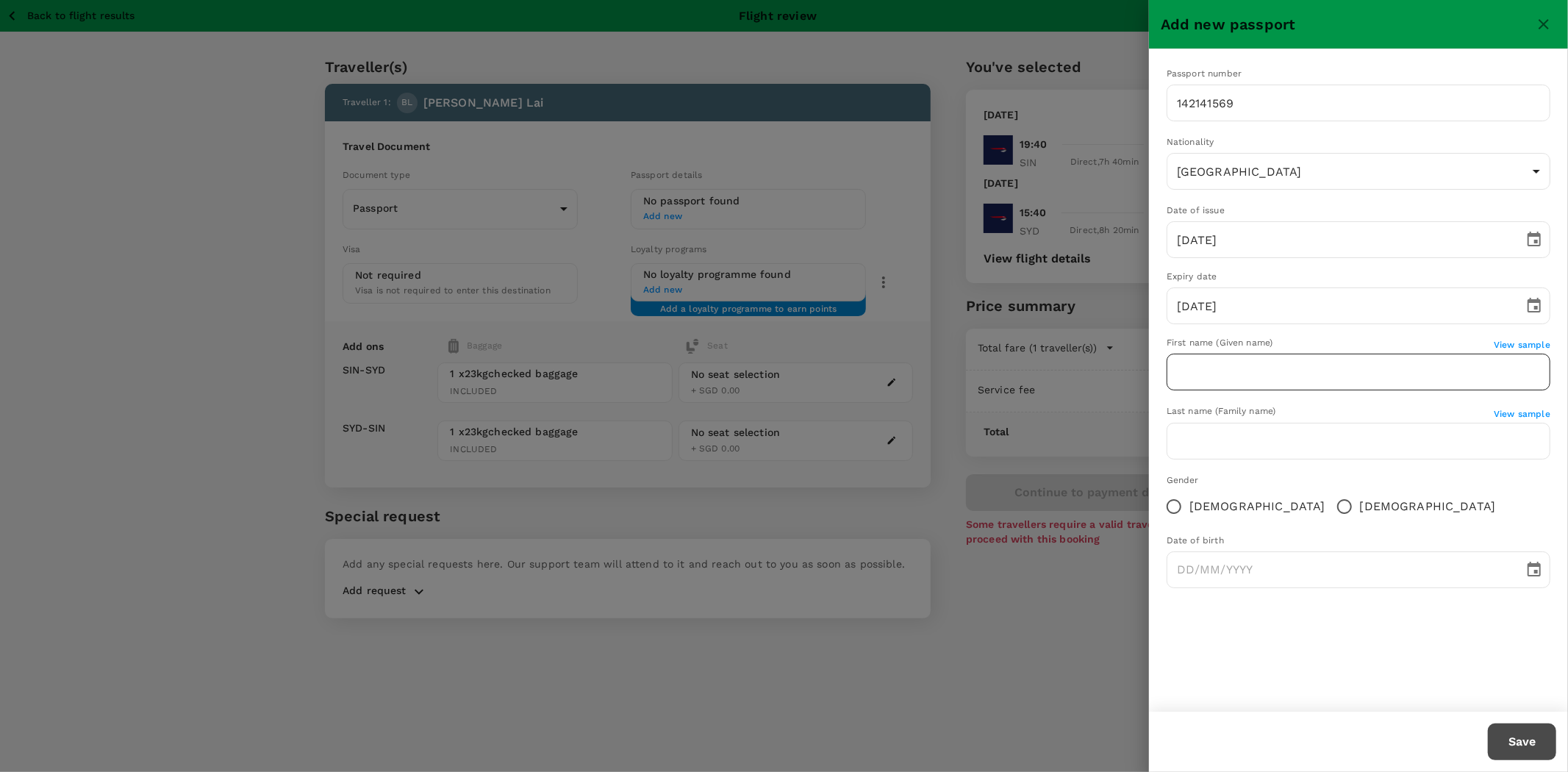
click at [1413, 381] on input "text" at bounding box center [1358, 372] width 383 height 36
type input "Wing Hung"
click at [1223, 445] on input "text" at bounding box center [1358, 441] width 383 height 36
type input "Lai"
click at [1329, 512] on input "Male" at bounding box center [1344, 506] width 31 height 31
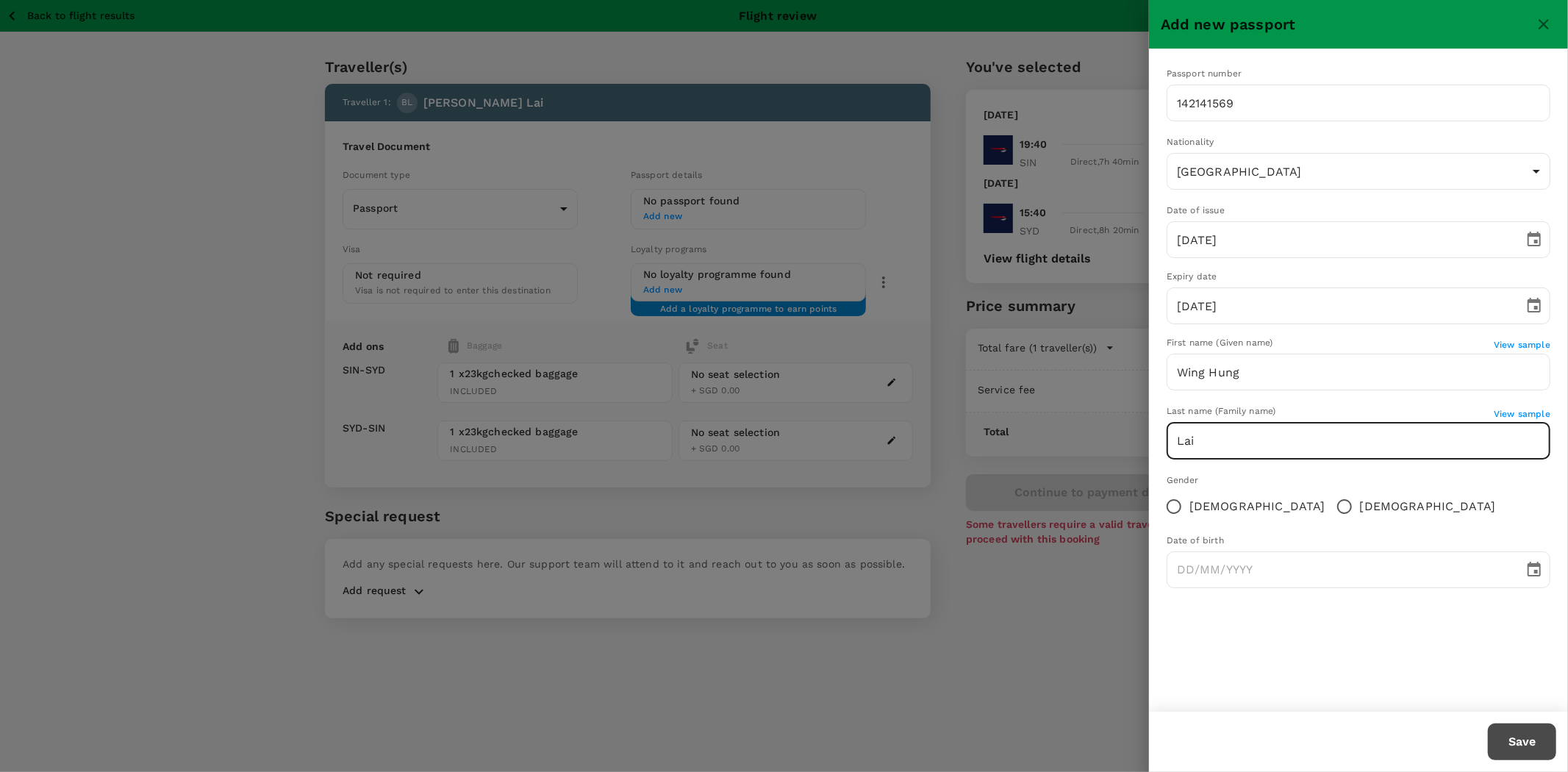
radio input "true"
click at [1531, 570] on icon "Choose date" at bounding box center [1534, 570] width 17 height 17
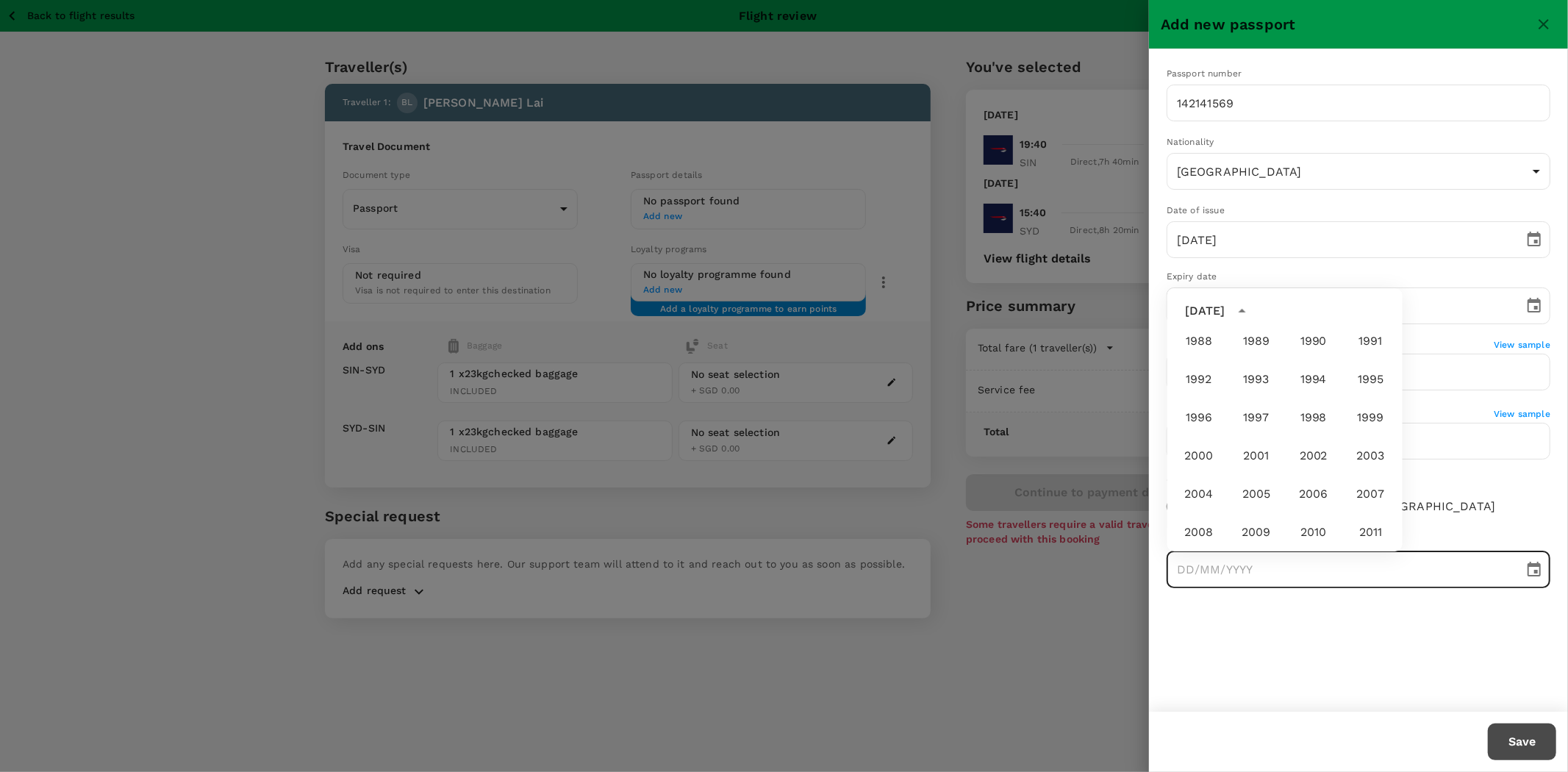
scroll to position [766, 0]
click at [1354, 386] on button "1987" at bounding box center [1370, 384] width 53 height 26
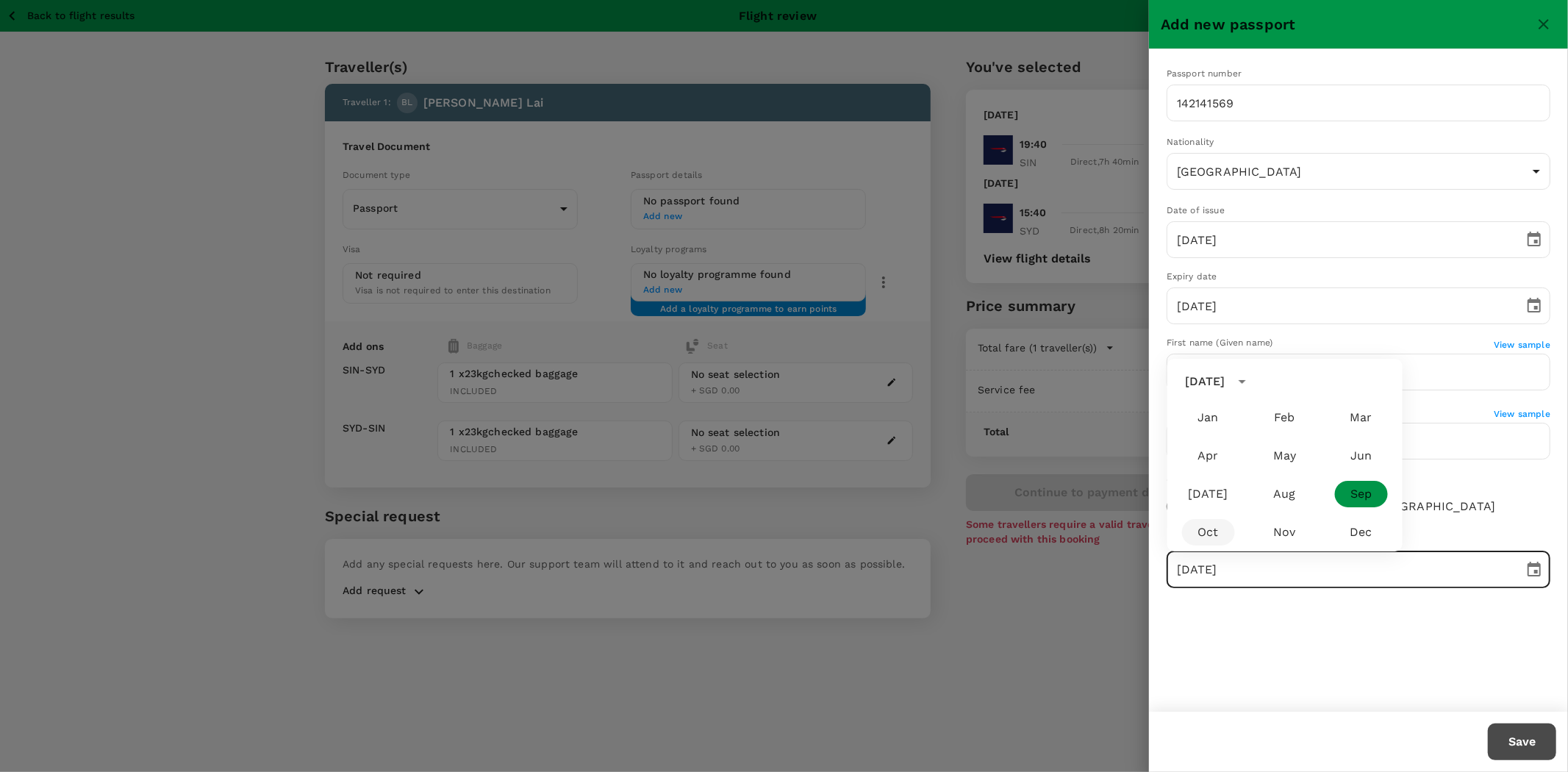
click at [1208, 533] on button "Oct" at bounding box center [1208, 532] width 53 height 26
click at [1339, 475] on button "23" at bounding box center [1343, 473] width 26 height 26
type input "23/10/1987"
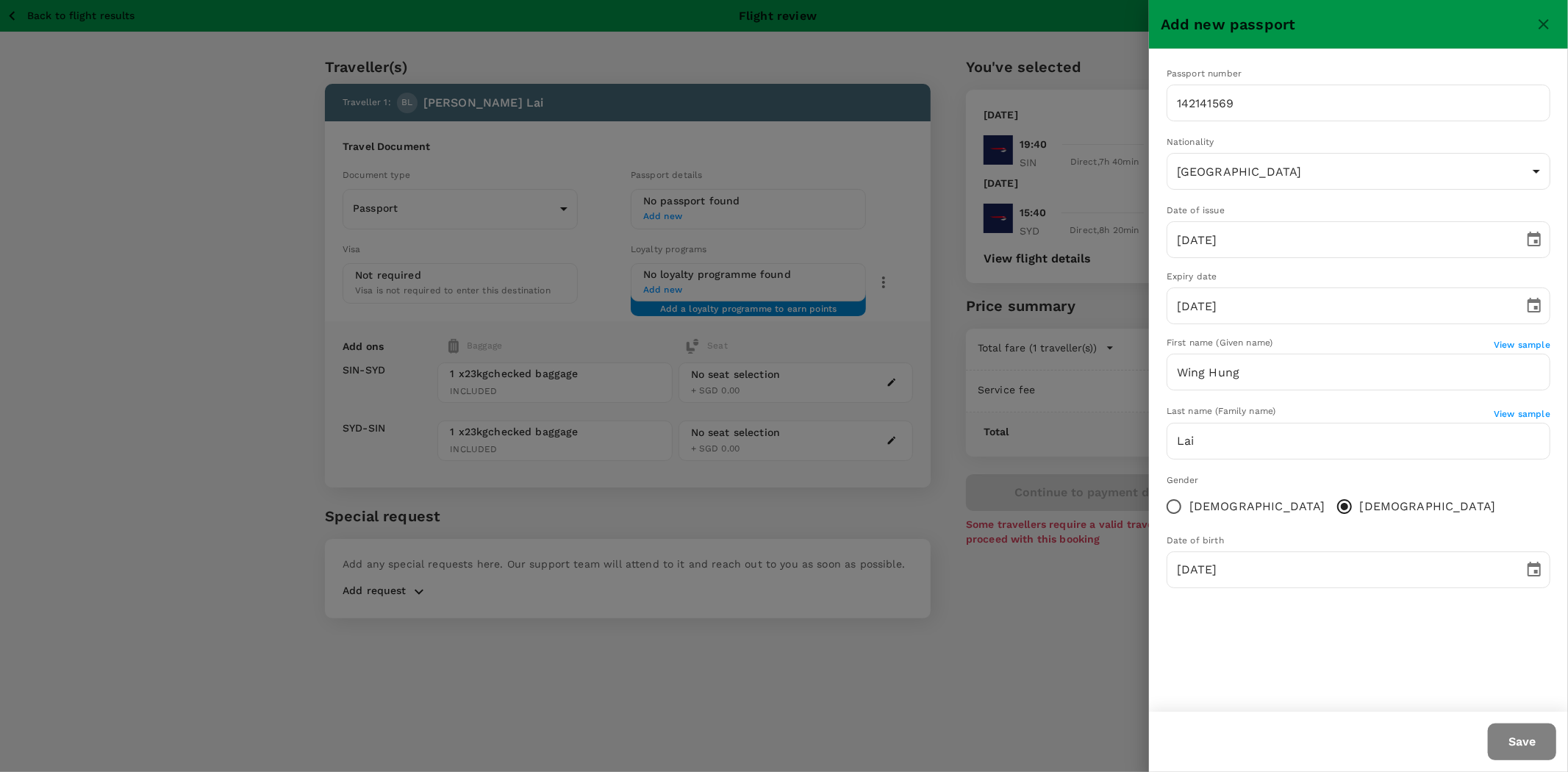
click at [1516, 747] on button "Save" at bounding box center [1522, 742] width 68 height 36
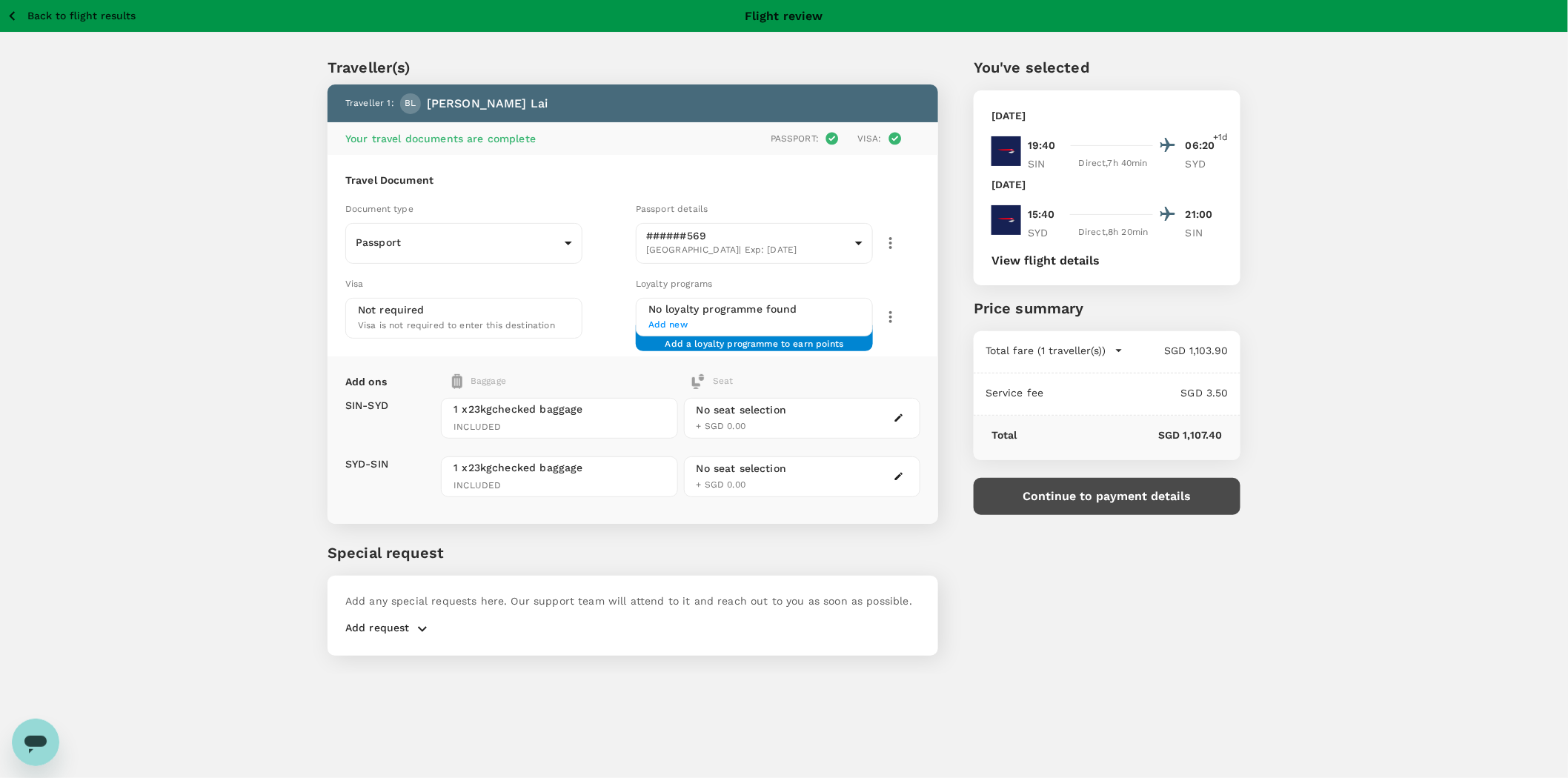
click at [591, 316] on div "Visa Not required Visa is not required to enter this destination" at bounding box center [485, 304] width 290 height 69
click at [494, 317] on div "Visa is not required to enter this destination" at bounding box center [456, 325] width 197 height 16
click at [1058, 501] on button "Continue to payment details" at bounding box center [1107, 497] width 267 height 37
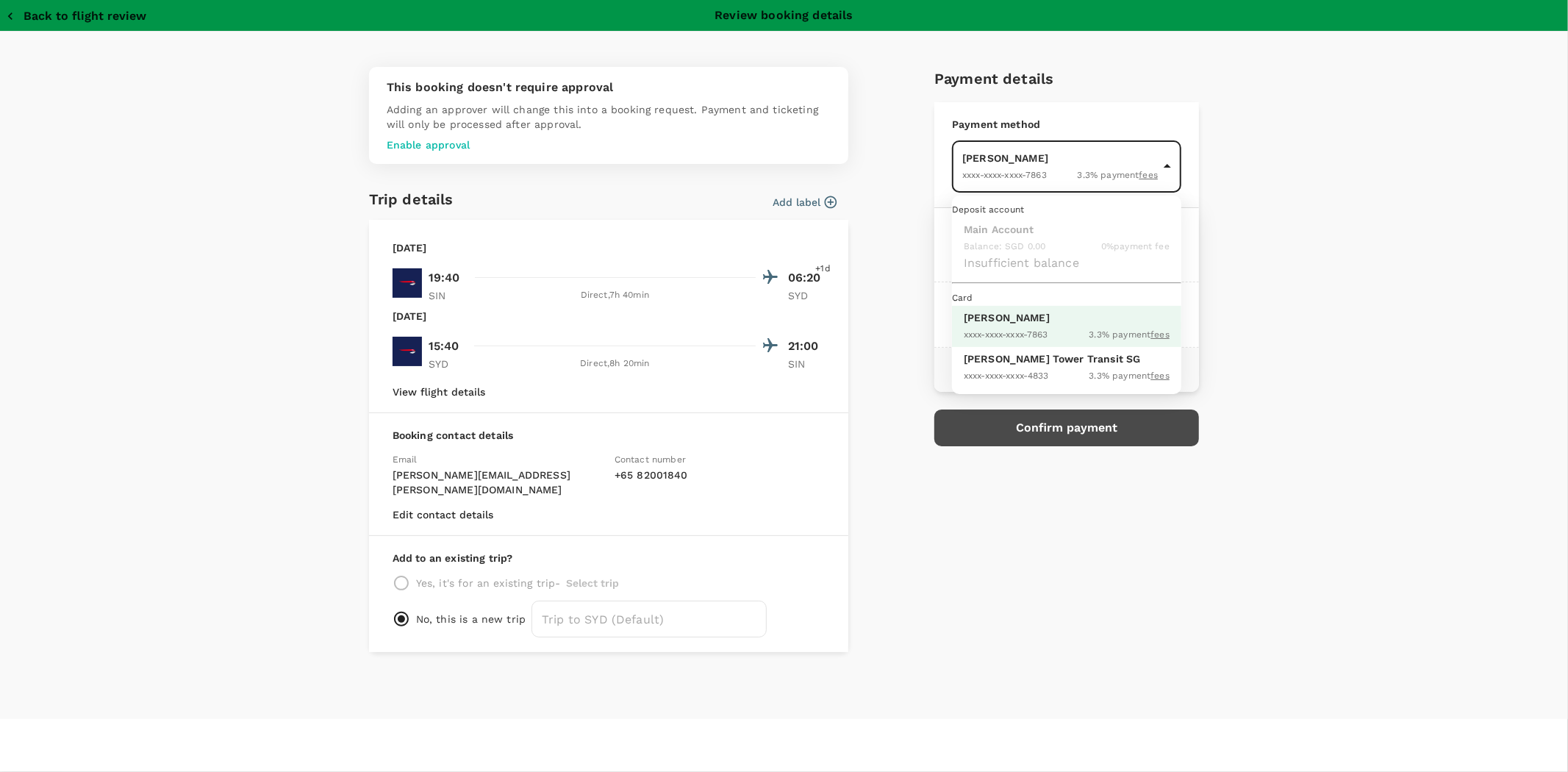
click at [1166, 164] on body "Back to flight results Flight review Traveller(s) Traveller 1 : BL Benny Lai Yo…" at bounding box center [784, 406] width 1568 height 812
click at [1061, 384] on div "XXXX-XXXX-XXXX-4833 3.3 % payment fees" at bounding box center [1067, 375] width 206 height 17
type input "9edc2de2-b978-4160-9444-281b303d55e2"
